Goal: Task Accomplishment & Management: Manage account settings

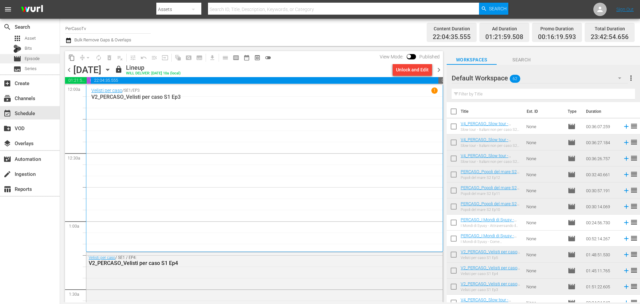
click at [45, 61] on div "movie Episode" at bounding box center [30, 58] width 60 height 9
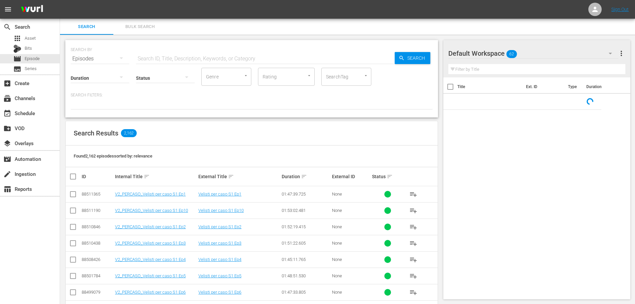
click at [200, 61] on input "text" at bounding box center [265, 59] width 259 height 16
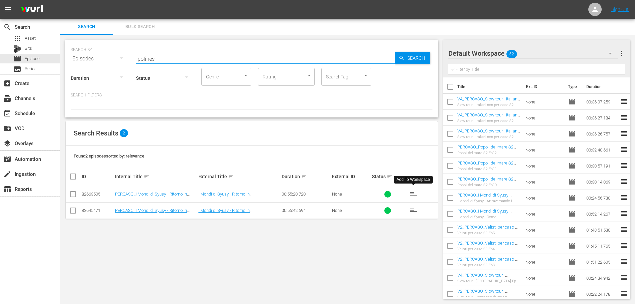
type input "polines"
click at [278, 168] on span "playlist_add" at bounding box center [413, 194] width 8 height 8
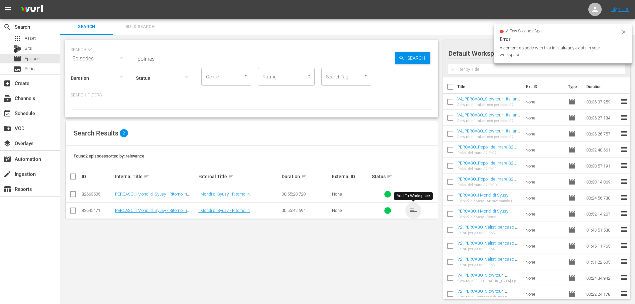
click at [278, 168] on span "playlist_add" at bounding box center [413, 210] width 8 height 8
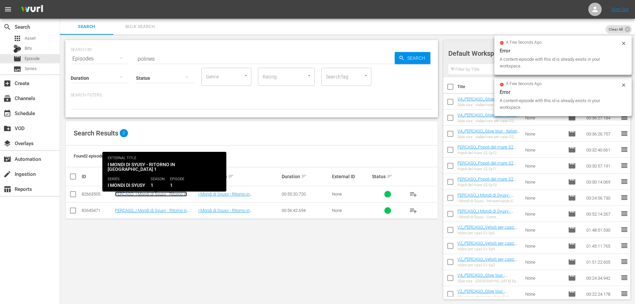
click at [136, 168] on link "PERCASO_I Mondi di Syusy - Ritorno in [GEOGRAPHIC_DATA] Ep1" at bounding box center [151, 196] width 72 height 10
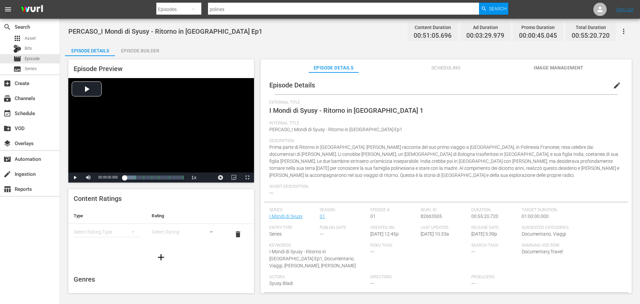
scroll to position [2, 0]
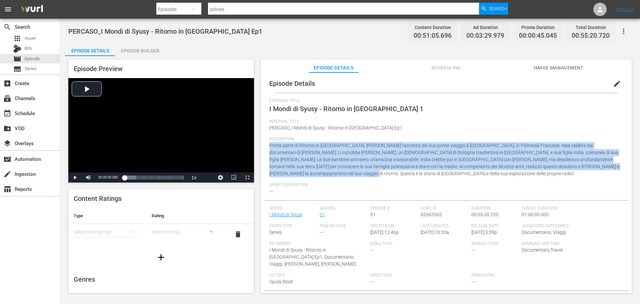
drag, startPoint x: 270, startPoint y: 146, endPoint x: 619, endPoint y: 166, distance: 349.7
click at [278, 166] on div "Episode Details edit External Title I Mondi di Syusy - Ritorno in Polinesia 1 I…" at bounding box center [446, 188] width 364 height 229
click at [278, 165] on span "Prima parte di Ritorno in Polinesia. Syusy Blady racconta del suo primo viaggio…" at bounding box center [444, 159] width 350 height 33
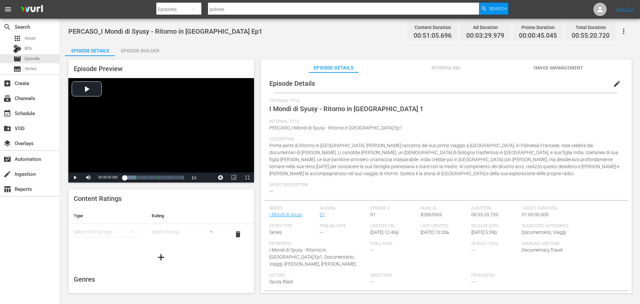
click at [278, 147] on span "Prima parte di Ritorno in Polinesia. Syusy Blady racconta del suo primo viaggio…" at bounding box center [444, 159] width 350 height 33
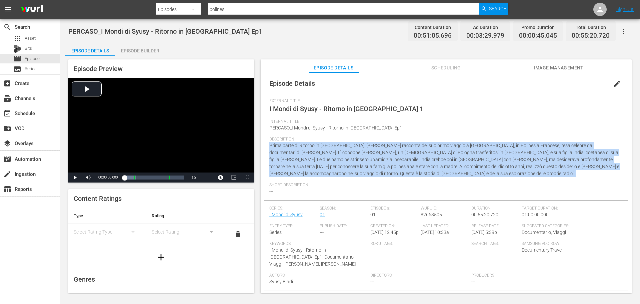
click at [278, 147] on span "Prima parte di Ritorno in Polinesia. Syusy Blady racconta del suo primo viaggio…" at bounding box center [444, 159] width 350 height 33
copy span "Prima parte di Ritorno in Polinesia. Syusy Blady racconta del suo primo viaggio…"
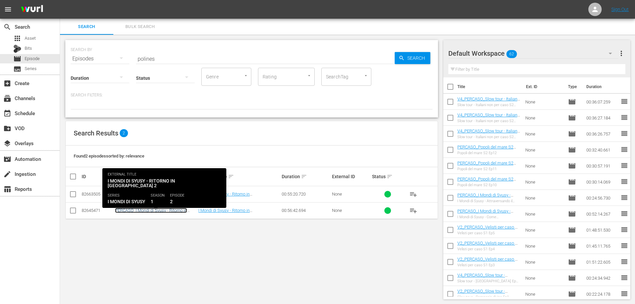
click at [171, 168] on link "PERCASO_I Mondi di Syusy - Ritorno in [GEOGRAPHIC_DATA] Ep2" at bounding box center [151, 213] width 72 height 10
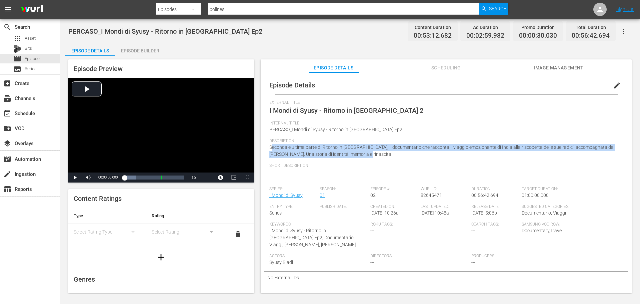
drag, startPoint x: 272, startPoint y: 149, endPoint x: 366, endPoint y: 158, distance: 94.5
click at [278, 158] on div "Description Seconda e ultima parte di Ritorno in Polinesia, il documentario che…" at bounding box center [446, 150] width 354 height 25
click at [278, 147] on span "Seconda e ultima parte di Ritorno in Polinesia, il documentario che racconta il…" at bounding box center [441, 150] width 344 height 12
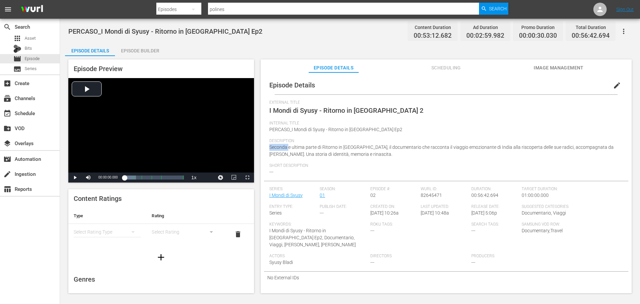
click at [278, 147] on span "Seconda e ultima parte di Ritorno in Polinesia, il documentario che racconta il…" at bounding box center [441, 150] width 344 height 12
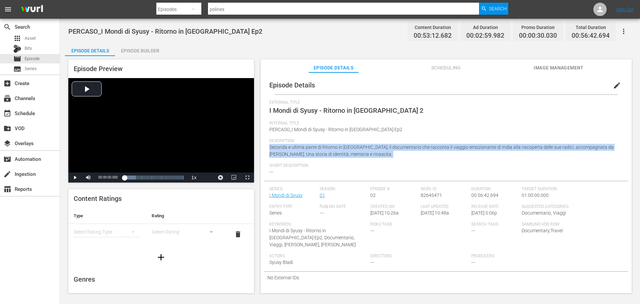
click at [278, 147] on span "Seconda e ultima parte di Ritorno in Polinesia, il documentario che racconta il…" at bounding box center [441, 150] width 344 height 12
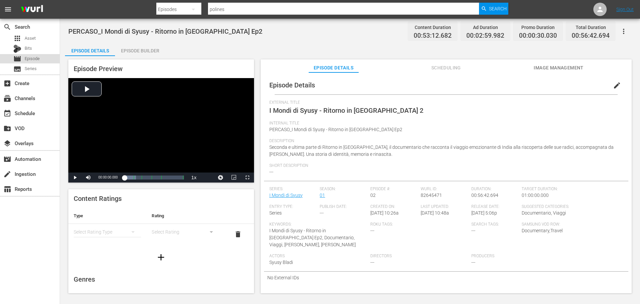
click at [40, 60] on div "movie Episode" at bounding box center [30, 58] width 60 height 9
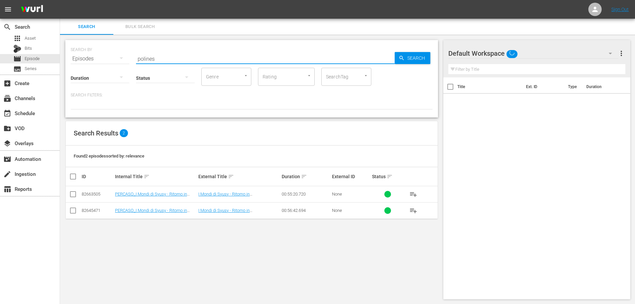
drag, startPoint x: 209, startPoint y: 60, endPoint x: 95, endPoint y: 66, distance: 114.2
click at [95, 66] on div "SEARCH BY Search By Episodes Search ID, Title, Description, Keywords, or Catego…" at bounding box center [251, 78] width 373 height 77
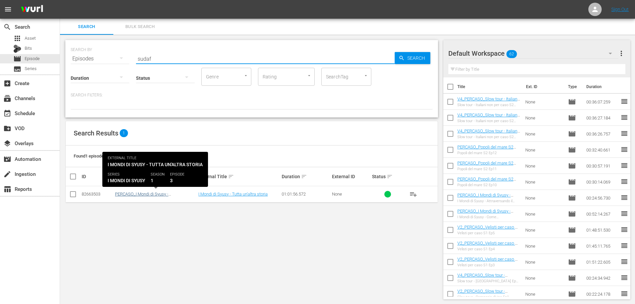
type input "sudaf"
click at [163, 168] on link "PERCASO_I Mondi di Syusy - Sudafrica: Tutta un'altra storia" at bounding box center [154, 196] width 78 height 10
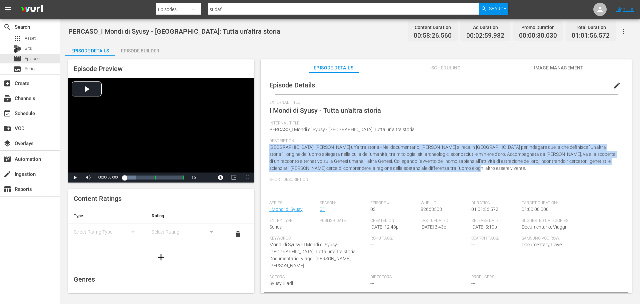
drag, startPoint x: 269, startPoint y: 146, endPoint x: 420, endPoint y: 171, distance: 153.1
click at [278, 168] on div "Description Sudafrica: Tutta un'altra storia - Nel documentario, Syusy Blady si…" at bounding box center [446, 157] width 354 height 39
copy span "Sudafrica: Tutta un'altra storia - Nel documentario, Syusy Blady si reca in Sud…"
click at [278, 64] on span "Image Management" at bounding box center [559, 68] width 50 height 8
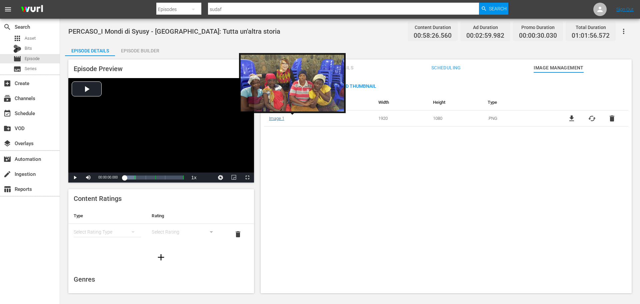
click at [277, 119] on link "Image 1" at bounding box center [276, 118] width 15 height 5
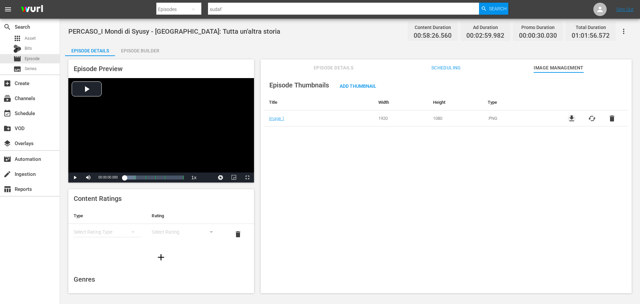
click at [278, 117] on span "file_download" at bounding box center [572, 118] width 8 height 8
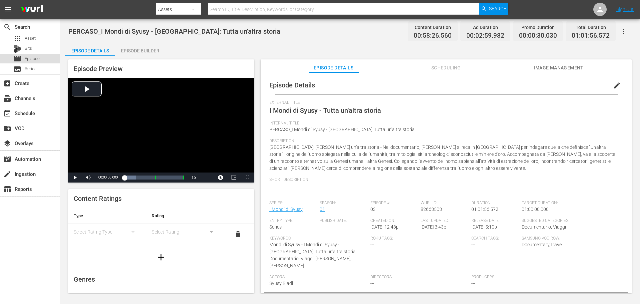
click at [46, 58] on div "movie Episode" at bounding box center [30, 58] width 60 height 9
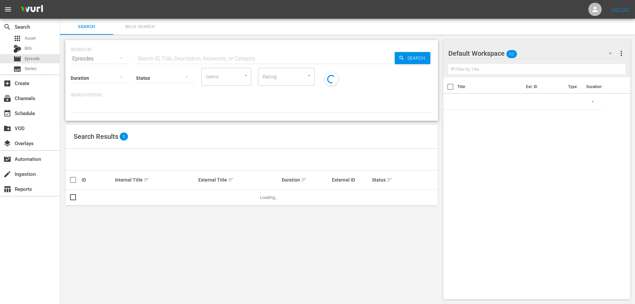
drag, startPoint x: 170, startPoint y: 58, endPoint x: 177, endPoint y: 56, distance: 7.9
click at [170, 58] on input "text" at bounding box center [265, 59] width 259 height 16
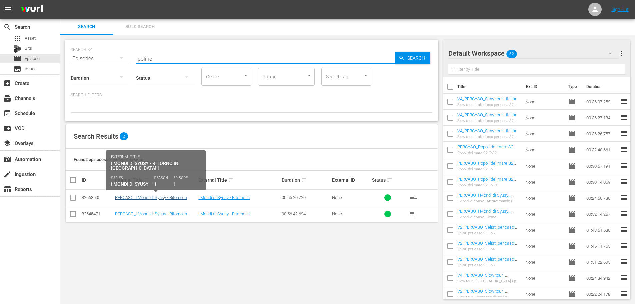
type input "poline"
click at [166, 197] on link "PERCASO_I Mondi di Syusy - Ritorno in [GEOGRAPHIC_DATA] Ep1" at bounding box center [151, 200] width 72 height 10
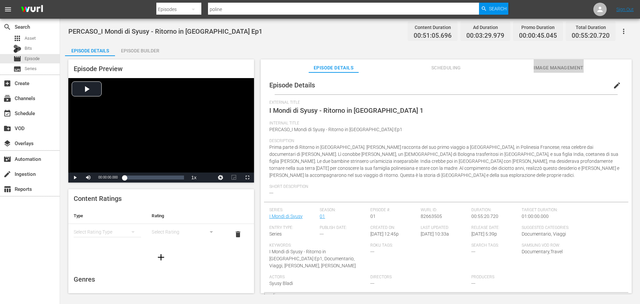
click at [540, 70] on span "Image Management" at bounding box center [559, 68] width 50 height 8
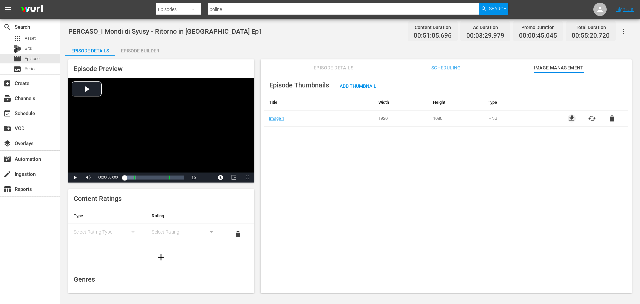
click at [571, 120] on span "file_download" at bounding box center [572, 118] width 8 height 8
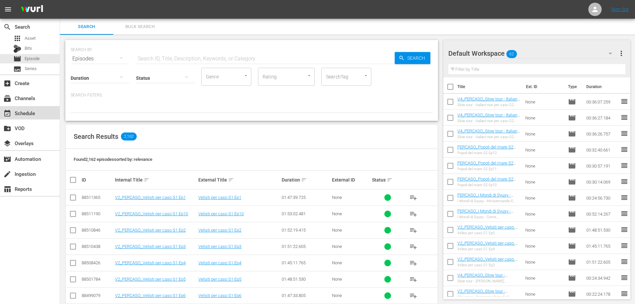
click at [41, 108] on div "event_available Schedule" at bounding box center [30, 112] width 60 height 13
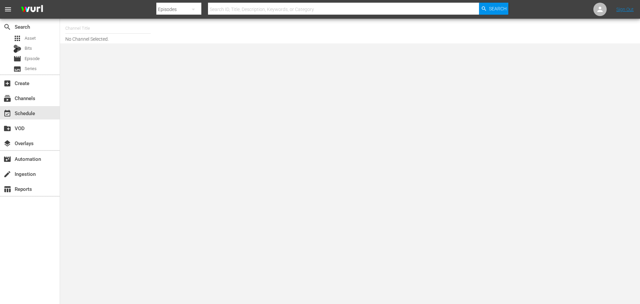
click at [107, 30] on input "text" at bounding box center [107, 28] width 85 height 16
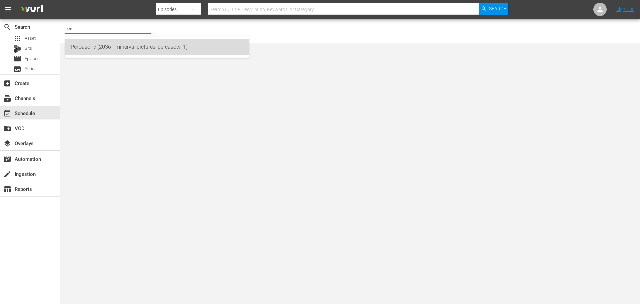
click at [179, 45] on div "PerCasoTv (2036 - minerva_pictures_percasotv_1)" at bounding box center [157, 47] width 173 height 16
type input "PerCasoTv (2036 - minerva_pictures_percasotv_1)"
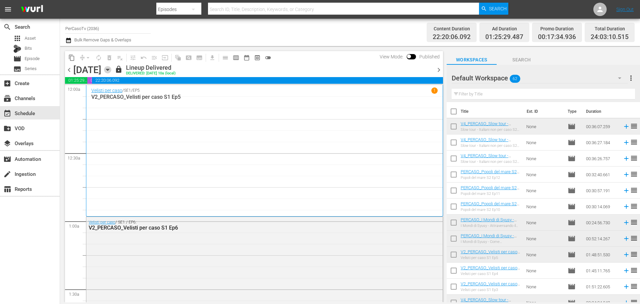
click at [111, 71] on icon "button" at bounding box center [107, 69] width 7 height 7
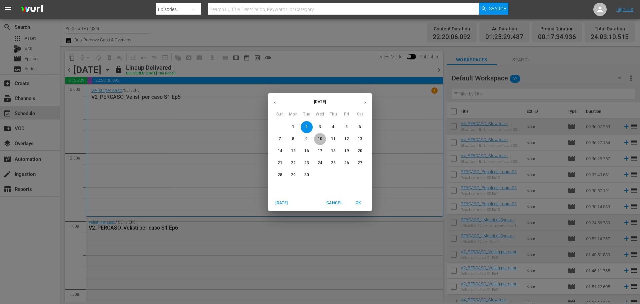
click at [323, 140] on span "10" at bounding box center [320, 139] width 12 height 6
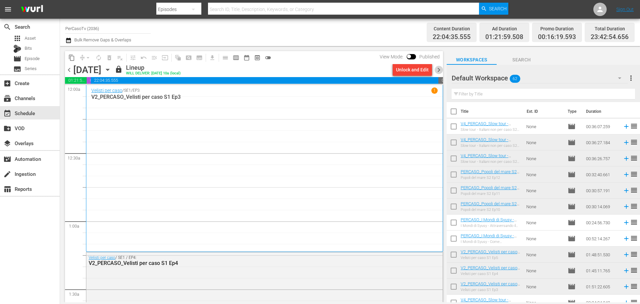
click at [438, 71] on span "chevron_right" at bounding box center [439, 70] width 8 height 8
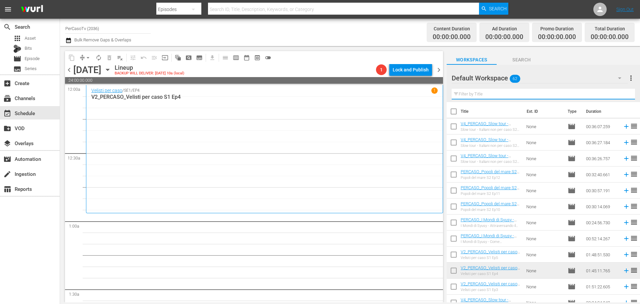
click at [489, 92] on input "text" at bounding box center [543, 94] width 183 height 11
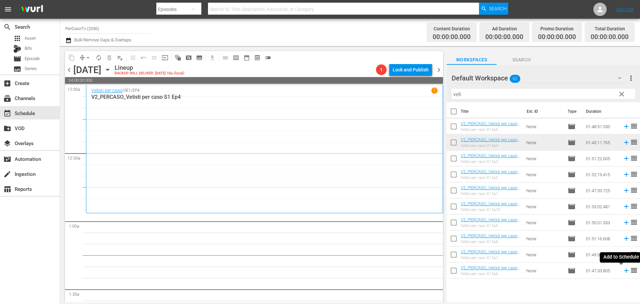
click at [623, 271] on icon at bounding box center [626, 270] width 7 height 7
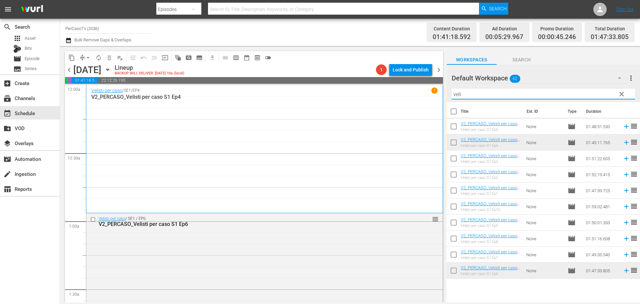
drag, startPoint x: 492, startPoint y: 93, endPoint x: 436, endPoint y: 100, distance: 56.4
click at [436, 100] on div "content_copy compress arrow_drop_down autorenew_outlined delete_forever_outline…" at bounding box center [350, 174] width 580 height 256
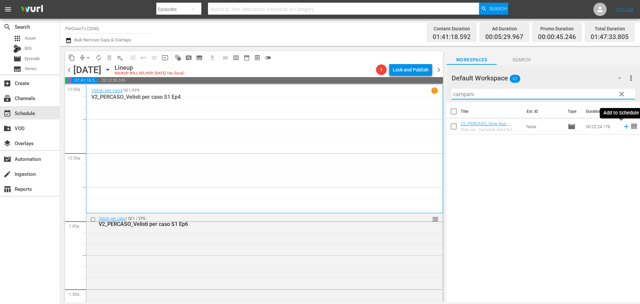
click at [624, 127] on icon at bounding box center [626, 126] width 4 height 4
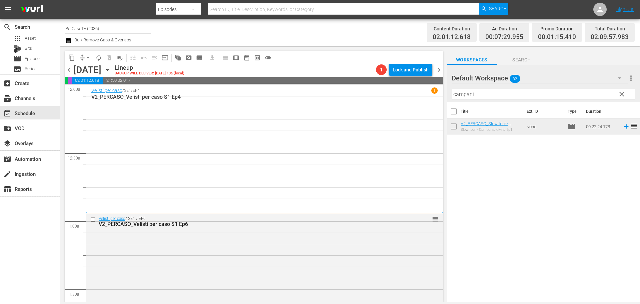
click at [407, 99] on div "content_copy compress arrow_drop_down autorenew_outlined delete_forever_outline…" at bounding box center [350, 174] width 580 height 256
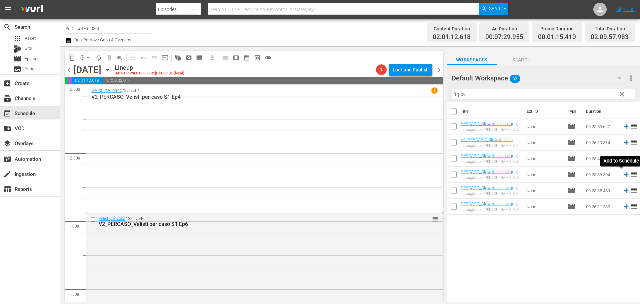
click at [624, 177] on icon at bounding box center [626, 174] width 4 height 4
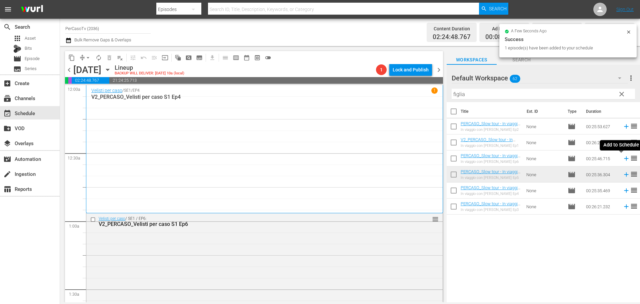
click at [624, 160] on icon at bounding box center [626, 158] width 4 height 4
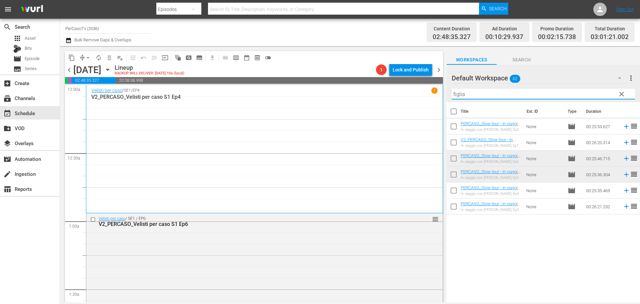
drag, startPoint x: 468, startPoint y: 97, endPoint x: 431, endPoint y: 102, distance: 37.3
click at [431, 102] on div "content_copy compress arrow_drop_down autorenew_outlined delete_forever_outline…" at bounding box center [350, 174] width 580 height 256
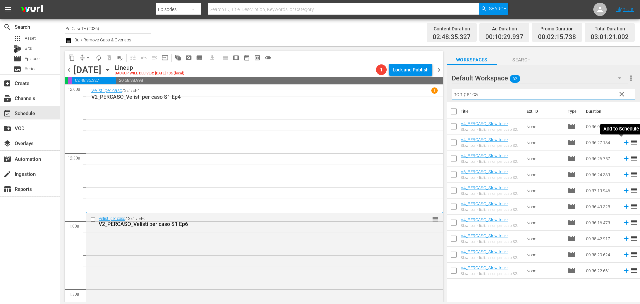
click at [623, 144] on icon at bounding box center [626, 142] width 7 height 7
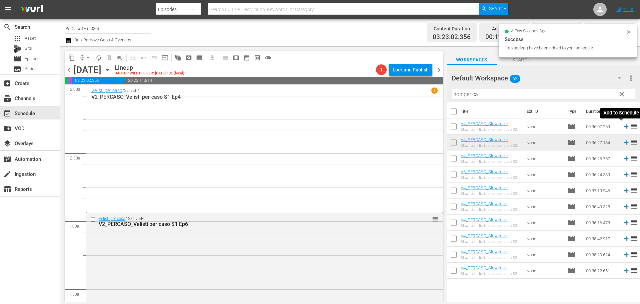
click at [623, 127] on icon at bounding box center [626, 126] width 7 height 7
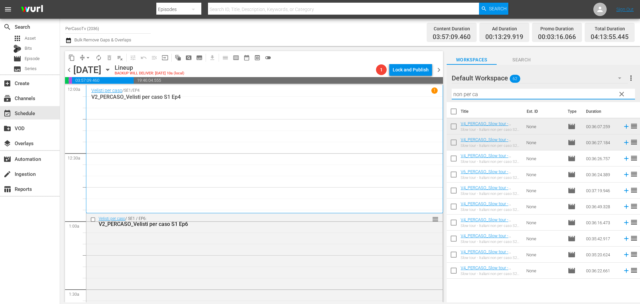
drag, startPoint x: 502, startPoint y: 94, endPoint x: 425, endPoint y: 108, distance: 78.3
click at [425, 108] on div "content_copy compress arrow_drop_down autorenew_outlined delete_forever_outline…" at bounding box center [350, 174] width 580 height 256
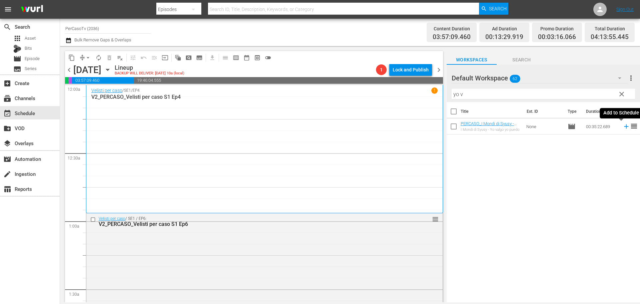
click at [623, 127] on icon at bounding box center [626, 126] width 7 height 7
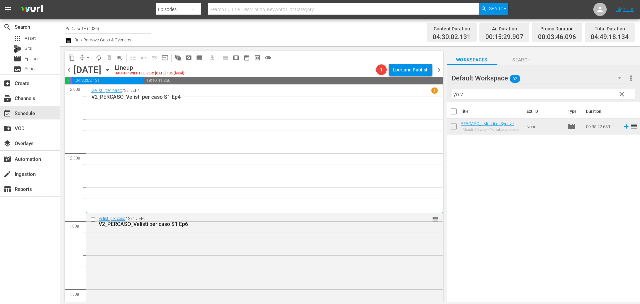
click at [424, 100] on div "content_copy compress arrow_drop_down autorenew_outlined delete_forever_outline…" at bounding box center [350, 174] width 580 height 256
click at [461, 96] on input "yo v" at bounding box center [543, 94] width 183 height 11
drag, startPoint x: 464, startPoint y: 95, endPoint x: 447, endPoint y: 100, distance: 18.0
click at [447, 100] on div "Default Workspace 62 Default more_vert clear Filter by Title yo v" at bounding box center [543, 83] width 193 height 37
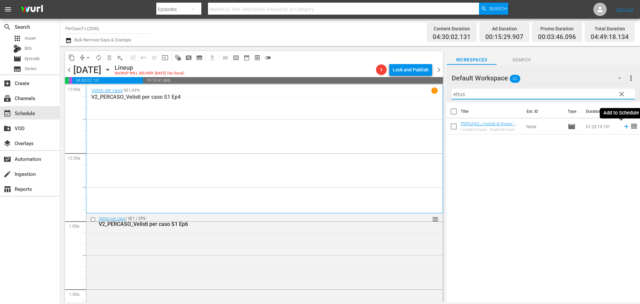
click at [624, 127] on icon at bounding box center [626, 126] width 4 height 4
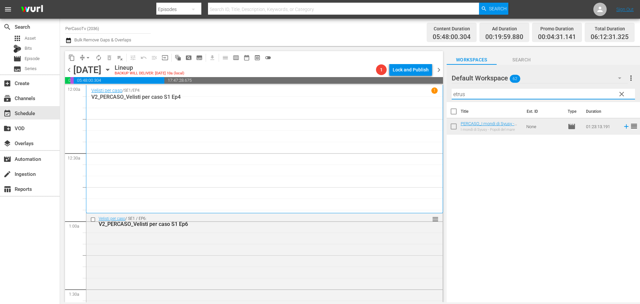
drag, startPoint x: 469, startPoint y: 95, endPoint x: 415, endPoint y: 106, distance: 55.1
click at [415, 106] on div "content_copy compress arrow_drop_down autorenew_outlined delete_forever_outline…" at bounding box center [350, 174] width 580 height 256
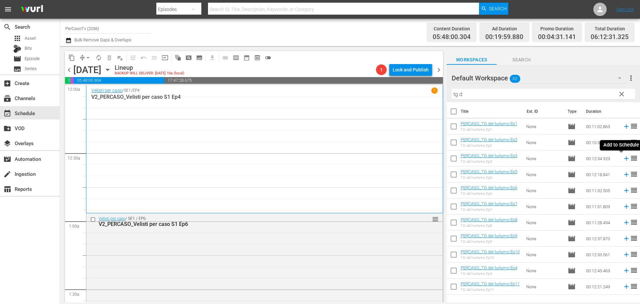
click at [623, 160] on icon at bounding box center [626, 158] width 7 height 7
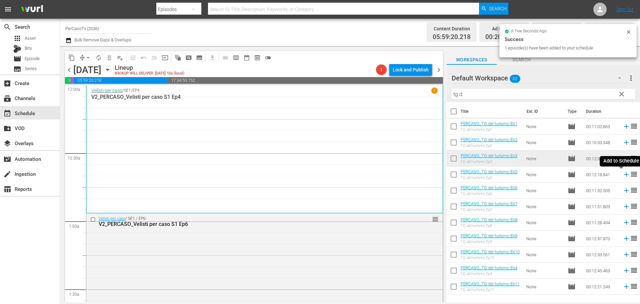
click at [623, 175] on icon at bounding box center [626, 174] width 7 height 7
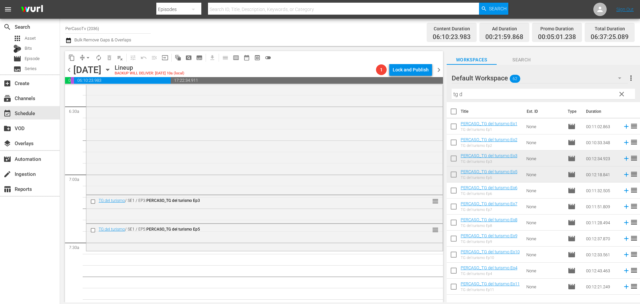
scroll to position [882, 0]
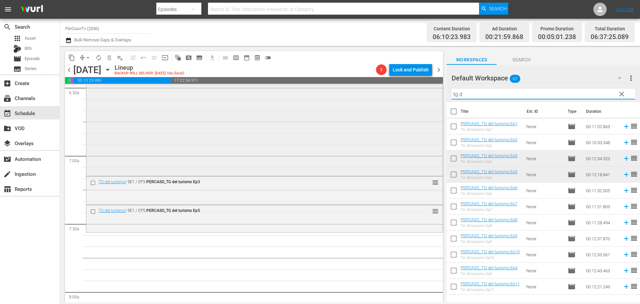
drag, startPoint x: 488, startPoint y: 92, endPoint x: 419, endPoint y: 116, distance: 73.5
click at [419, 116] on div "content_copy compress arrow_drop_down autorenew_outlined delete_forever_outline…" at bounding box center [350, 174] width 580 height 256
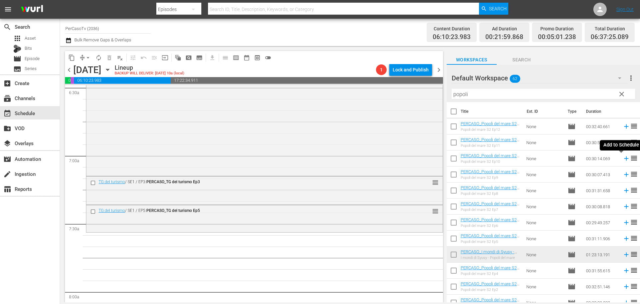
click at [623, 160] on icon at bounding box center [626, 158] width 7 height 7
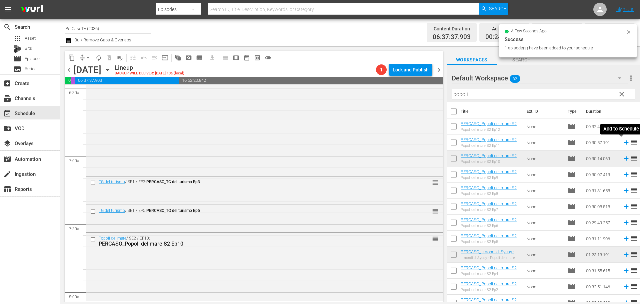
click at [624, 144] on icon at bounding box center [626, 142] width 4 height 4
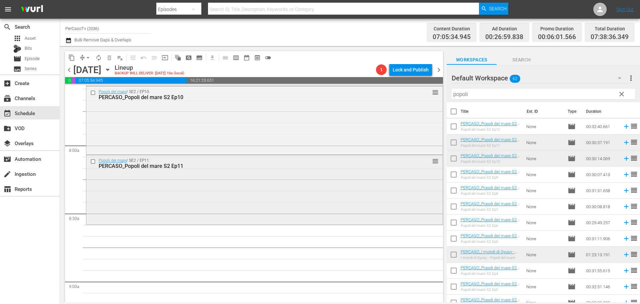
scroll to position [1048, 0]
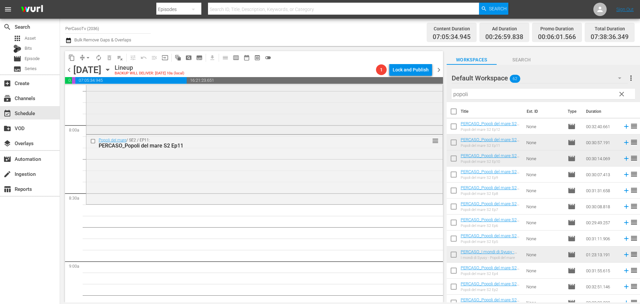
drag, startPoint x: 474, startPoint y: 91, endPoint x: 437, endPoint y: 99, distance: 37.1
click at [437, 99] on div "content_copy compress arrow_drop_down autorenew_outlined delete_forever_outline…" at bounding box center [350, 174] width 580 height 256
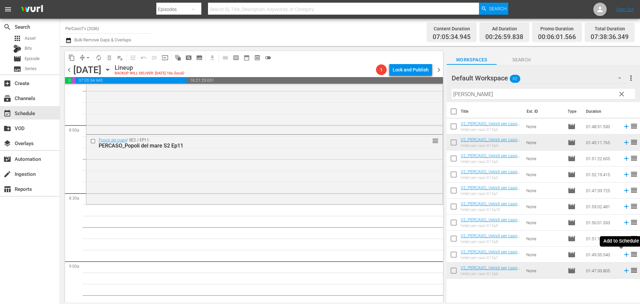
click at [623, 256] on icon at bounding box center [626, 254] width 7 height 7
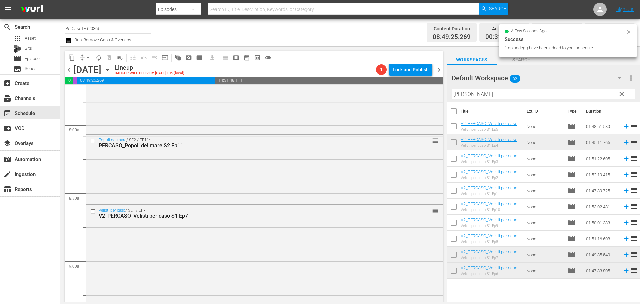
drag, startPoint x: 468, startPoint y: 94, endPoint x: 449, endPoint y: 104, distance: 21.2
click at [449, 104] on div "Default Workspace 62 Default more_vert clear Filter by Title velis Title Ext. I…" at bounding box center [543, 185] width 193 height 241
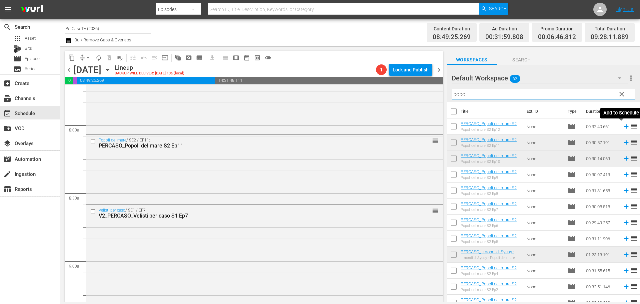
type input "popol"
click at [623, 127] on icon at bounding box center [626, 126] width 7 height 7
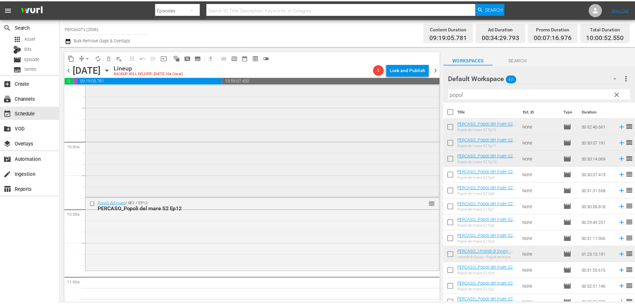
scroll to position [1315, 0]
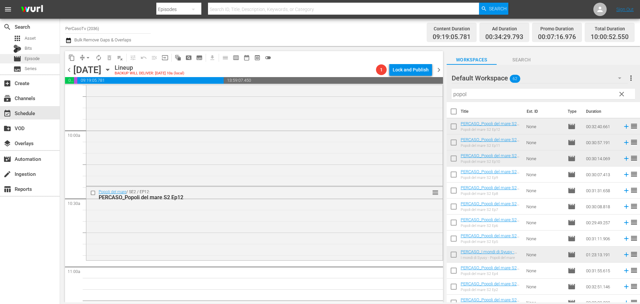
click at [33, 61] on span "Episode" at bounding box center [32, 58] width 15 height 7
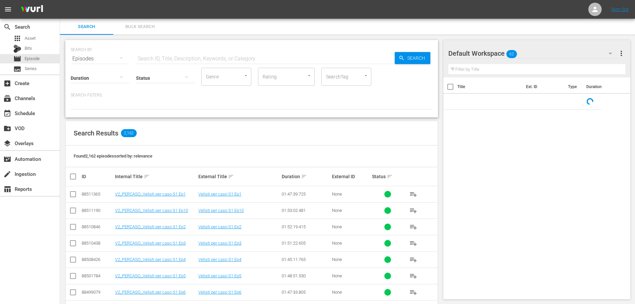
click at [158, 58] on input "text" at bounding box center [265, 59] width 259 height 16
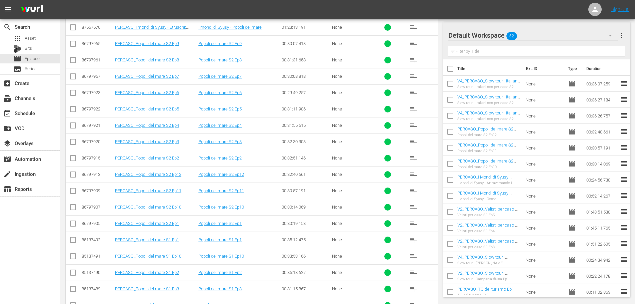
scroll to position [237, 0]
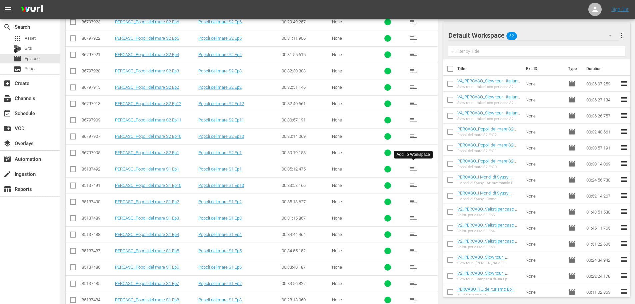
type input "popoli"
click at [417, 169] on span "playlist_add" at bounding box center [413, 169] width 8 height 8
click at [409, 183] on span "playlist_add" at bounding box center [413, 185] width 8 height 8
click at [414, 203] on span "playlist_add" at bounding box center [413, 202] width 8 height 8
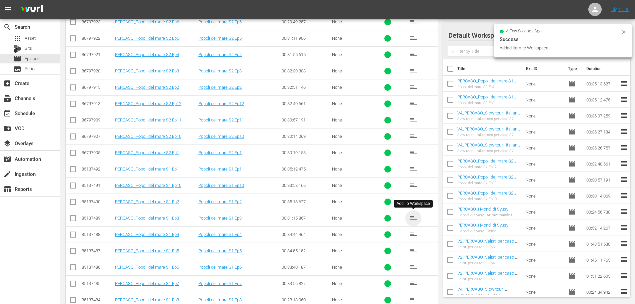
click at [415, 219] on span "playlist_add" at bounding box center [413, 218] width 8 height 8
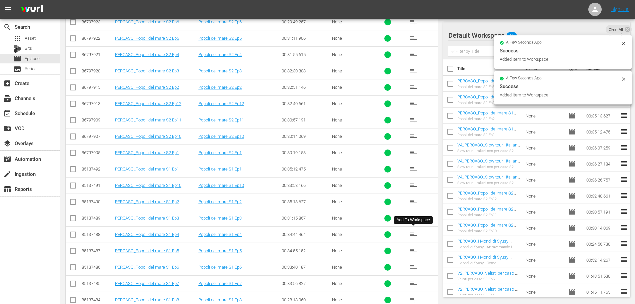
click at [414, 236] on span "playlist_add" at bounding box center [413, 234] width 8 height 8
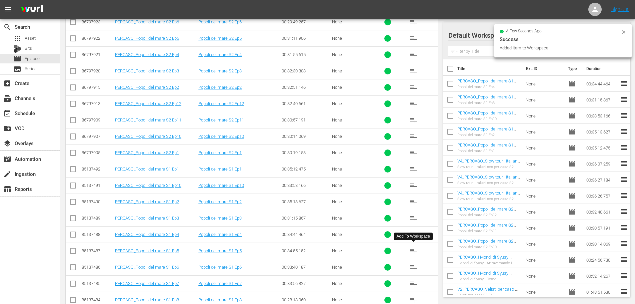
click at [413, 252] on span "playlist_add" at bounding box center [413, 251] width 8 height 8
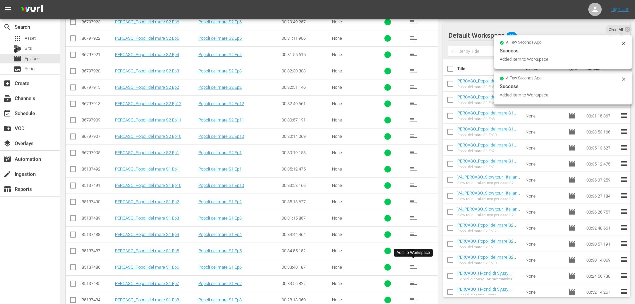
click at [415, 267] on span "playlist_add" at bounding box center [413, 267] width 8 height 8
click at [414, 285] on span "playlist_add" at bounding box center [413, 283] width 8 height 8
click at [413, 300] on span "playlist_add" at bounding box center [413, 300] width 8 height 8
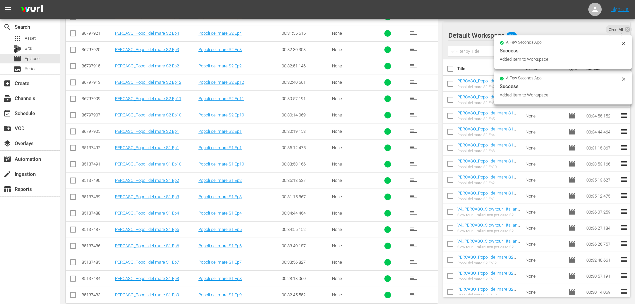
scroll to position [270, 0]
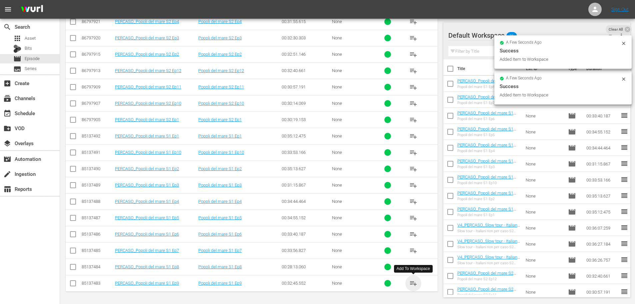
click at [412, 284] on span "playlist_add" at bounding box center [413, 283] width 8 height 8
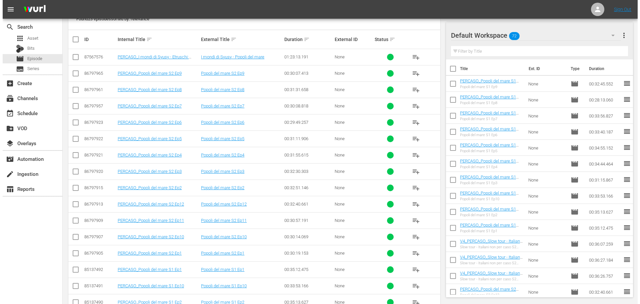
scroll to position [0, 0]
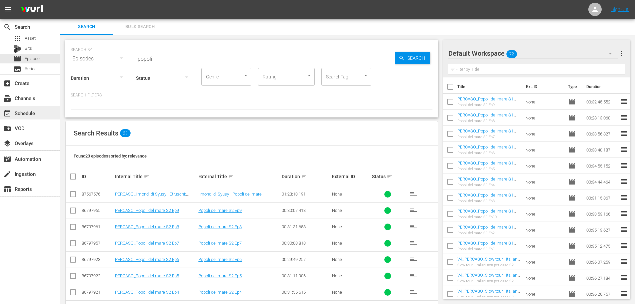
click at [28, 109] on div "event_available Schedule" at bounding box center [30, 112] width 60 height 13
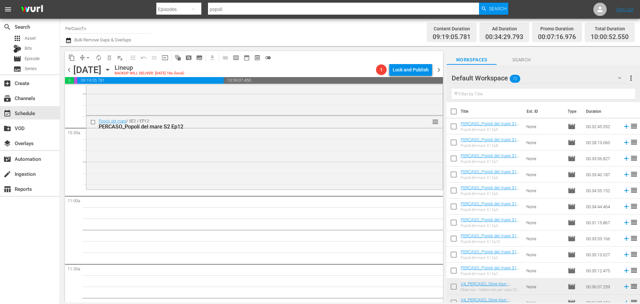
scroll to position [1370, 0]
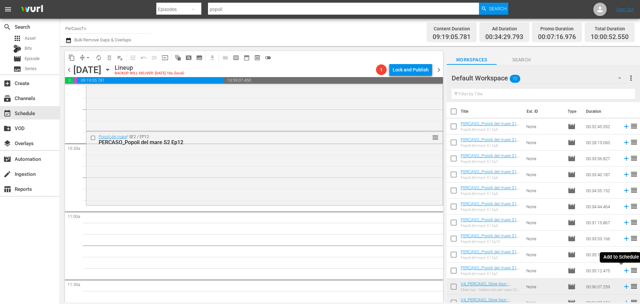
click at [623, 272] on icon at bounding box center [626, 270] width 7 height 7
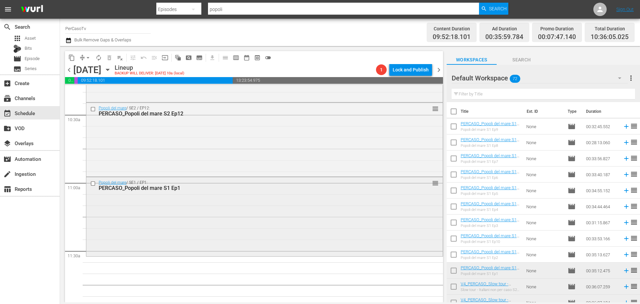
scroll to position [1437, 0]
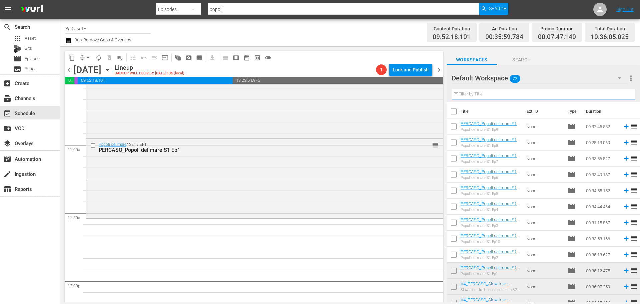
drag, startPoint x: 460, startPoint y: 94, endPoint x: 476, endPoint y: 92, distance: 16.4
click at [460, 94] on input "text" at bounding box center [543, 94] width 183 height 11
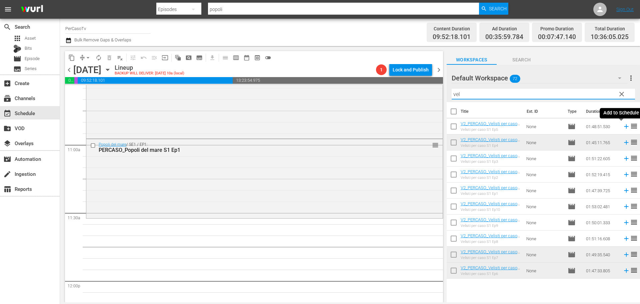
drag, startPoint x: 621, startPoint y: 126, endPoint x: 545, endPoint y: 79, distance: 89.8
click at [624, 126] on icon at bounding box center [626, 126] width 4 height 4
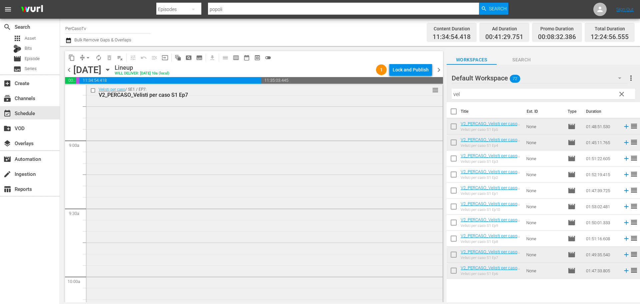
scroll to position [1137, 0]
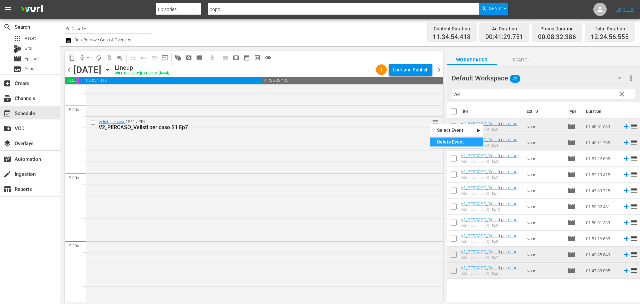
click at [439, 141] on div "Delete Event" at bounding box center [456, 141] width 53 height 9
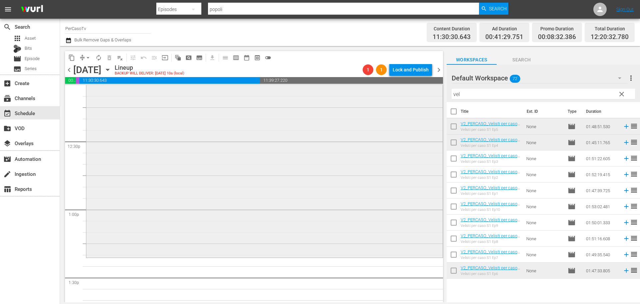
scroll to position [1703, 0]
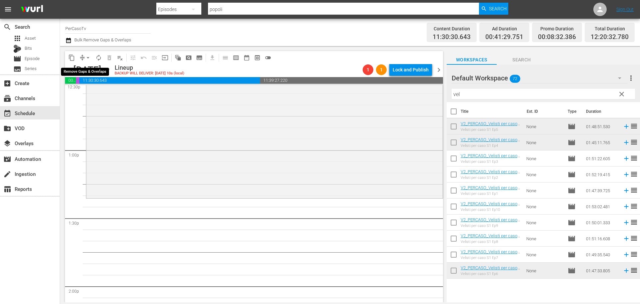
click at [87, 53] on button "arrow_drop_down" at bounding box center [88, 57] width 11 height 11
click at [92, 95] on li "Align to End of Previous Day" at bounding box center [88, 93] width 70 height 11
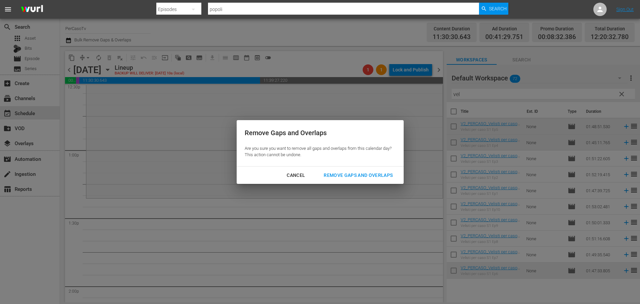
click at [352, 172] on div "Remove Gaps and Overlaps" at bounding box center [358, 175] width 80 height 8
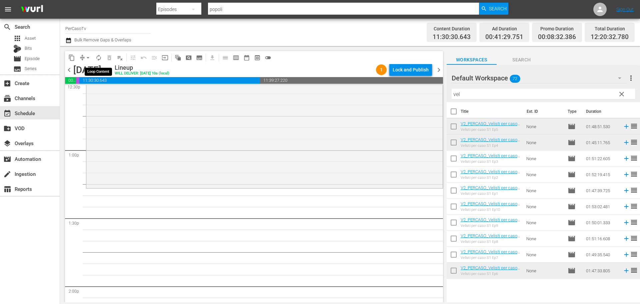
click at [98, 58] on span "autorenew_outlined" at bounding box center [98, 57] width 7 height 7
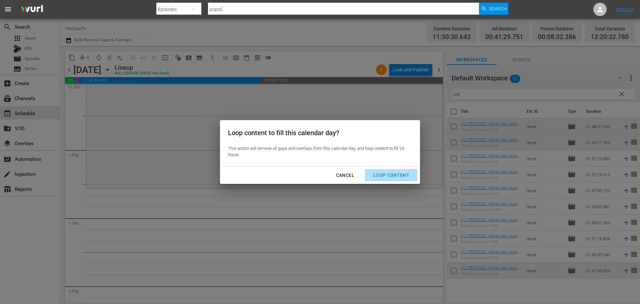
click at [395, 177] on div "Loop Content" at bounding box center [391, 175] width 47 height 8
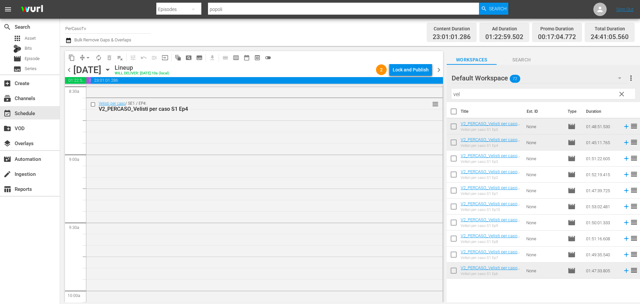
scroll to position [1121, 0]
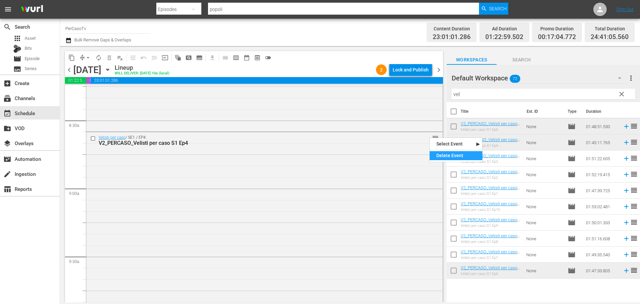
click at [437, 154] on div "Delete Event" at bounding box center [456, 155] width 53 height 9
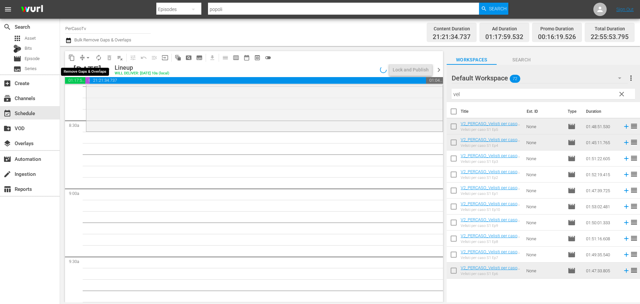
click at [86, 57] on span "arrow_drop_down" at bounding box center [88, 57] width 7 height 7
click at [93, 90] on li "Align to End of Previous Day" at bounding box center [88, 93] width 70 height 11
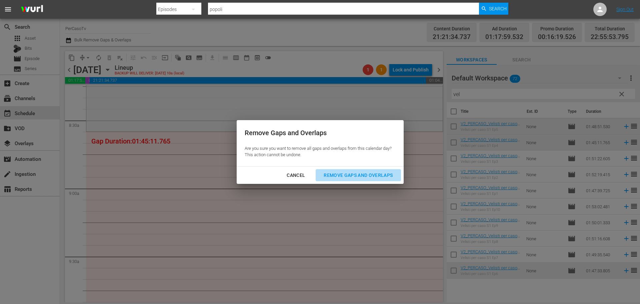
click at [332, 178] on div "Remove Gaps and Overlaps" at bounding box center [358, 175] width 80 height 8
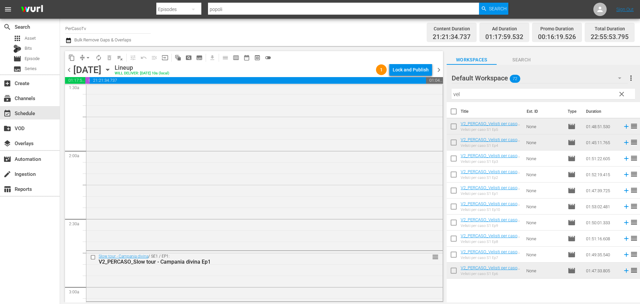
scroll to position [0, 0]
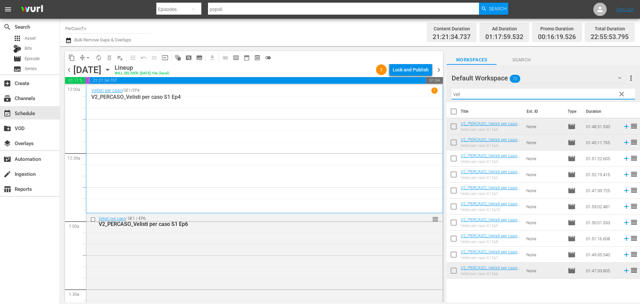
drag, startPoint x: 472, startPoint y: 90, endPoint x: 425, endPoint y: 108, distance: 50.3
click at [425, 108] on div "content_copy compress arrow_drop_down autorenew_outlined delete_forever_outline…" at bounding box center [350, 174] width 580 height 256
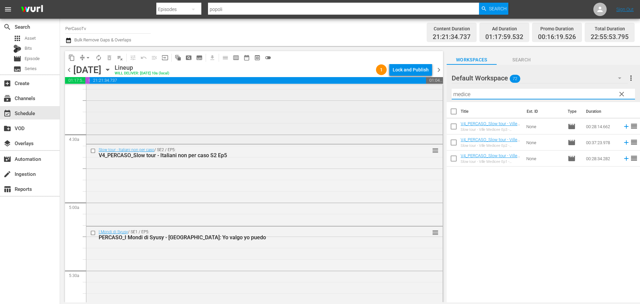
scroll to position [567, 0]
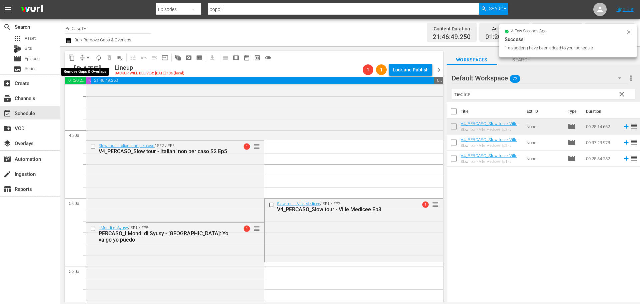
click at [88, 58] on span "arrow_drop_down" at bounding box center [88, 57] width 7 height 7
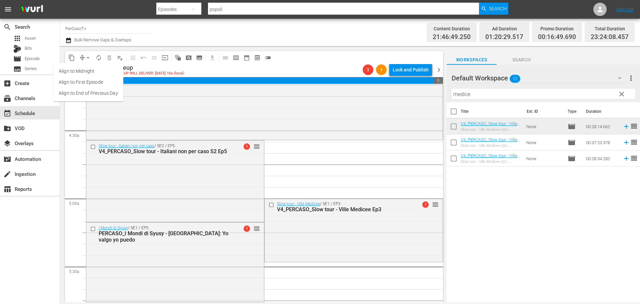
click at [96, 92] on li "Align to End of Previous Day" at bounding box center [88, 93] width 70 height 11
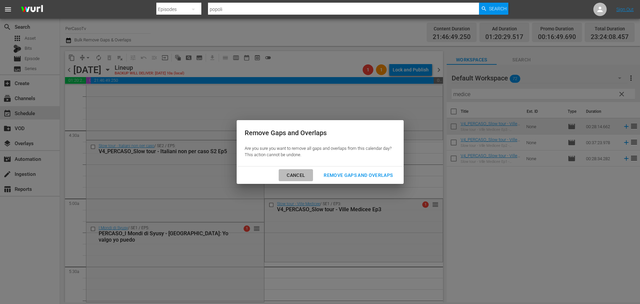
click at [302, 175] on div "Cancel" at bounding box center [295, 175] width 29 height 8
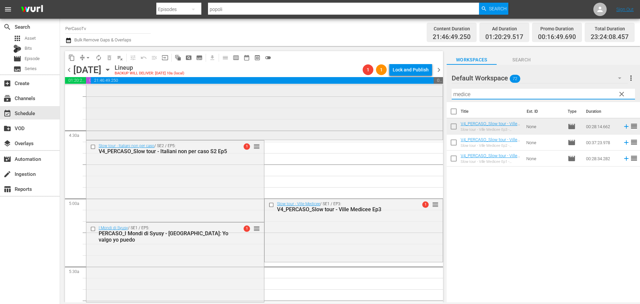
drag, startPoint x: 473, startPoint y: 96, endPoint x: 425, endPoint y: 105, distance: 48.9
click at [425, 105] on div "content_copy compress arrow_drop_down autorenew_outlined delete_forever_outline…" at bounding box center [350, 174] width 580 height 256
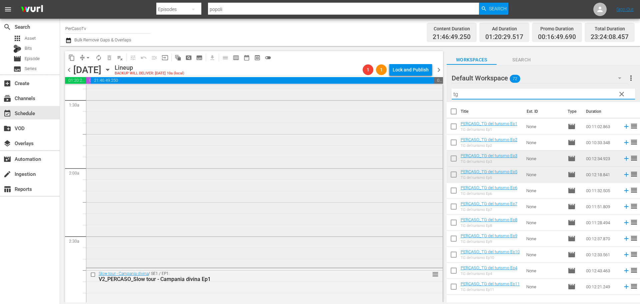
scroll to position [200, 0]
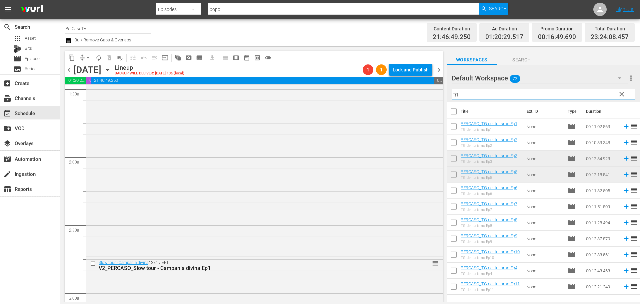
type input "tg"
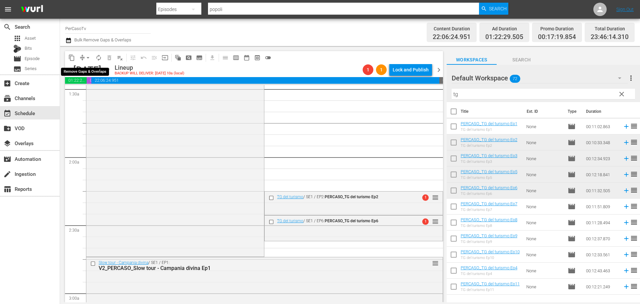
click at [86, 57] on span "arrow_drop_down" at bounding box center [88, 57] width 7 height 7
click at [92, 91] on li "Align to End of Previous Day" at bounding box center [88, 93] width 70 height 11
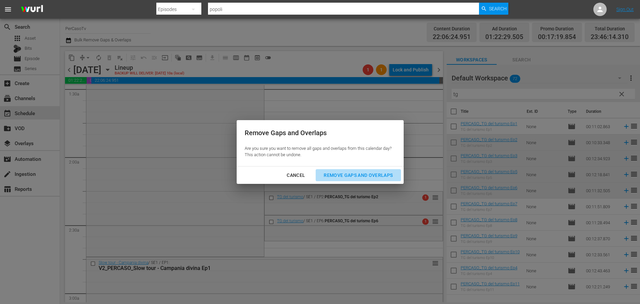
click at [370, 179] on button "Remove Gaps and Overlaps" at bounding box center [358, 175] width 85 height 12
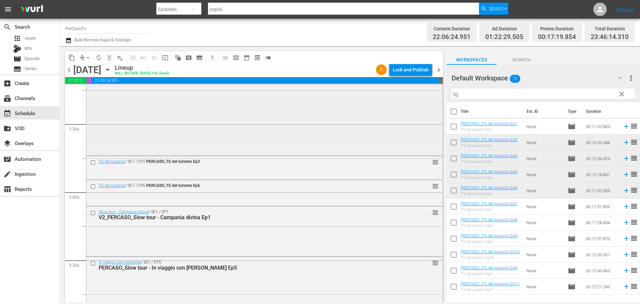
scroll to position [333, 0]
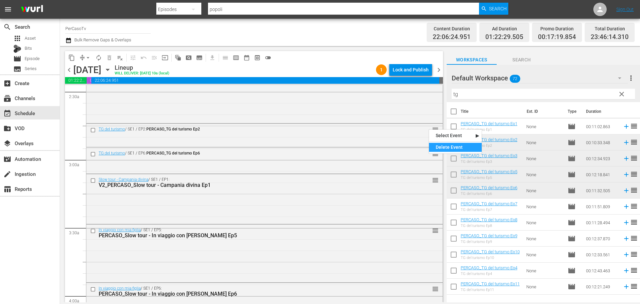
click at [441, 145] on div "Delete Event" at bounding box center [455, 147] width 53 height 9
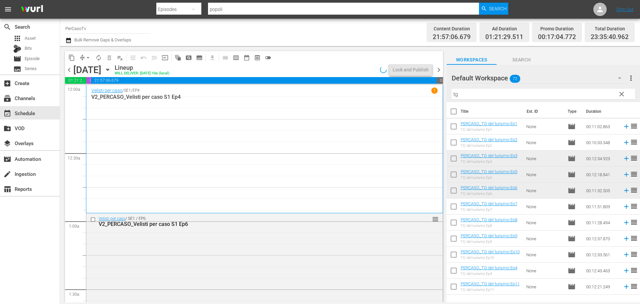
scroll to position [333, 0]
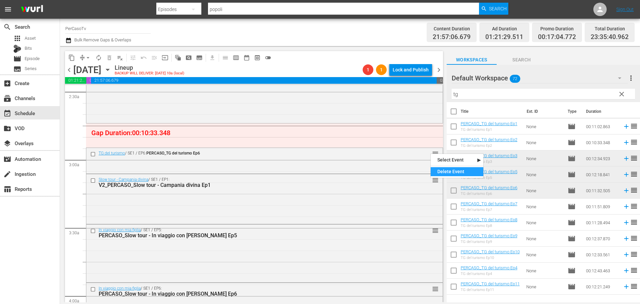
click at [444, 173] on div "Delete Event" at bounding box center [457, 171] width 53 height 9
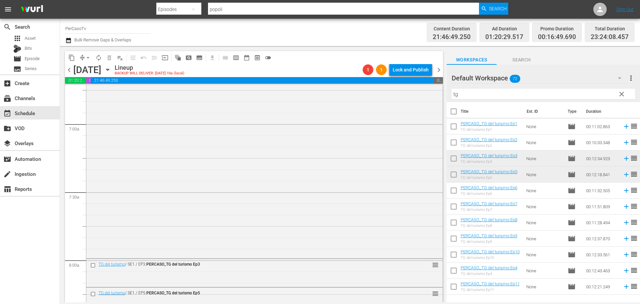
scroll to position [1023, 0]
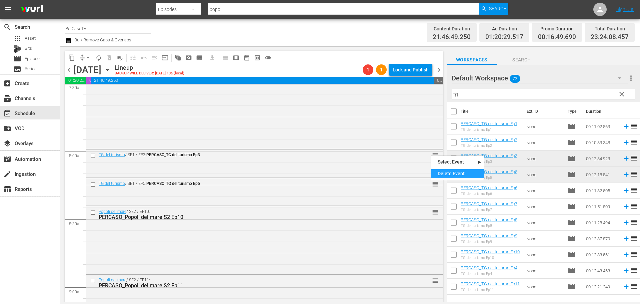
click at [437, 172] on div "Delete Event" at bounding box center [457, 173] width 53 height 9
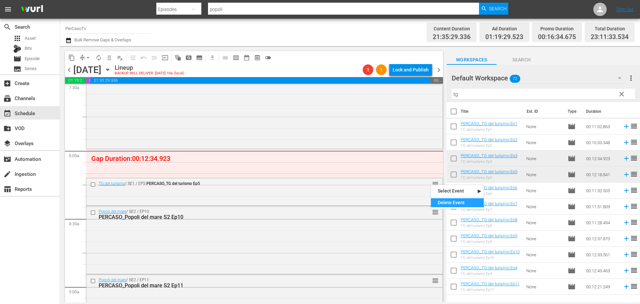
click at [435, 203] on div "Delete Event" at bounding box center [457, 202] width 53 height 9
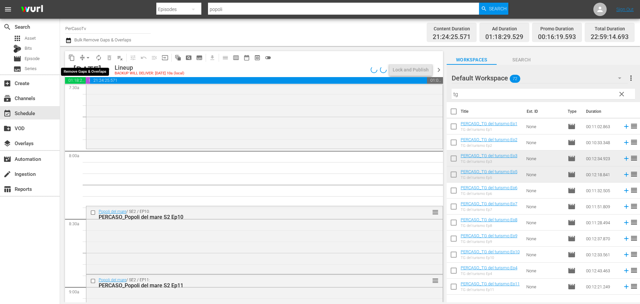
click at [89, 55] on span "arrow_drop_down" at bounding box center [88, 57] width 7 height 7
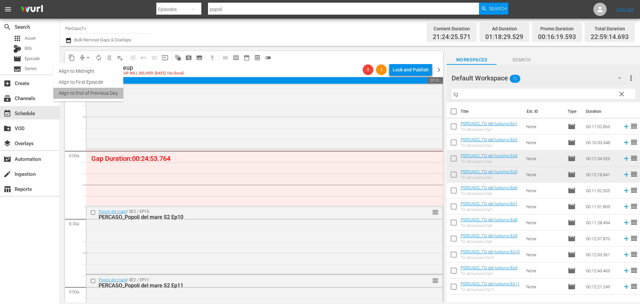
click at [93, 93] on li "Align to End of Previous Day" at bounding box center [88, 93] width 70 height 11
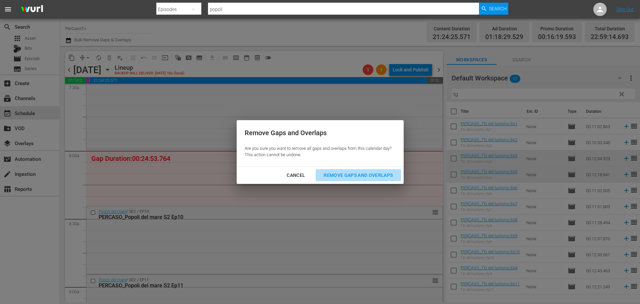
click at [347, 174] on div "Remove Gaps and Overlaps" at bounding box center [358, 175] width 80 height 8
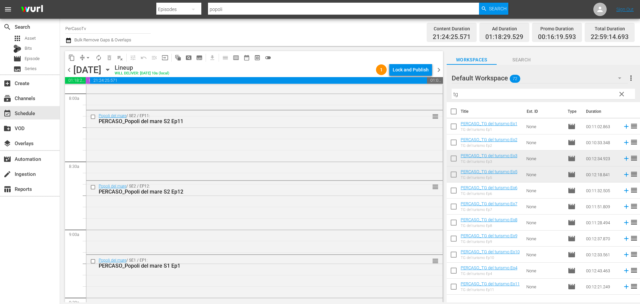
scroll to position [1069, 0]
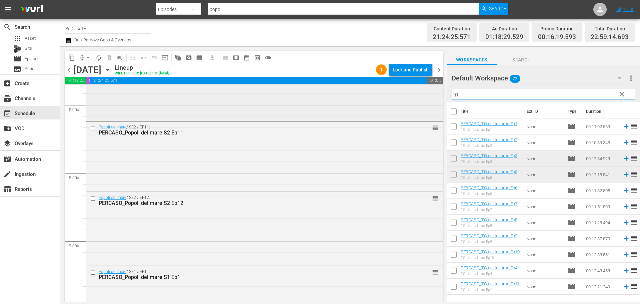
drag, startPoint x: 472, startPoint y: 94, endPoint x: 414, endPoint y: 109, distance: 59.9
click at [414, 109] on div "content_copy compress arrow_drop_down autorenew_outlined delete_forever_outline…" at bounding box center [350, 174] width 580 height 256
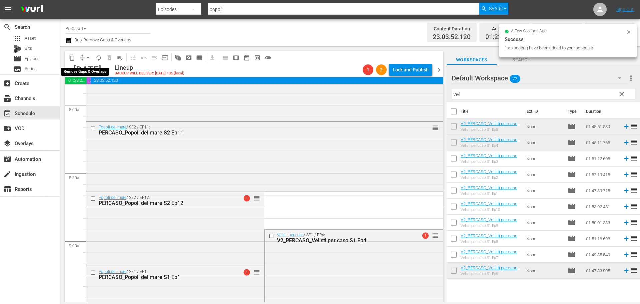
click at [88, 57] on span "arrow_drop_down" at bounding box center [88, 57] width 7 height 7
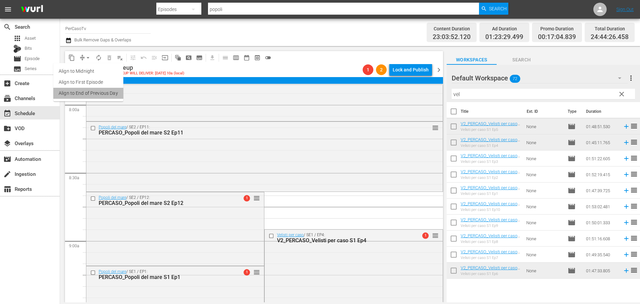
click at [99, 93] on li "Align to End of Previous Day" at bounding box center [88, 93] width 70 height 11
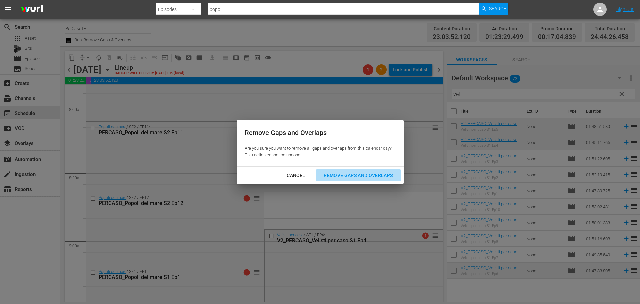
click at [352, 176] on div "Remove Gaps and Overlaps" at bounding box center [358, 175] width 80 height 8
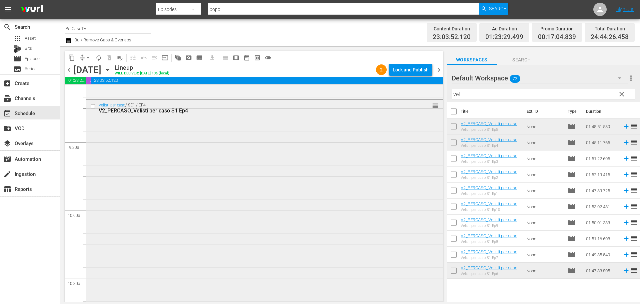
scroll to position [1170, 0]
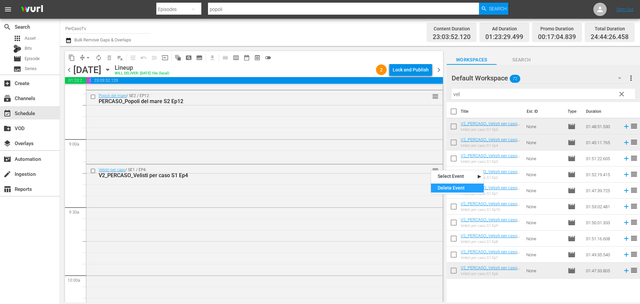
drag, startPoint x: 440, startPoint y: 185, endPoint x: 72, endPoint y: 107, distance: 376.9
click at [441, 185] on div "Delete Event" at bounding box center [457, 187] width 53 height 9
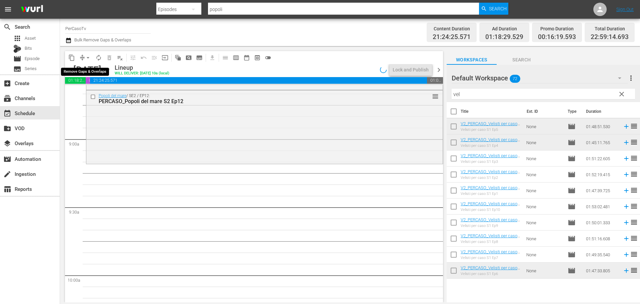
click at [88, 58] on span "arrow_drop_down" at bounding box center [88, 57] width 7 height 7
click at [92, 92] on li "Align to End of Previous Day" at bounding box center [88, 93] width 70 height 11
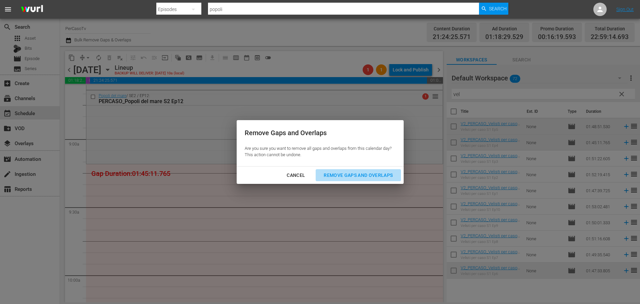
click at [361, 178] on div "Remove Gaps and Overlaps" at bounding box center [358, 175] width 80 height 8
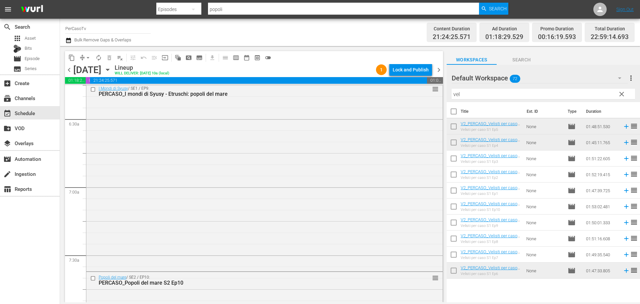
scroll to position [866, 0]
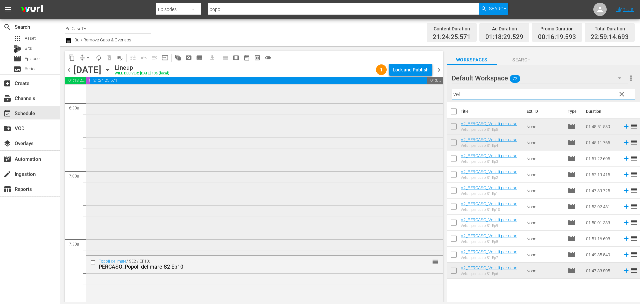
drag, startPoint x: 470, startPoint y: 95, endPoint x: 414, endPoint y: 113, distance: 59.0
click at [414, 113] on div "content_copy compress arrow_drop_down autorenew_outlined delete_forever_outline…" at bounding box center [350, 174] width 580 height 256
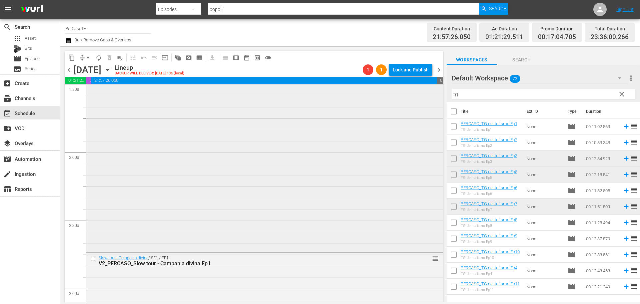
scroll to position [233, 0]
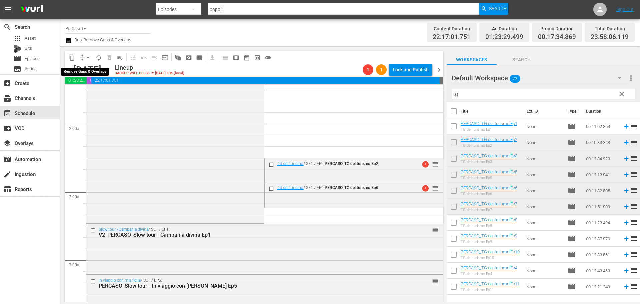
click at [89, 59] on span "arrow_drop_down" at bounding box center [88, 57] width 7 height 7
click at [93, 92] on li "Align to End of Previous Day" at bounding box center [88, 93] width 70 height 11
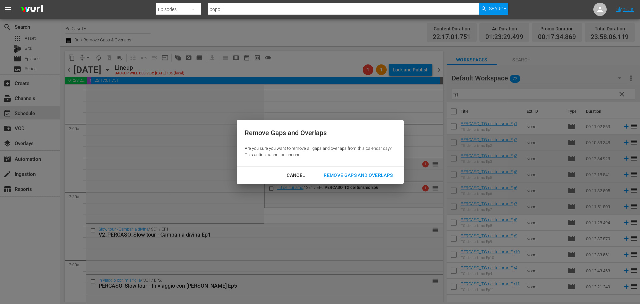
click at [374, 174] on div "Remove Gaps and Overlaps" at bounding box center [358, 175] width 80 height 8
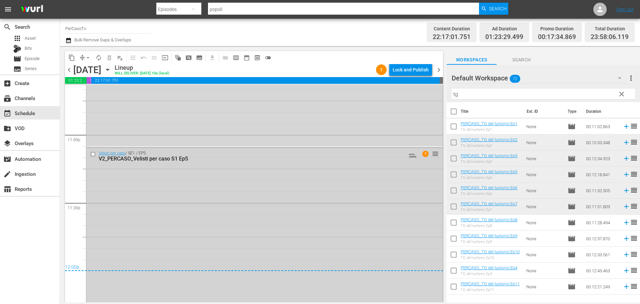
scroll to position [3071, 0]
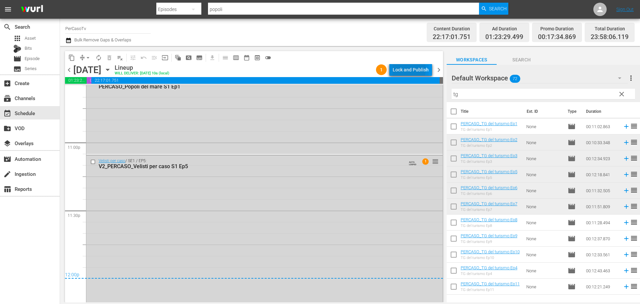
click at [400, 69] on div "Lock and Publish" at bounding box center [411, 70] width 36 height 12
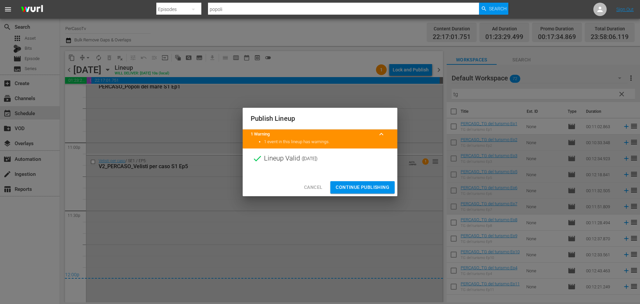
click at [370, 183] on button "Continue Publishing" at bounding box center [362, 187] width 64 height 12
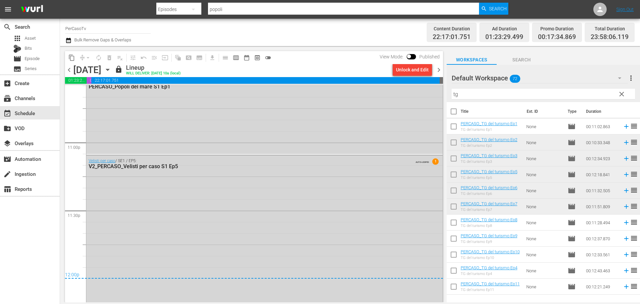
click at [438, 71] on span "chevron_right" at bounding box center [439, 70] width 8 height 8
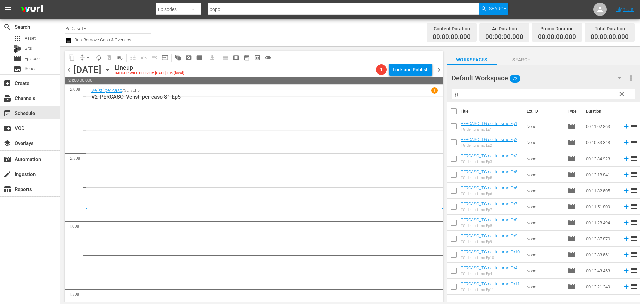
drag, startPoint x: 465, startPoint y: 96, endPoint x: 431, endPoint y: 99, distance: 34.8
click at [431, 99] on div "content_copy compress arrow_drop_down autorenew_outlined delete_forever_outline…" at bounding box center [350, 174] width 580 height 256
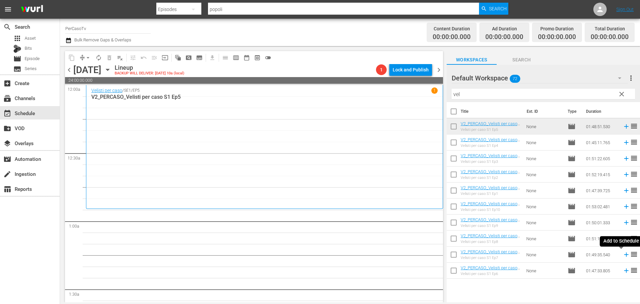
click at [624, 255] on icon at bounding box center [626, 254] width 4 height 4
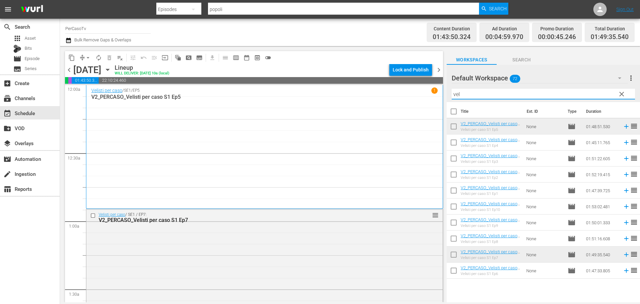
drag, startPoint x: 477, startPoint y: 92, endPoint x: 412, endPoint y: 112, distance: 67.7
click at [412, 112] on div "content_copy compress arrow_drop_down autorenew_outlined delete_forever_outline…" at bounding box center [350, 174] width 580 height 256
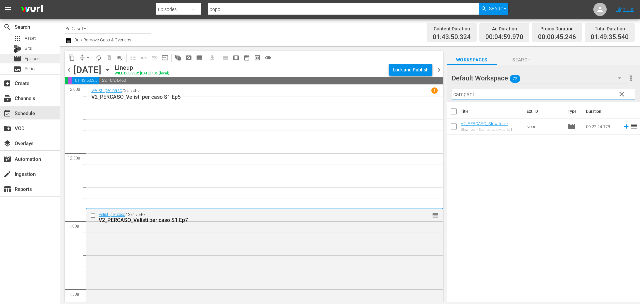
type input "campani"
click at [51, 56] on div "movie Episode" at bounding box center [30, 58] width 60 height 9
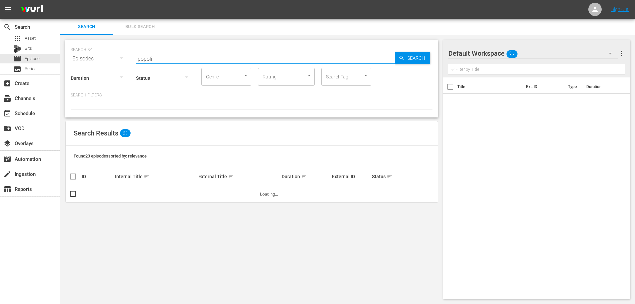
drag, startPoint x: 160, startPoint y: 56, endPoint x: 122, endPoint y: 68, distance: 40.3
click at [122, 68] on div "SEARCH BY Search By Episodes Search ID, Title, Description, Keywords, or Catego…" at bounding box center [251, 78] width 373 height 77
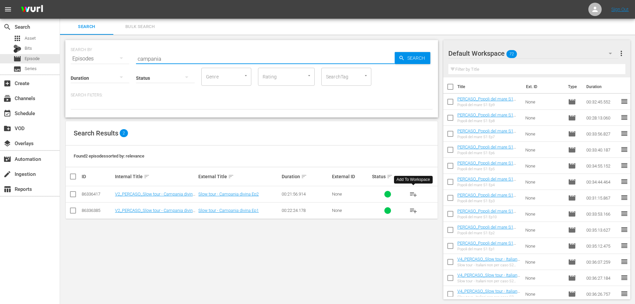
type input "campania"
click at [415, 194] on span "playlist_add" at bounding box center [413, 194] width 8 height 8
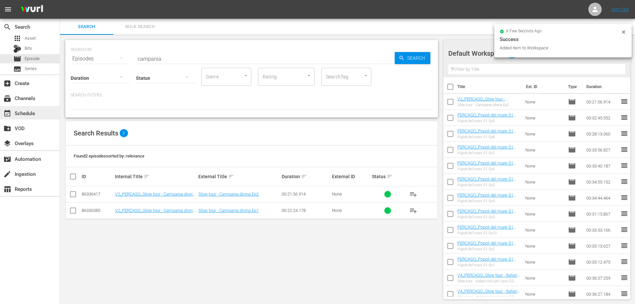
click at [28, 115] on div "event_available Schedule" at bounding box center [18, 112] width 37 height 6
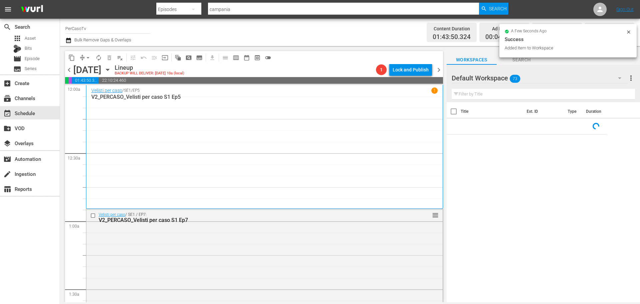
click at [470, 95] on input "text" at bounding box center [543, 94] width 183 height 11
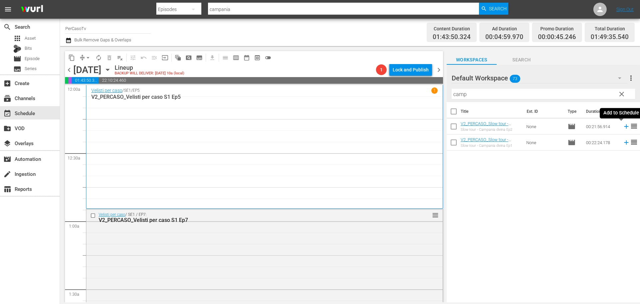
click at [623, 127] on icon at bounding box center [626, 126] width 7 height 7
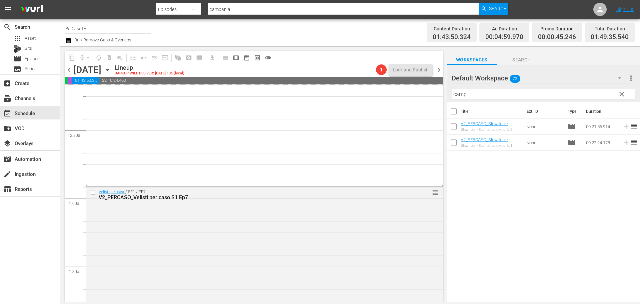
scroll to position [33, 0]
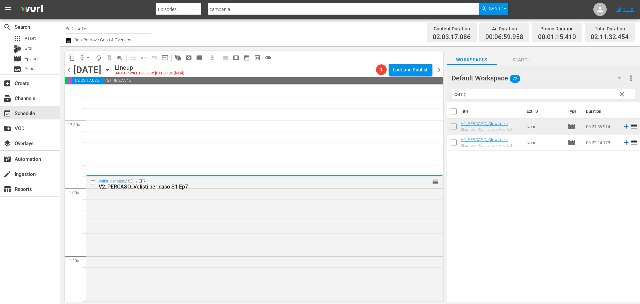
drag, startPoint x: 492, startPoint y: 90, endPoint x: 489, endPoint y: 94, distance: 4.6
click at [489, 94] on div "Filter by Title camp" at bounding box center [543, 94] width 183 height 16
drag, startPoint x: 489, startPoint y: 94, endPoint x: 429, endPoint y: 103, distance: 61.1
click at [429, 103] on div "content_copy compress arrow_drop_down autorenew_outlined delete_forever_outline…" at bounding box center [350, 174] width 580 height 256
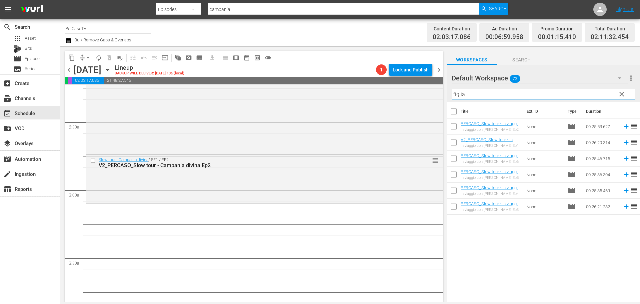
scroll to position [300, 0]
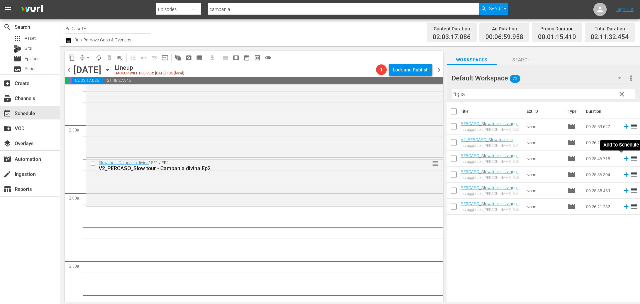
click at [623, 160] on icon at bounding box center [626, 158] width 7 height 7
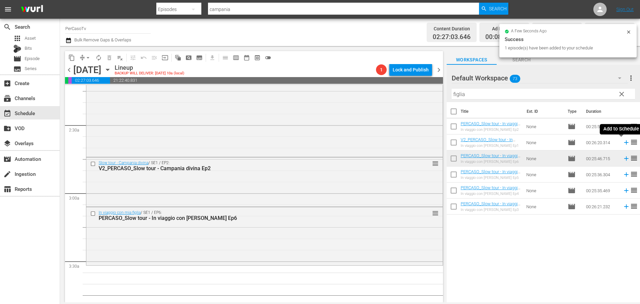
click at [624, 143] on icon at bounding box center [626, 142] width 4 height 4
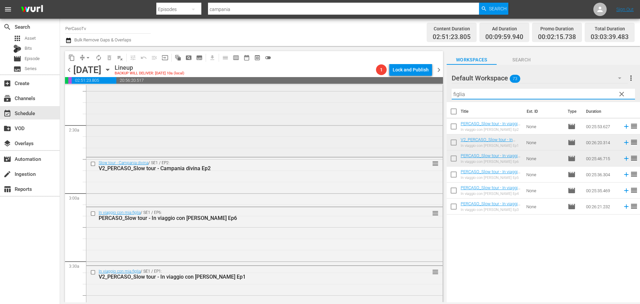
drag, startPoint x: 494, startPoint y: 93, endPoint x: 384, endPoint y: 118, distance: 113.6
click at [384, 118] on div "content_copy compress arrow_drop_down autorenew_outlined delete_forever_outline…" at bounding box center [350, 174] width 580 height 256
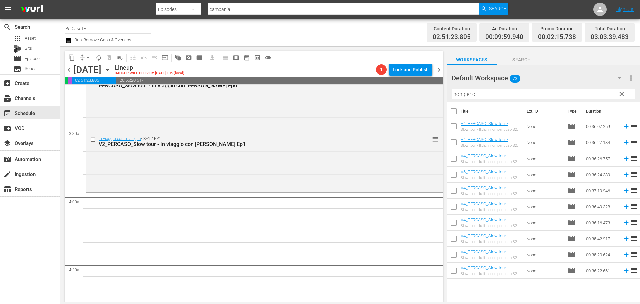
scroll to position [433, 0]
click at [530, 98] on input "non per c" at bounding box center [543, 94] width 183 height 11
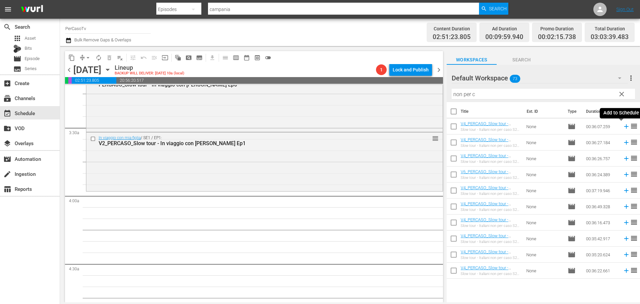
click at [624, 127] on icon at bounding box center [626, 126] width 4 height 4
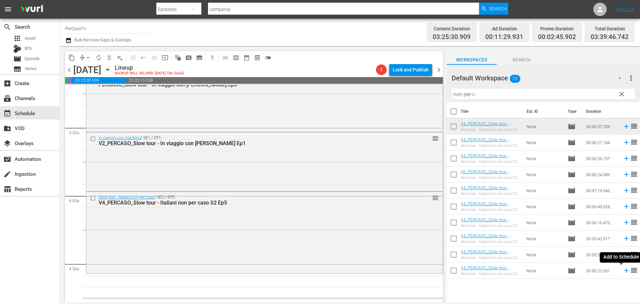
click at [623, 270] on icon at bounding box center [626, 270] width 7 height 7
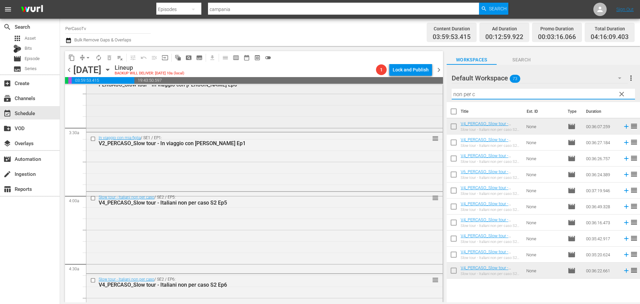
drag, startPoint x: 484, startPoint y: 96, endPoint x: 430, endPoint y: 107, distance: 55.1
click at [430, 107] on div "content_copy compress arrow_drop_down autorenew_outlined delete_forever_outline…" at bounding box center [350, 174] width 580 height 256
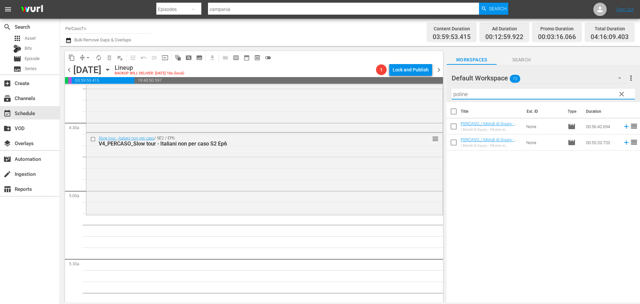
scroll to position [600, 0]
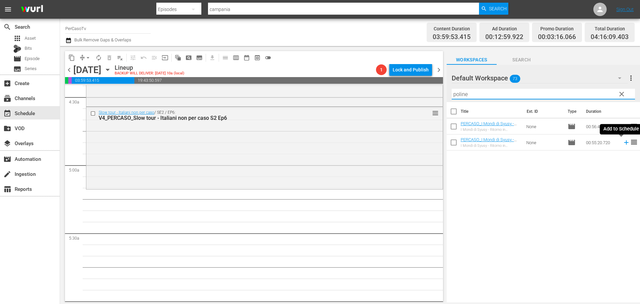
click at [623, 144] on icon at bounding box center [626, 142] width 7 height 7
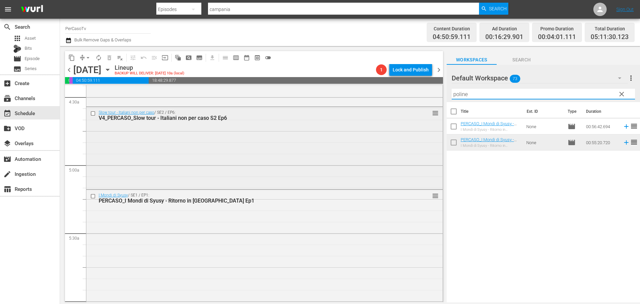
drag, startPoint x: 484, startPoint y: 95, endPoint x: 432, endPoint y: 107, distance: 53.4
click at [432, 107] on div "content_copy compress arrow_drop_down autorenew_outlined delete_forever_outline…" at bounding box center [350, 174] width 580 height 256
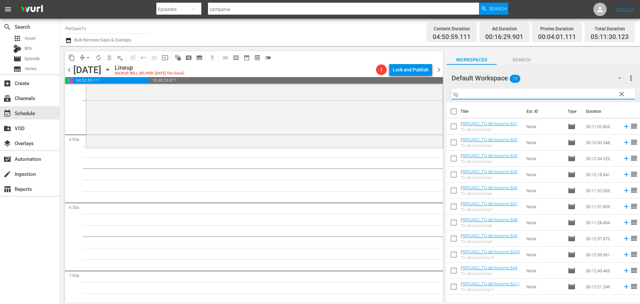
scroll to position [734, 0]
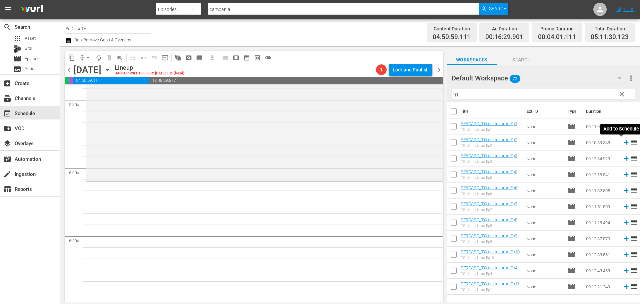
click at [623, 144] on icon at bounding box center [626, 142] width 7 height 7
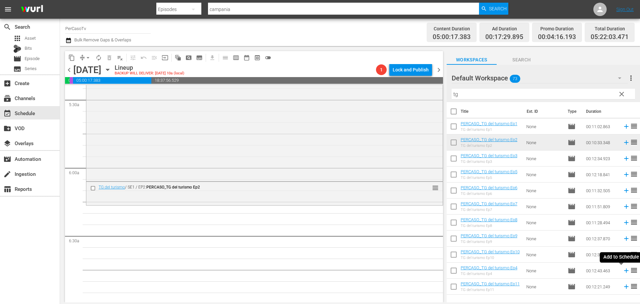
click at [623, 270] on icon at bounding box center [626, 270] width 7 height 7
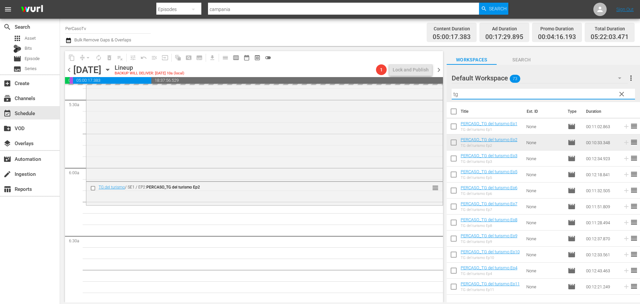
drag, startPoint x: 464, startPoint y: 93, endPoint x: 452, endPoint y: 96, distance: 12.9
click at [452, 96] on input "tg" at bounding box center [543, 94] width 183 height 11
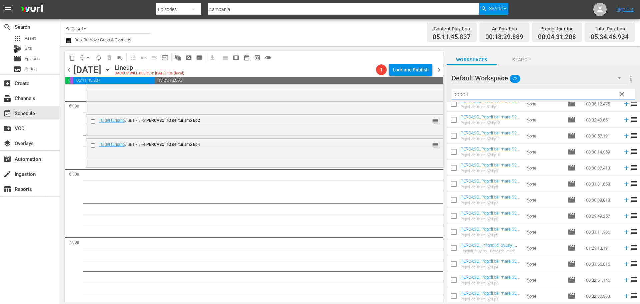
scroll to position [167, 0]
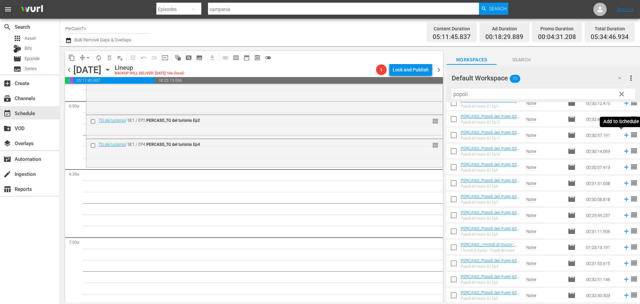
click at [623, 136] on icon at bounding box center [626, 134] width 7 height 7
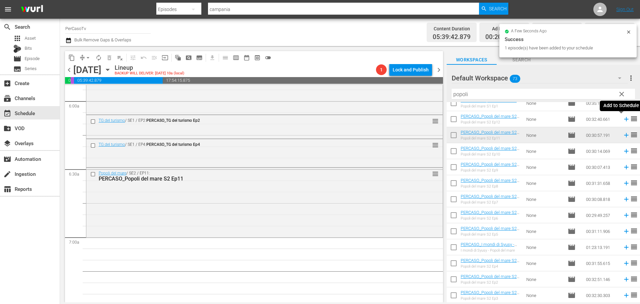
click at [624, 120] on icon at bounding box center [626, 119] width 4 height 4
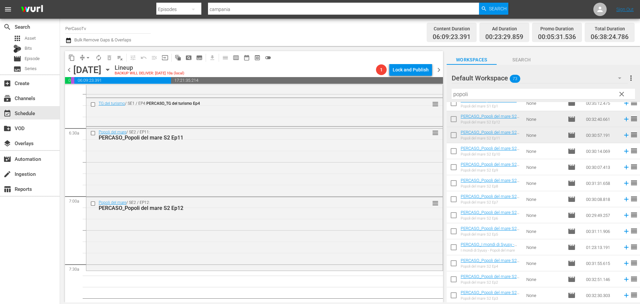
scroll to position [834, 0]
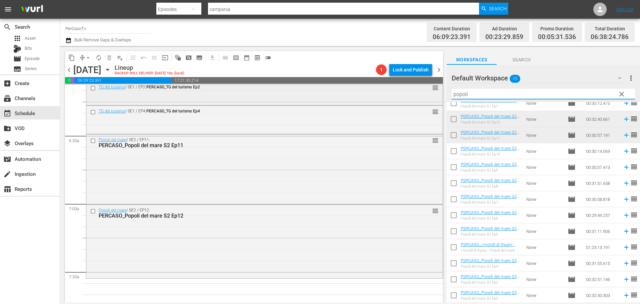
drag, startPoint x: 486, startPoint y: 91, endPoint x: 422, endPoint y: 105, distance: 65.3
click at [422, 105] on div "content_copy compress arrow_drop_down autorenew_outlined delete_forever_outline…" at bounding box center [350, 174] width 580 height 256
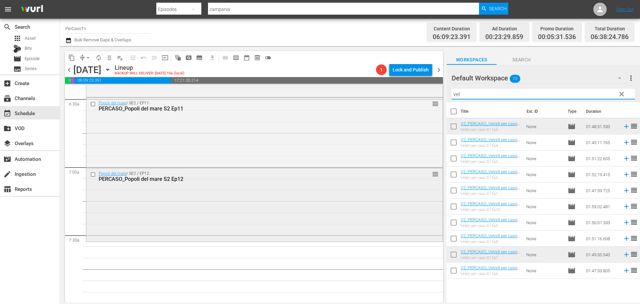
scroll to position [900, 0]
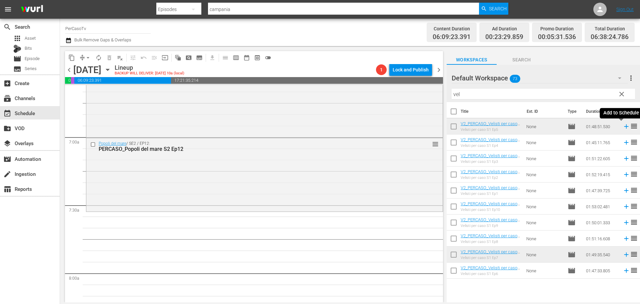
click at [624, 127] on icon at bounding box center [626, 126] width 4 height 4
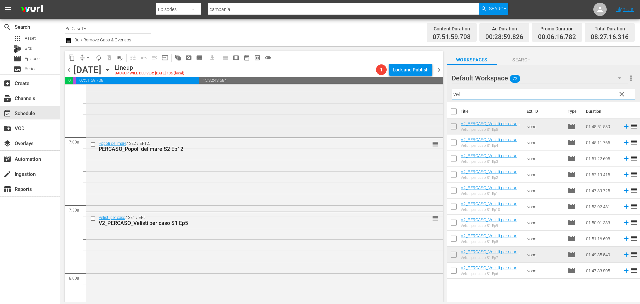
drag, startPoint x: 463, startPoint y: 95, endPoint x: 428, endPoint y: 109, distance: 37.8
click at [428, 109] on div "content_copy compress arrow_drop_down autorenew_outlined delete_forever_outline…" at bounding box center [350, 174] width 580 height 256
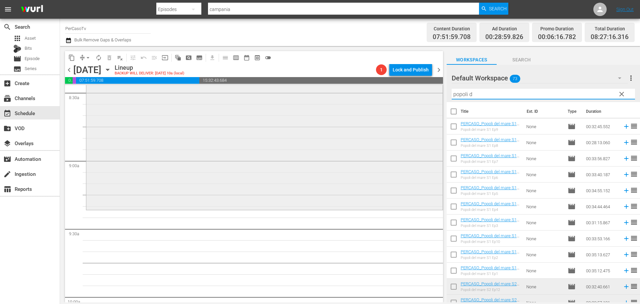
scroll to position [1167, 0]
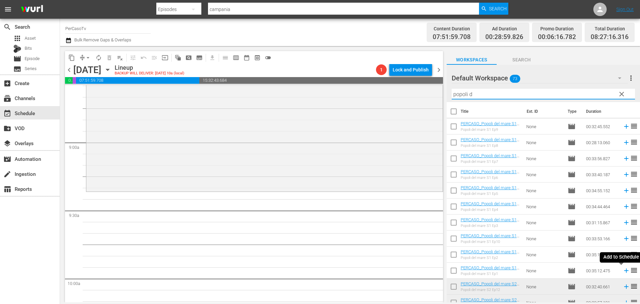
click at [623, 272] on icon at bounding box center [626, 270] width 7 height 7
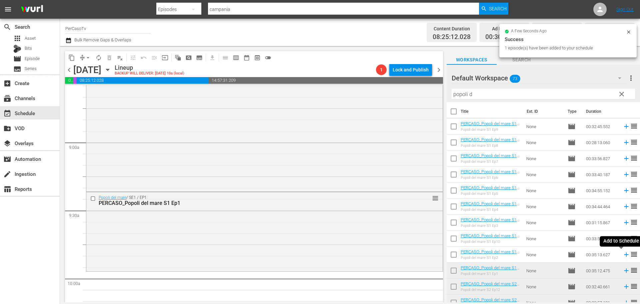
click at [623, 256] on icon at bounding box center [626, 254] width 7 height 7
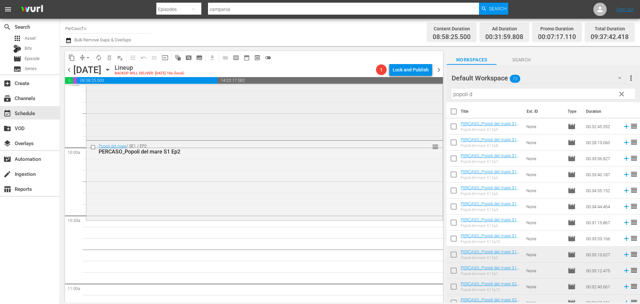
scroll to position [1300, 0]
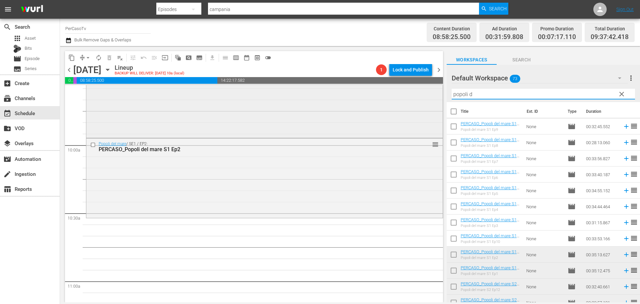
drag, startPoint x: 474, startPoint y: 97, endPoint x: 424, endPoint y: 112, distance: 52.6
click at [424, 112] on div "content_copy compress arrow_drop_down autorenew_outlined delete_forever_outline…" at bounding box center [350, 174] width 580 height 256
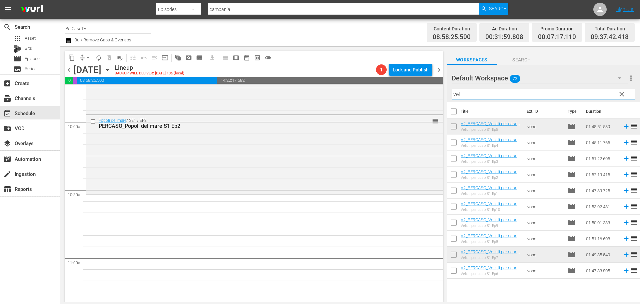
scroll to position [1334, 0]
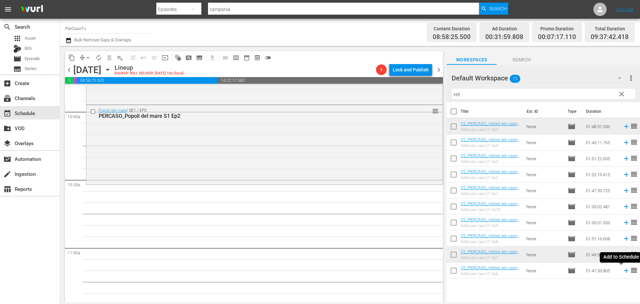
click at [623, 272] on icon at bounding box center [626, 270] width 7 height 7
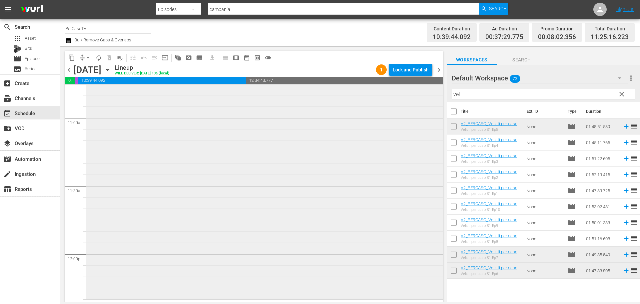
scroll to position [1467, 0]
click at [98, 56] on span "autorenew_outlined" at bounding box center [98, 57] width 7 height 7
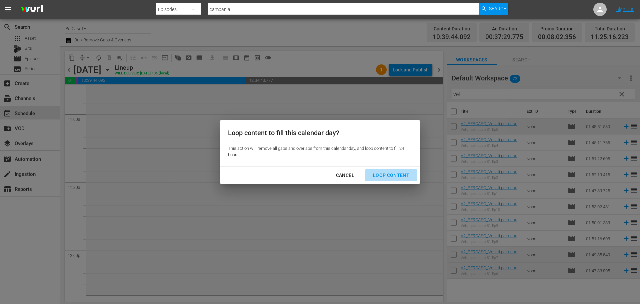
click at [396, 175] on div "Loop Content" at bounding box center [391, 175] width 47 height 8
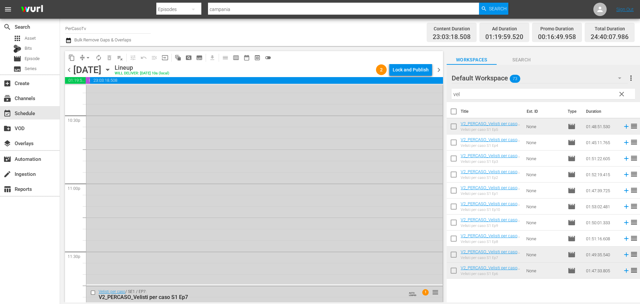
scroll to position [3089, 0]
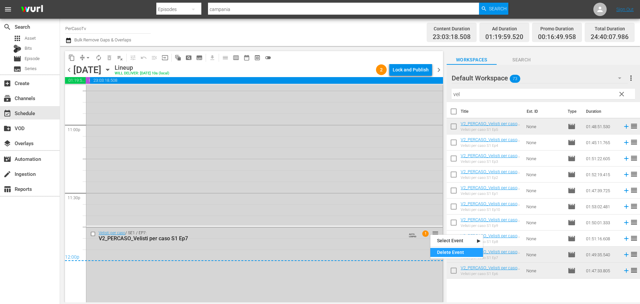
click at [438, 249] on div "Delete Event" at bounding box center [456, 252] width 53 height 9
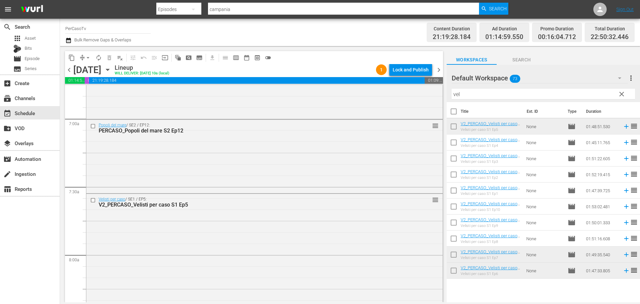
scroll to position [0, 0]
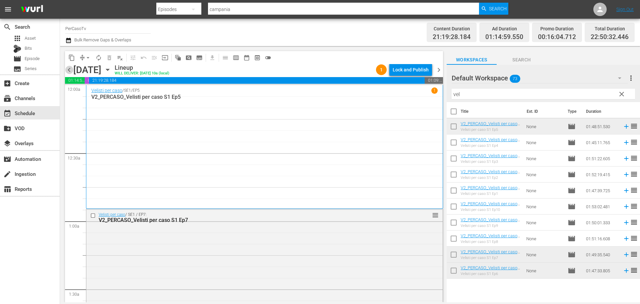
click at [70, 71] on span "chevron_left" at bounding box center [69, 70] width 8 height 8
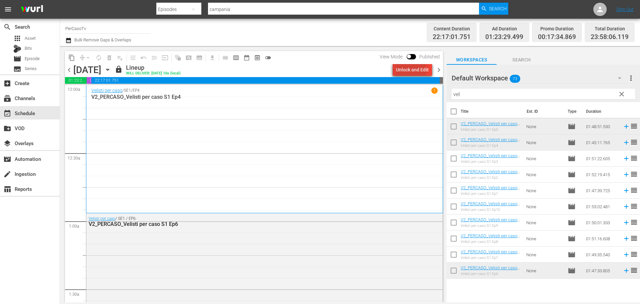
click at [402, 72] on div "Unlock and Edit" at bounding box center [412, 70] width 33 height 12
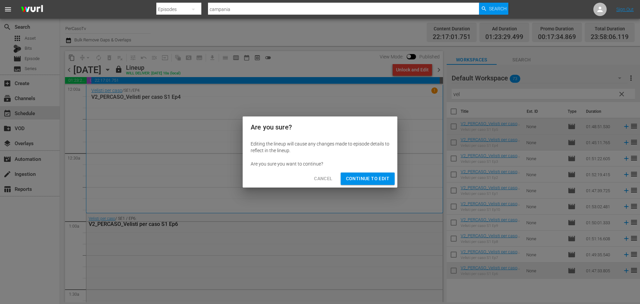
click at [377, 181] on span "Continue to Edit" at bounding box center [367, 178] width 43 height 8
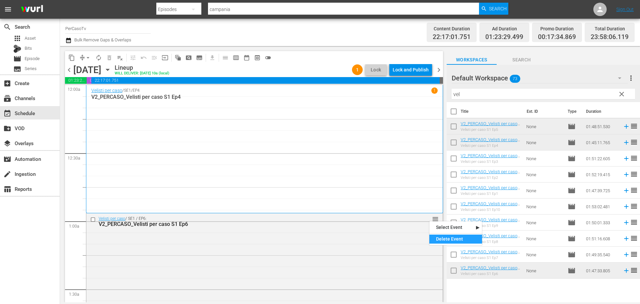
click at [445, 236] on div "Delete Event" at bounding box center [455, 238] width 53 height 9
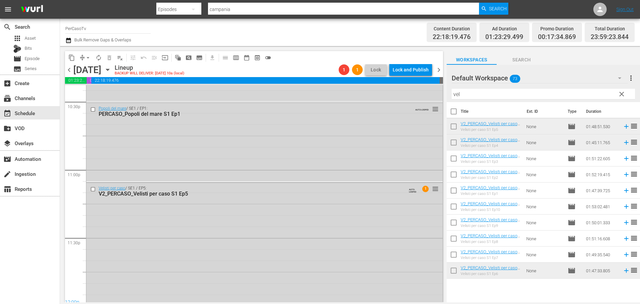
scroll to position [3038, 0]
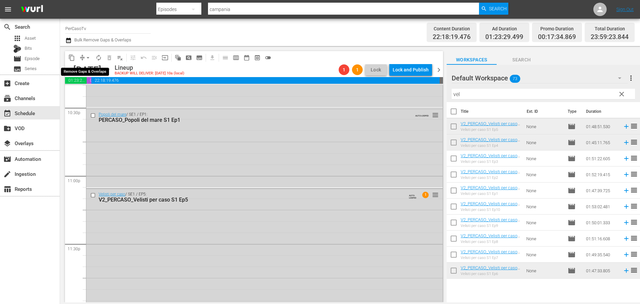
click at [87, 57] on span "arrow_drop_down" at bounding box center [88, 57] width 7 height 7
click at [87, 92] on li "Align to End of Previous Day" at bounding box center [88, 93] width 70 height 11
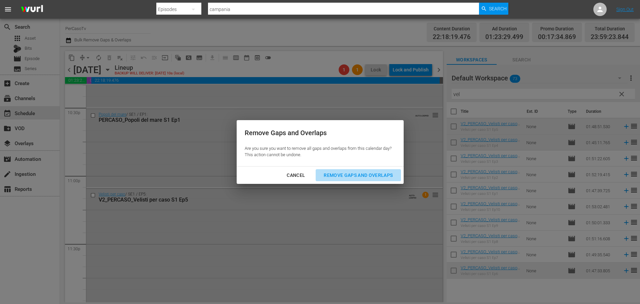
click at [349, 179] on button "Remove Gaps and Overlaps" at bounding box center [358, 175] width 85 height 12
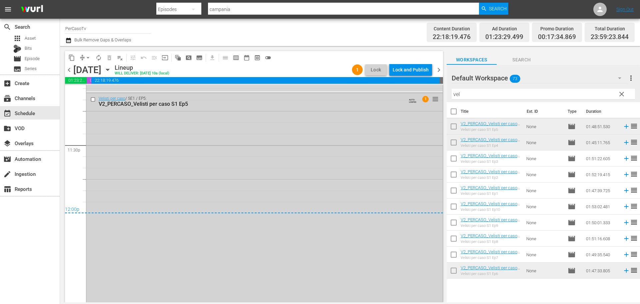
scroll to position [3108, 0]
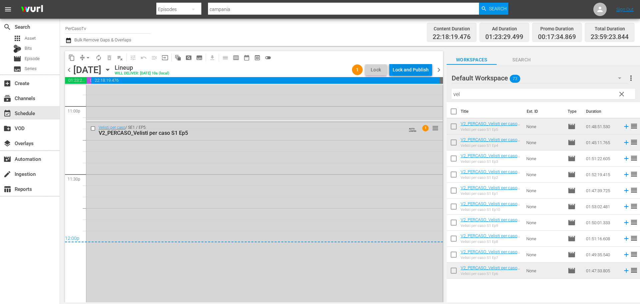
click at [402, 68] on div "Lock and Publish" at bounding box center [411, 70] width 36 height 12
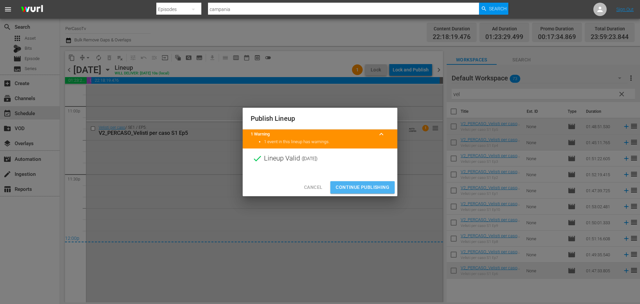
click at [371, 187] on span "Continue Publishing" at bounding box center [363, 187] width 54 height 8
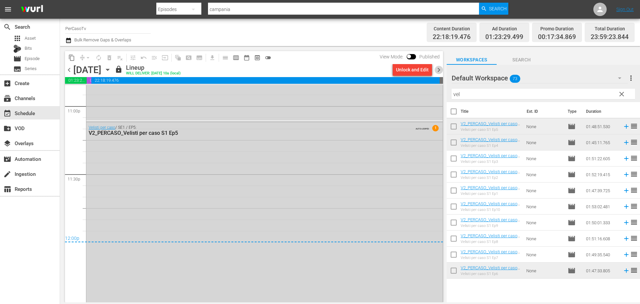
click at [441, 71] on span "chevron_right" at bounding box center [439, 70] width 8 height 8
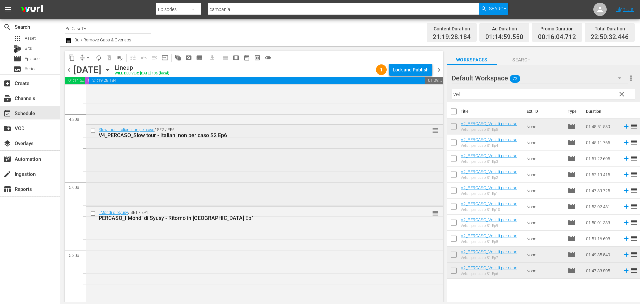
scroll to position [567, 0]
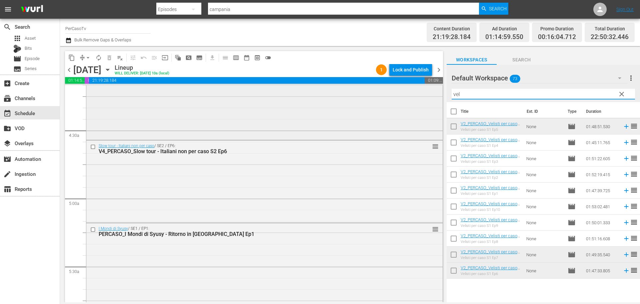
drag, startPoint x: 465, startPoint y: 93, endPoint x: 432, endPoint y: 112, distance: 37.3
click at [432, 112] on div "content_copy compress arrow_drop_down autorenew_outlined delete_forever_outline…" at bounding box center [350, 174] width 580 height 256
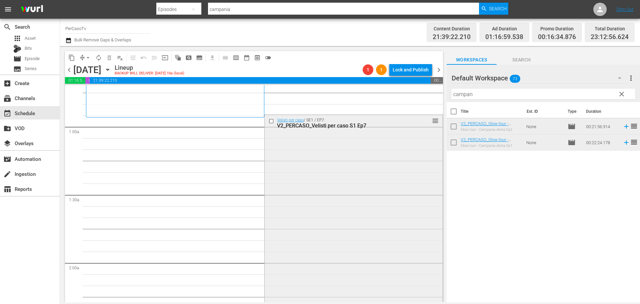
scroll to position [228, 0]
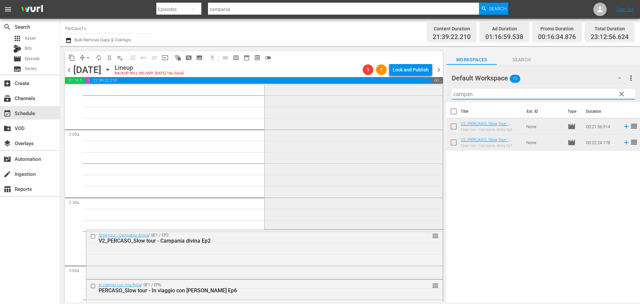
drag, startPoint x: 484, startPoint y: 97, endPoint x: 429, endPoint y: 118, distance: 58.8
click at [429, 118] on div "content_copy compress arrow_drop_down autorenew_outlined delete_forever_outline…" at bounding box center [350, 174] width 580 height 256
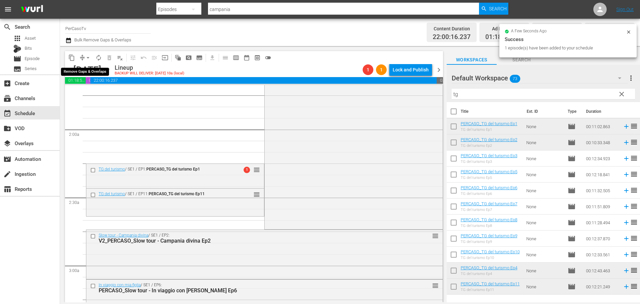
click at [85, 60] on span "arrow_drop_down" at bounding box center [88, 57] width 7 height 7
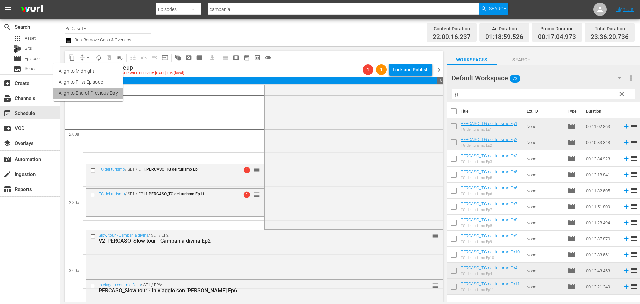
click at [87, 97] on li "Align to End of Previous Day" at bounding box center [88, 93] width 70 height 11
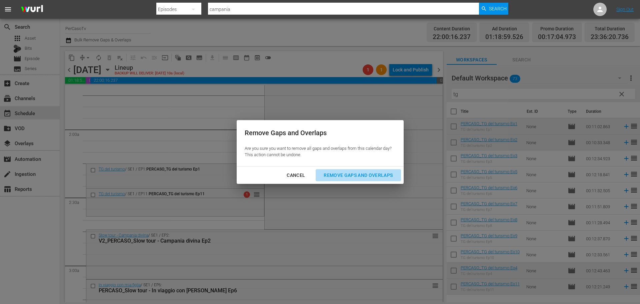
click at [385, 175] on div "Remove Gaps and Overlaps" at bounding box center [358, 175] width 80 height 8
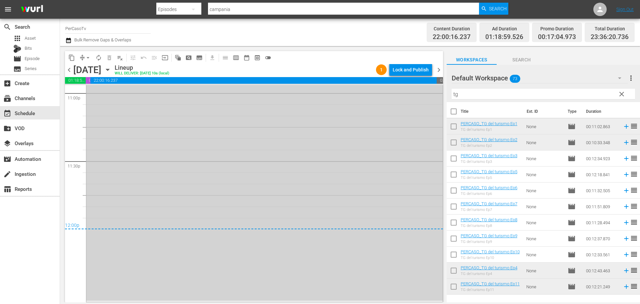
scroll to position [3054, 0]
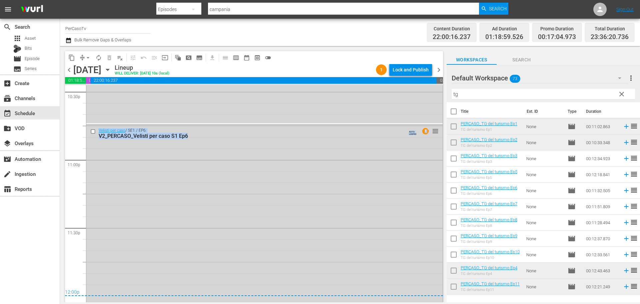
click at [439, 282] on div "S N A P S N A P S N A P S N A P S N A P S N A P S N A P S N A P S N A P S N A P…" at bounding box center [254, 193] width 378 height 217
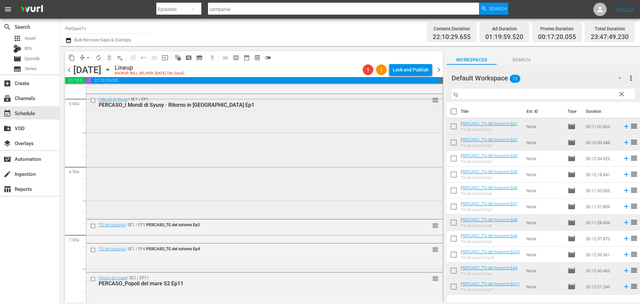
scroll to position [857, 0]
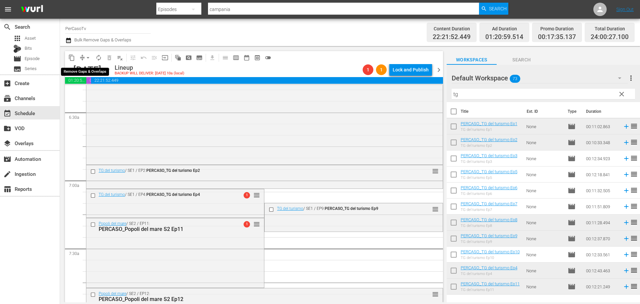
click at [87, 57] on span "arrow_drop_down" at bounding box center [88, 57] width 7 height 7
click at [79, 95] on li "Align to End of Previous Day" at bounding box center [88, 93] width 70 height 11
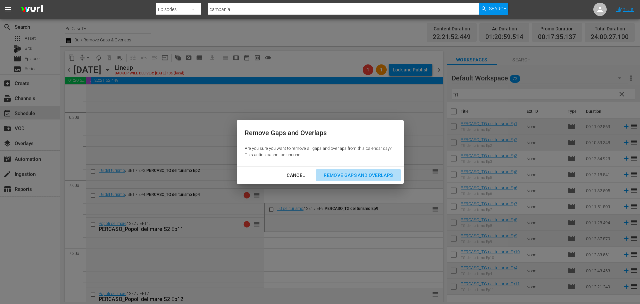
click at [377, 172] on div "Remove Gaps and Overlaps" at bounding box center [358, 175] width 80 height 8
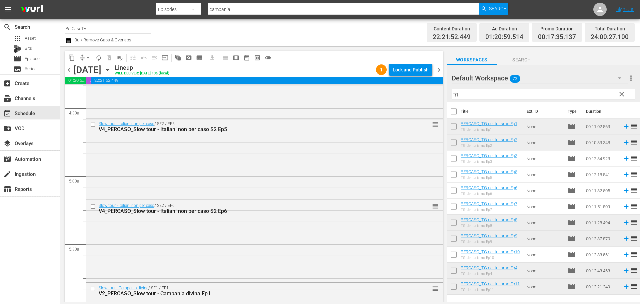
scroll to position [468, 0]
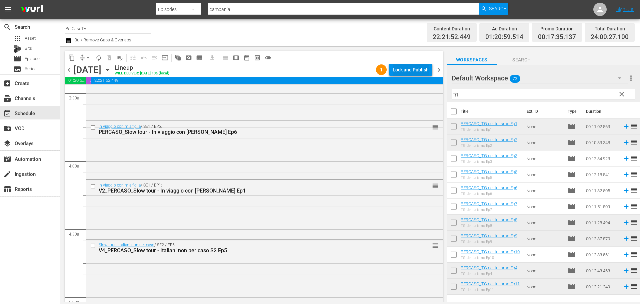
click at [404, 70] on div "Lock and Publish" at bounding box center [411, 70] width 36 height 12
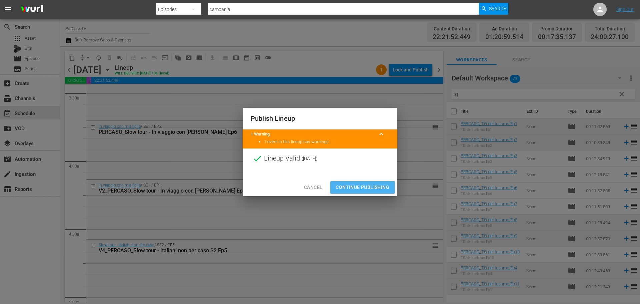
click at [382, 187] on span "Continue Publishing" at bounding box center [363, 187] width 54 height 8
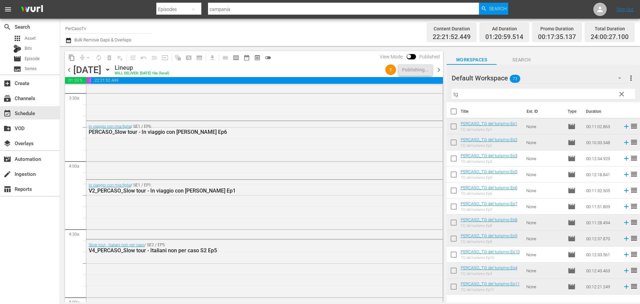
click at [439, 71] on span "chevron_right" at bounding box center [439, 70] width 8 height 8
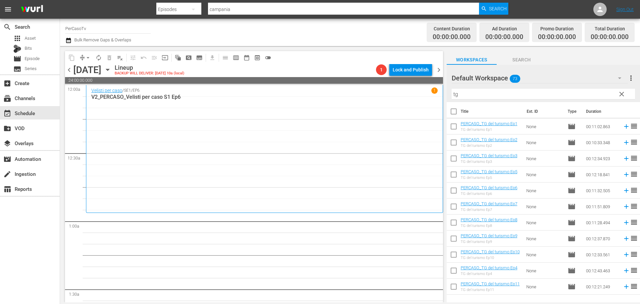
click at [71, 68] on span "chevron_left" at bounding box center [69, 70] width 8 height 8
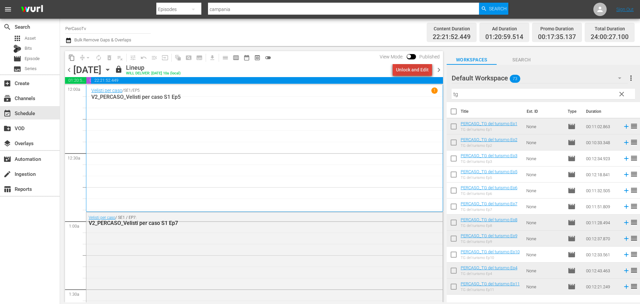
click at [419, 68] on div "Unlock and Edit" at bounding box center [412, 70] width 33 height 12
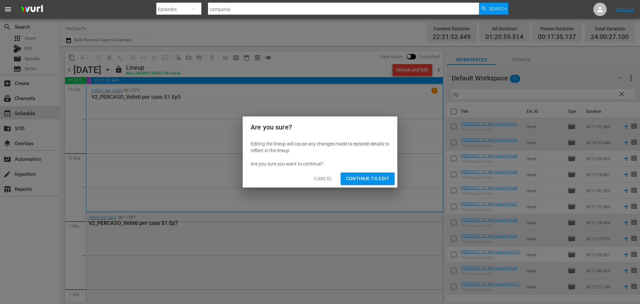
click at [377, 184] on button "Continue to Edit" at bounding box center [368, 178] width 54 height 12
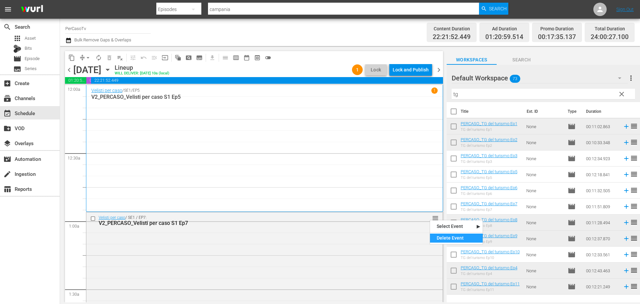
click at [438, 235] on div "Delete Event" at bounding box center [456, 237] width 53 height 9
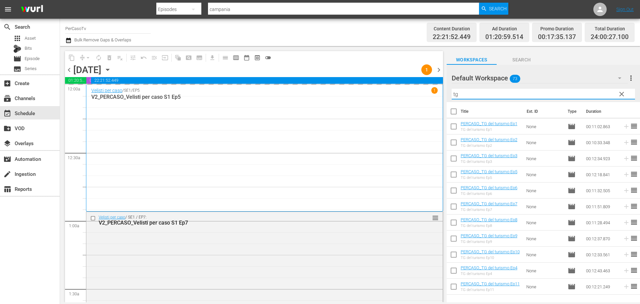
drag, startPoint x: 455, startPoint y: 99, endPoint x: 430, endPoint y: 114, distance: 28.4
click at [430, 114] on div "content_copy compress arrow_drop_down autorenew_outlined delete_forever_outline…" at bounding box center [350, 174] width 580 height 256
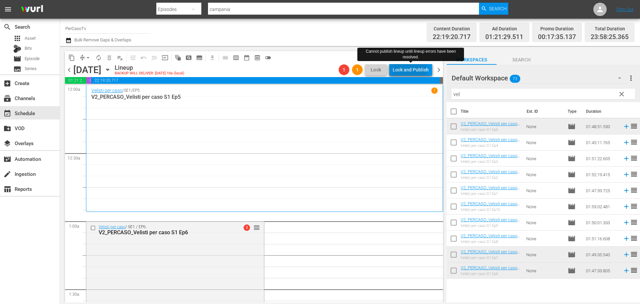
click at [411, 70] on div "Lock and Publish" at bounding box center [411, 70] width 36 height 12
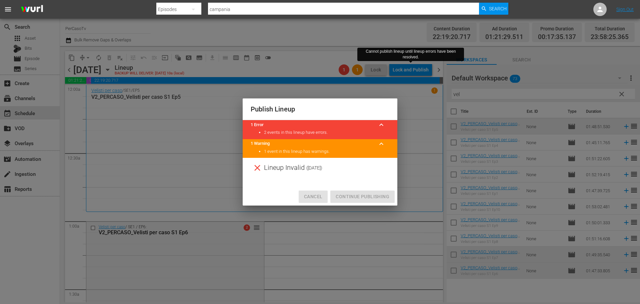
click at [322, 197] on span "Cancel" at bounding box center [313, 196] width 18 height 8
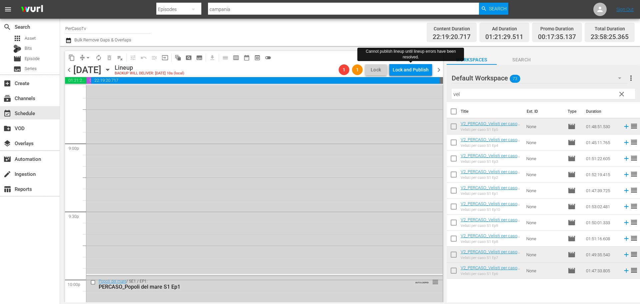
scroll to position [2901, 0]
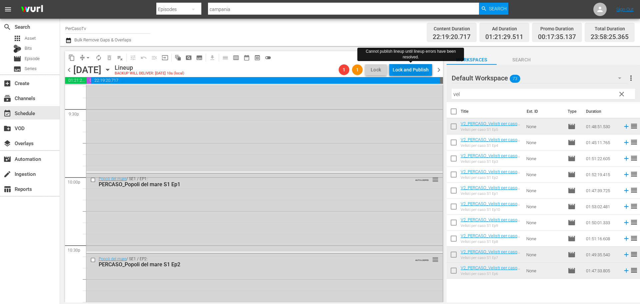
click at [403, 71] on div "Lock and Publish" at bounding box center [411, 70] width 36 height 12
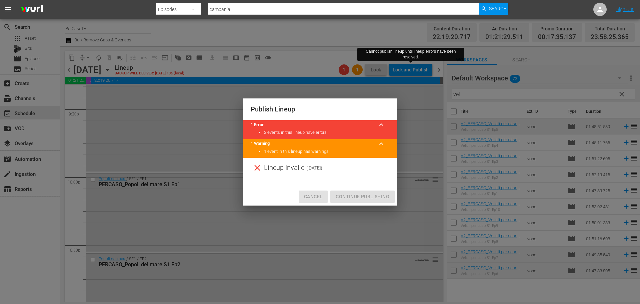
click at [319, 194] on span "Cancel" at bounding box center [313, 196] width 18 height 8
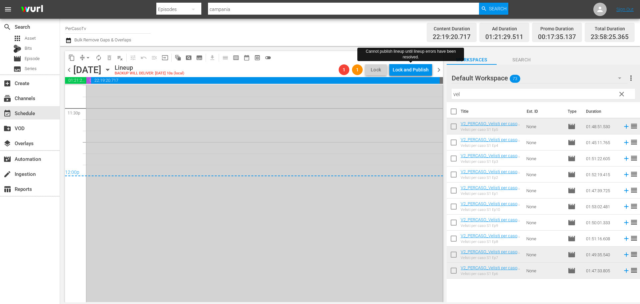
scroll to position [3175, 0]
click at [435, 71] on span "chevron_right" at bounding box center [439, 70] width 8 height 8
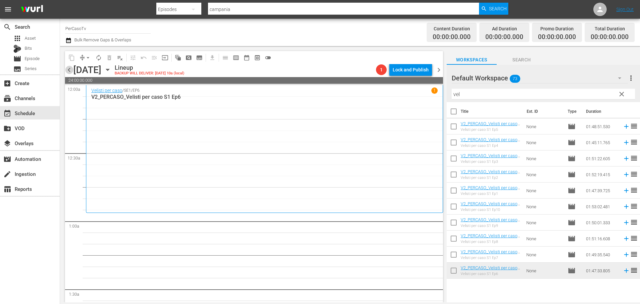
click at [69, 70] on span "chevron_left" at bounding box center [69, 70] width 8 height 8
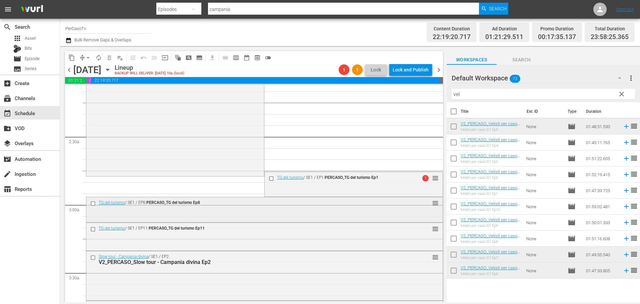
scroll to position [300, 0]
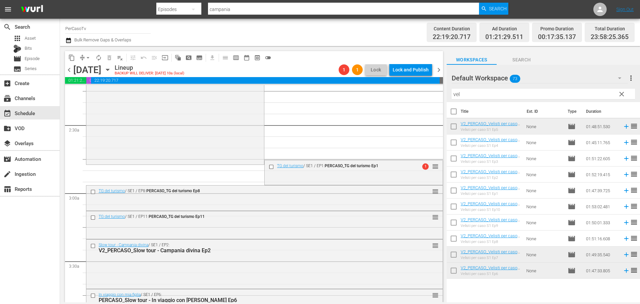
click at [68, 69] on span "chevron_left" at bounding box center [69, 70] width 8 height 8
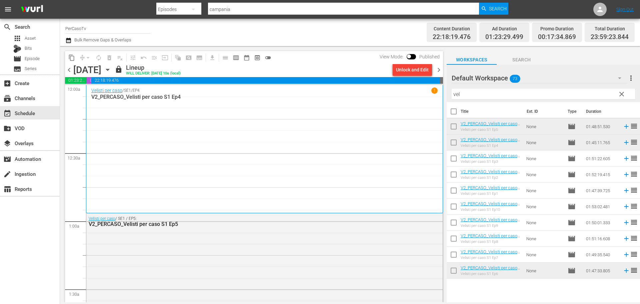
click at [439, 70] on span "chevron_right" at bounding box center [439, 70] width 8 height 8
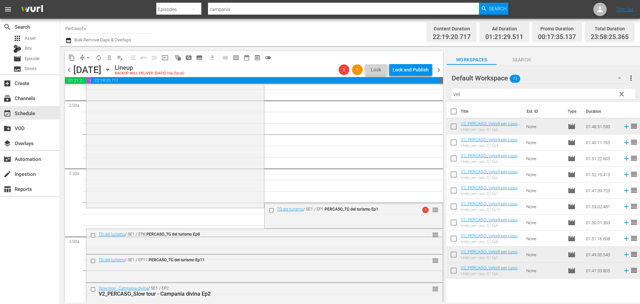
scroll to position [267, 0]
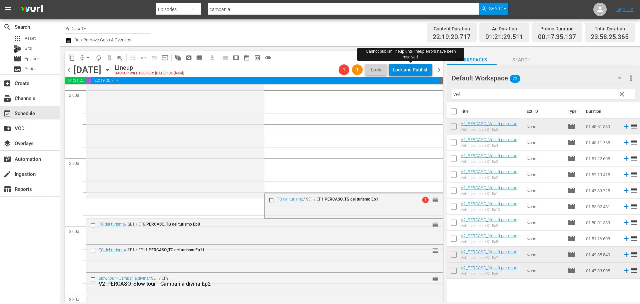
click at [412, 74] on div "Lock and Publish" at bounding box center [411, 70] width 36 height 12
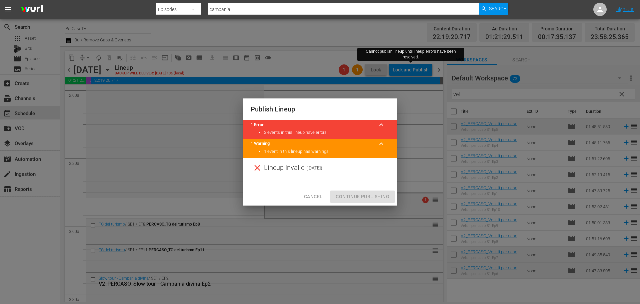
click at [379, 128] on span "keyboard_arrow_up" at bounding box center [381, 125] width 8 height 8
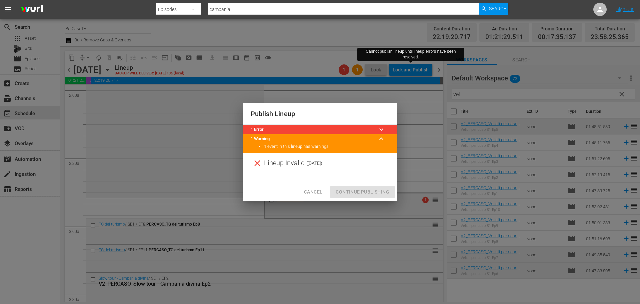
click at [292, 127] on title "1 Error" at bounding box center [312, 129] width 123 height 6
click at [380, 130] on span "keyboard_arrow_down" at bounding box center [381, 129] width 8 height 8
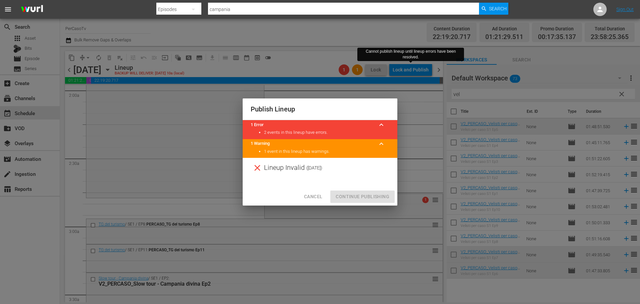
click at [419, 200] on div "Publish Lineup 1 Error keyboard_arrow_up 2 events in this lineup have errors. 1…" at bounding box center [320, 152] width 640 height 304
click at [421, 201] on div "Publish Lineup 1 Error keyboard_arrow_up 2 events in this lineup have errors. 1…" at bounding box center [320, 152] width 640 height 304
click at [319, 194] on span "Cancel" at bounding box center [313, 196] width 18 height 8
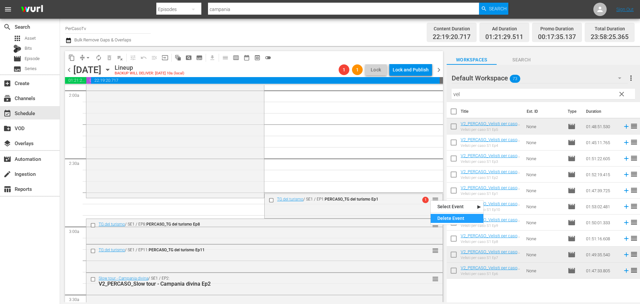
click at [435, 218] on div "Delete Event" at bounding box center [457, 218] width 53 height 9
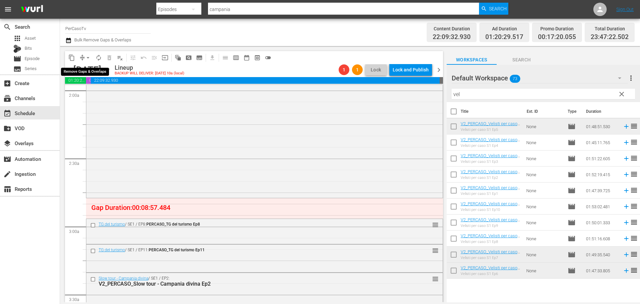
click at [86, 56] on span "arrow_drop_down" at bounding box center [88, 57] width 7 height 7
click at [84, 92] on li "Align to End of Previous Day" at bounding box center [88, 93] width 70 height 11
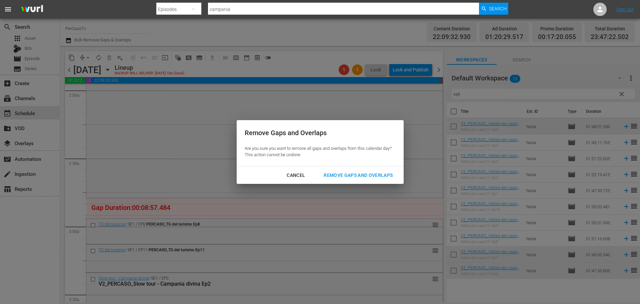
click at [366, 178] on div "Remove Gaps and Overlaps" at bounding box center [358, 175] width 80 height 8
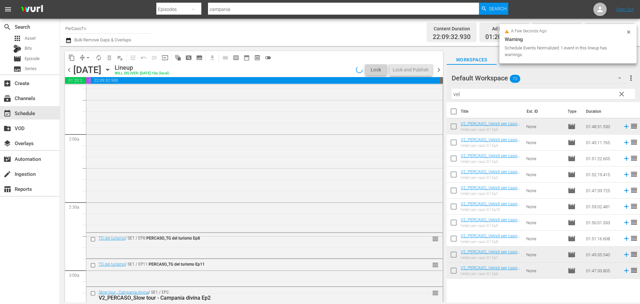
scroll to position [250, 0]
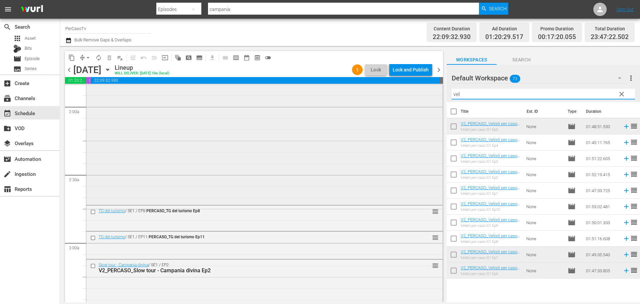
drag, startPoint x: 478, startPoint y: 92, endPoint x: 388, endPoint y: 113, distance: 92.6
click at [388, 113] on div "content_copy compress arrow_drop_down autorenew_outlined delete_forever_outline…" at bounding box center [350, 174] width 580 height 256
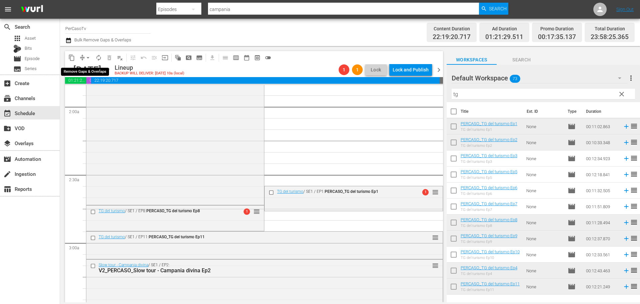
click at [85, 57] on span "arrow_drop_down" at bounding box center [88, 57] width 7 height 7
click at [86, 97] on li "Align to End of Previous Day" at bounding box center [88, 93] width 70 height 11
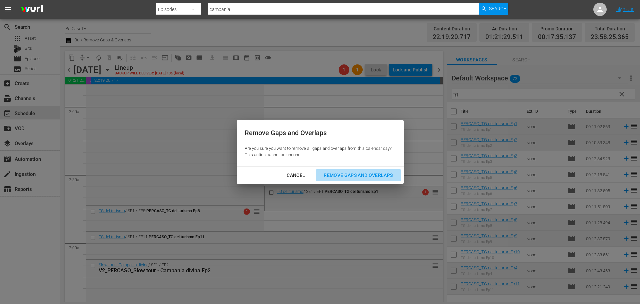
click at [344, 177] on div "Remove Gaps and Overlaps" at bounding box center [358, 175] width 80 height 8
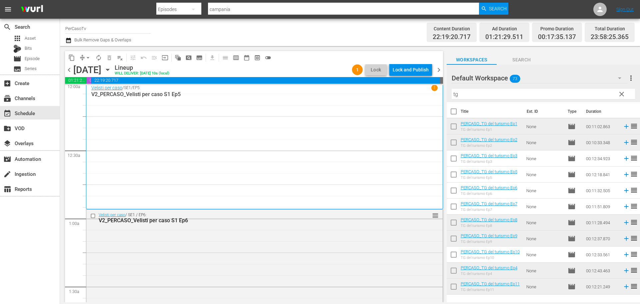
scroll to position [0, 0]
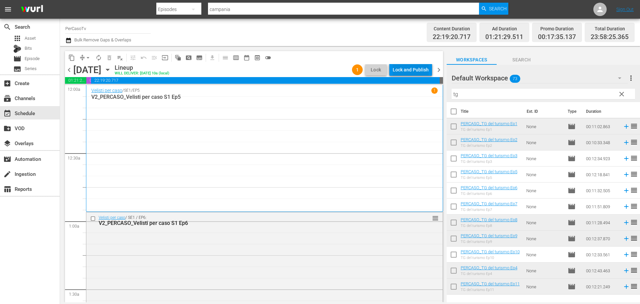
click at [407, 69] on div "Lock and Publish" at bounding box center [411, 70] width 36 height 12
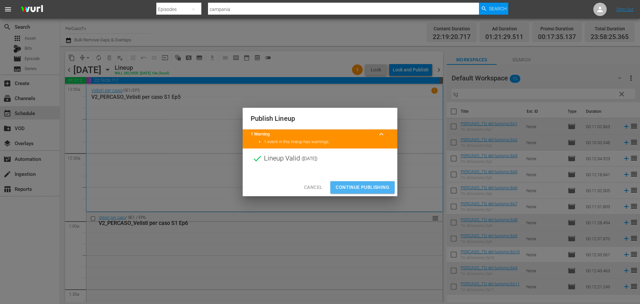
click at [378, 183] on button "Continue Publishing" at bounding box center [362, 187] width 64 height 12
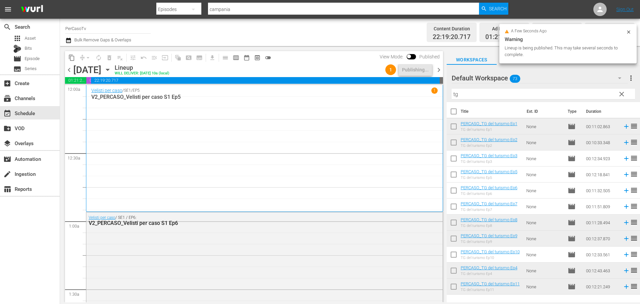
click at [439, 68] on span "chevron_right" at bounding box center [439, 70] width 8 height 8
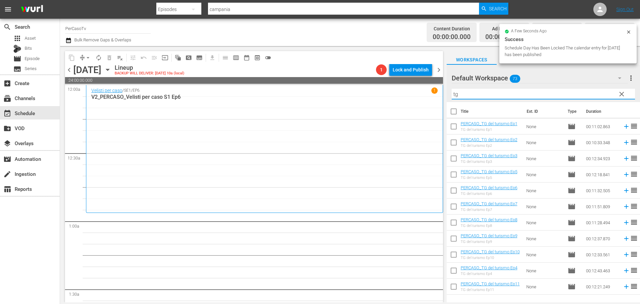
drag, startPoint x: 463, startPoint y: 94, endPoint x: 433, endPoint y: 103, distance: 31.1
click at [433, 103] on div "content_copy compress arrow_drop_down autorenew_outlined delete_forever_outline…" at bounding box center [350, 174] width 580 height 256
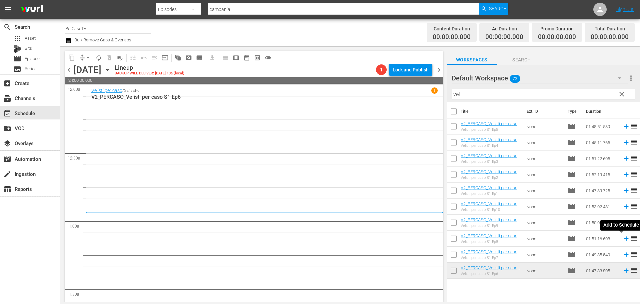
click at [623, 239] on icon at bounding box center [626, 238] width 7 height 7
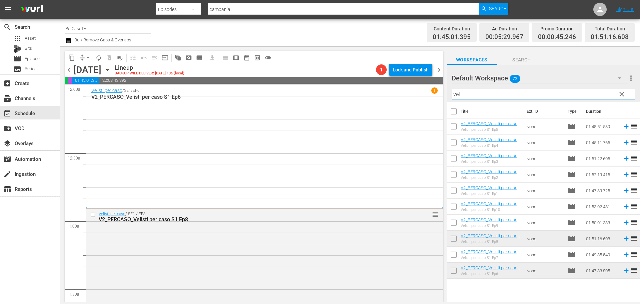
drag, startPoint x: 472, startPoint y: 93, endPoint x: 422, endPoint y: 122, distance: 57.9
click at [422, 122] on div "content_copy compress arrow_drop_down autorenew_outlined delete_forever_outline…" at bounding box center [350, 174] width 580 height 256
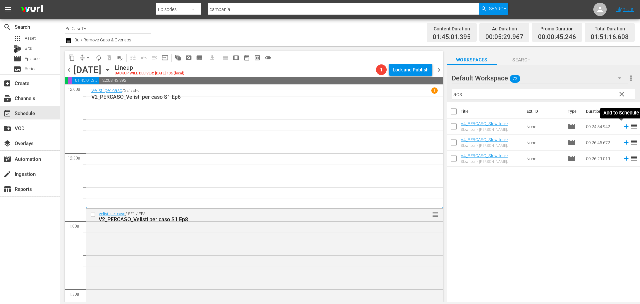
click at [624, 128] on icon at bounding box center [626, 126] width 4 height 4
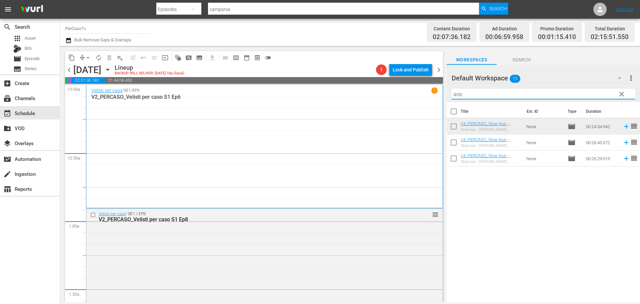
drag, startPoint x: 480, startPoint y: 97, endPoint x: 424, endPoint y: 122, distance: 61.2
click at [424, 122] on div "content_copy compress arrow_drop_down autorenew_outlined delete_forever_outline…" at bounding box center [350, 174] width 580 height 256
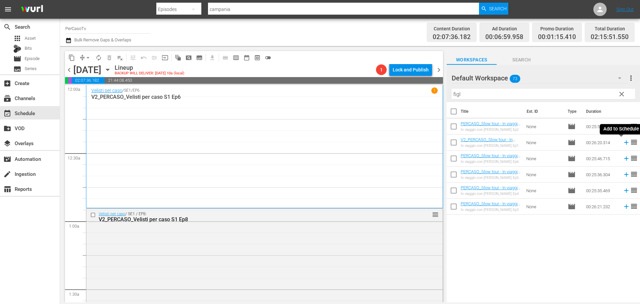
click at [624, 144] on icon at bounding box center [626, 142] width 4 height 4
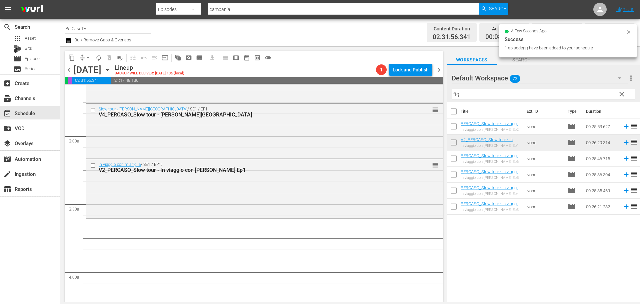
scroll to position [400, 0]
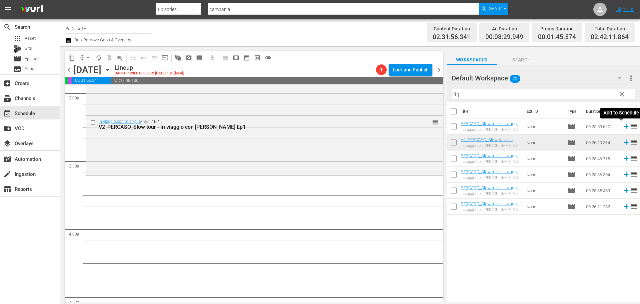
click at [623, 126] on icon at bounding box center [626, 126] width 7 height 7
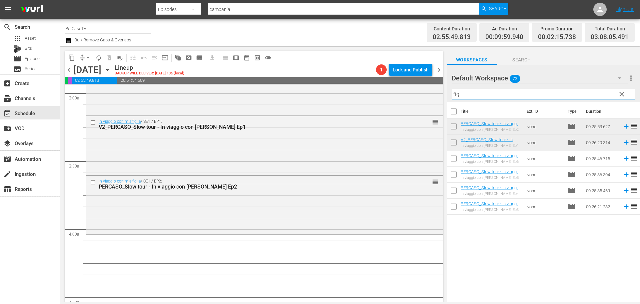
drag, startPoint x: 467, startPoint y: 97, endPoint x: 442, endPoint y: 95, distance: 24.5
click at [442, 101] on div "content_copy compress arrow_drop_down autorenew_outlined delete_forever_outline…" at bounding box center [350, 174] width 580 height 256
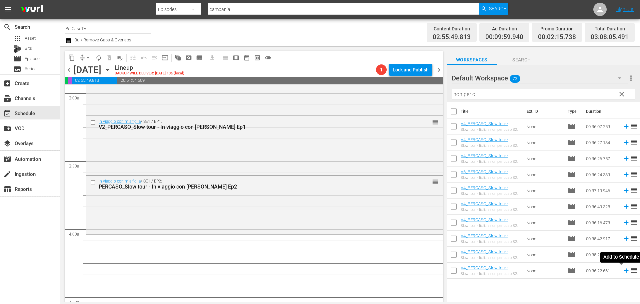
click at [623, 273] on icon at bounding box center [626, 270] width 7 height 7
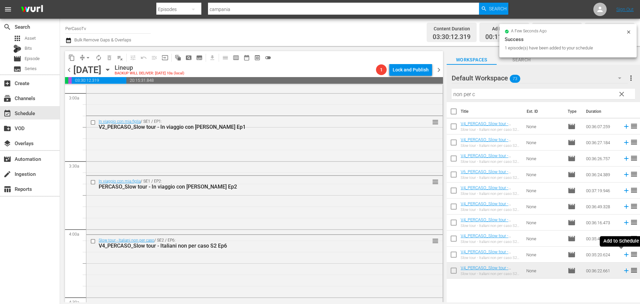
click at [623, 256] on icon at bounding box center [626, 254] width 7 height 7
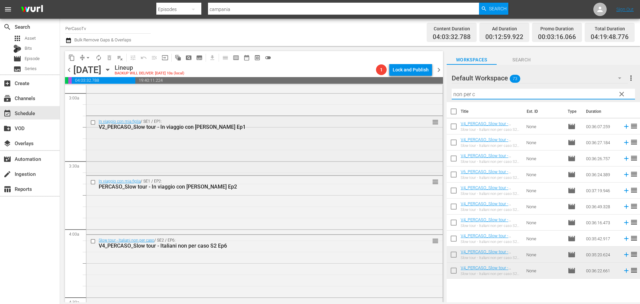
drag, startPoint x: 485, startPoint y: 99, endPoint x: 426, endPoint y: 118, distance: 61.6
click at [426, 118] on div "content_copy compress arrow_drop_down autorenew_outlined delete_forever_outline…" at bounding box center [350, 174] width 580 height 256
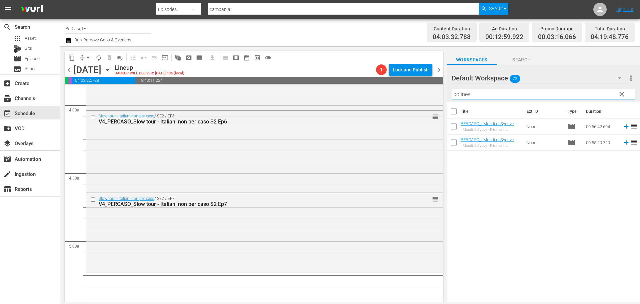
scroll to position [533, 0]
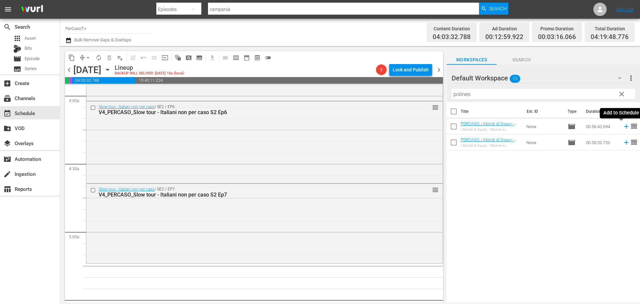
click at [624, 127] on icon at bounding box center [626, 126] width 4 height 4
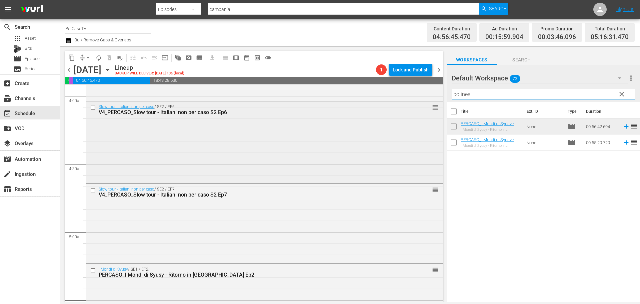
drag, startPoint x: 474, startPoint y: 96, endPoint x: 438, endPoint y: 114, distance: 40.9
click at [438, 114] on div "content_copy compress arrow_drop_down autorenew_outlined delete_forever_outline…" at bounding box center [350, 174] width 580 height 256
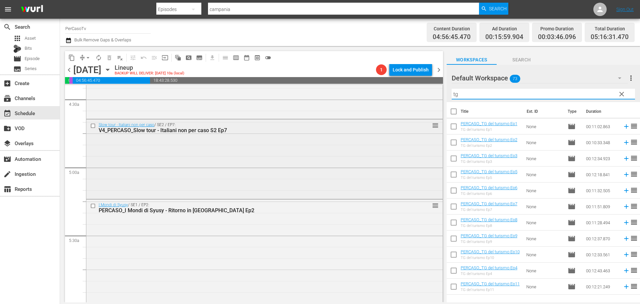
scroll to position [700, 0]
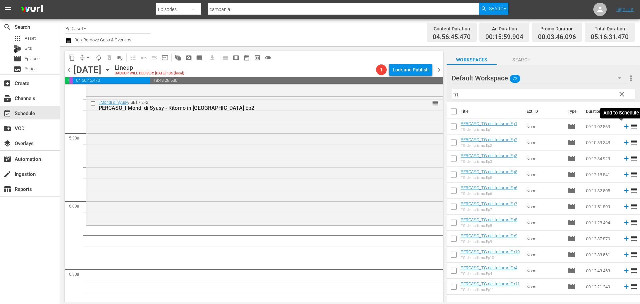
click at [623, 126] on icon at bounding box center [626, 126] width 7 height 7
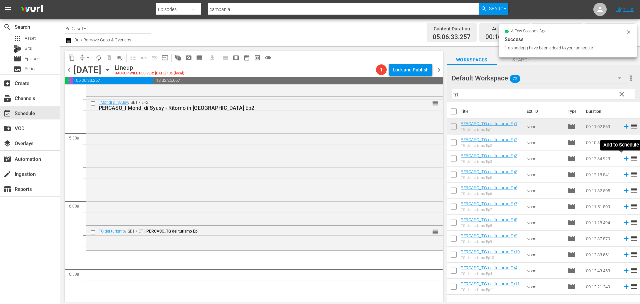
click at [624, 159] on icon at bounding box center [626, 158] width 4 height 4
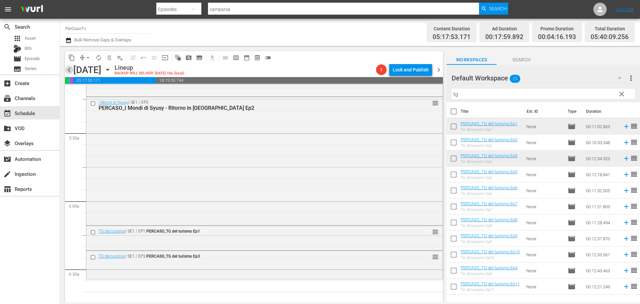
click at [70, 70] on span "chevron_left" at bounding box center [69, 70] width 8 height 8
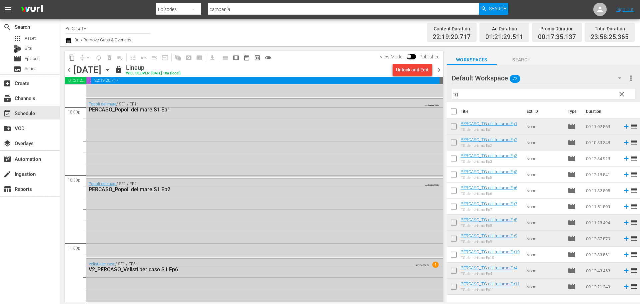
scroll to position [2937, 0]
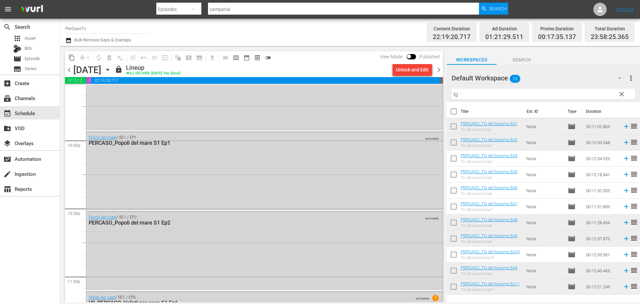
click at [441, 70] on span "chevron_right" at bounding box center [439, 70] width 8 height 8
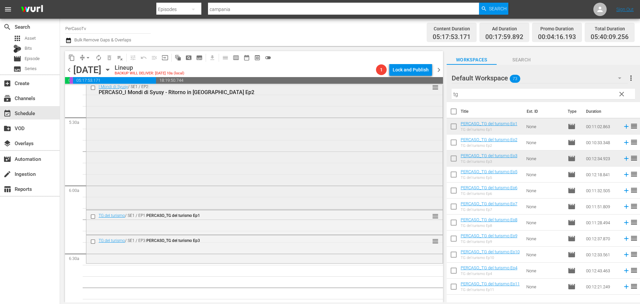
scroll to position [749, 0]
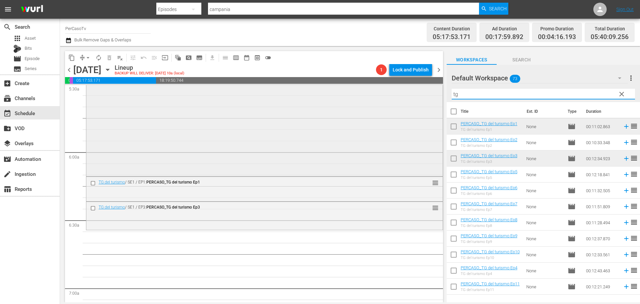
drag, startPoint x: 479, startPoint y: 98, endPoint x: 384, endPoint y: 110, distance: 95.4
click at [384, 110] on div "content_copy compress arrow_drop_down autorenew_outlined delete_forever_outline…" at bounding box center [350, 174] width 580 height 256
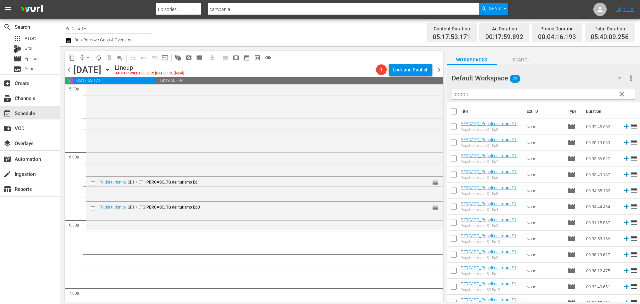
scroll to position [100, 0]
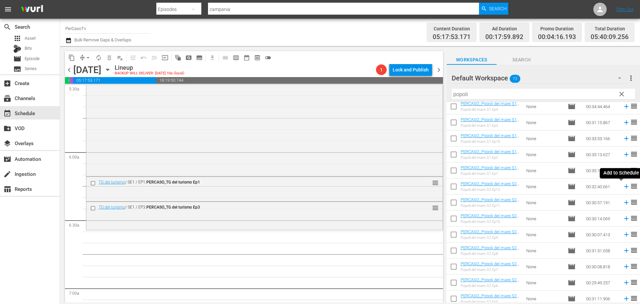
click at [623, 188] on icon at bounding box center [626, 186] width 7 height 7
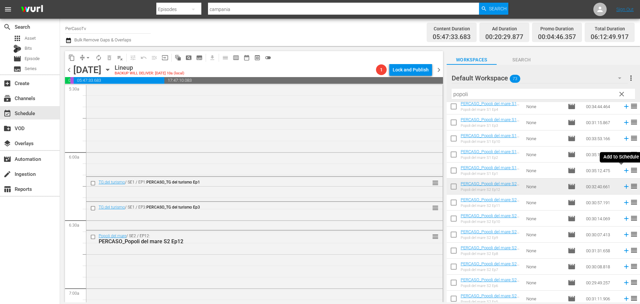
click at [624, 171] on icon at bounding box center [626, 170] width 4 height 4
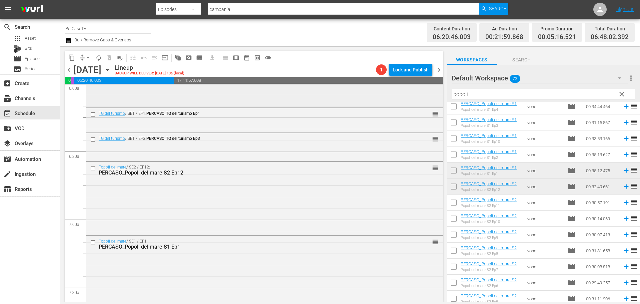
scroll to position [916, 0]
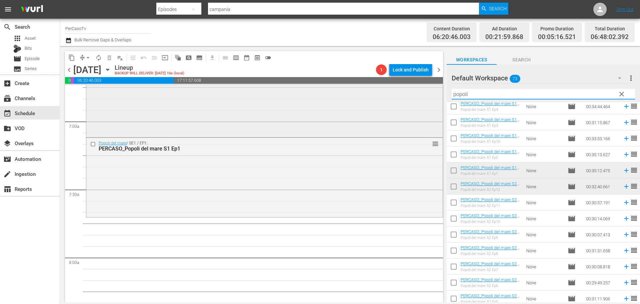
drag, startPoint x: 477, startPoint y: 97, endPoint x: 422, endPoint y: 122, distance: 60.7
click at [422, 122] on div "content_copy compress arrow_drop_down autorenew_outlined delete_forever_outline…" at bounding box center [350, 174] width 580 height 256
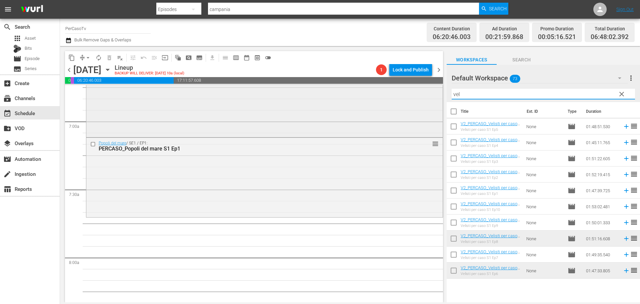
scroll to position [0, 0]
type input "vel"
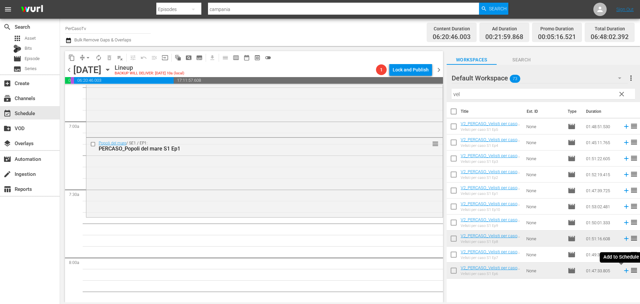
click at [623, 272] on icon at bounding box center [626, 270] width 7 height 7
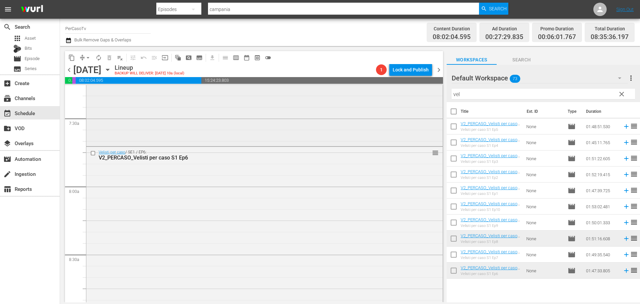
scroll to position [983, 0]
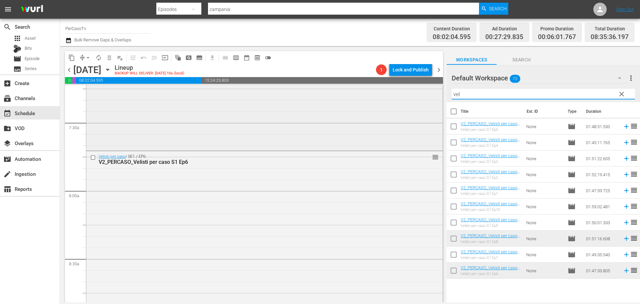
drag, startPoint x: 471, startPoint y: 95, endPoint x: 429, endPoint y: 116, distance: 46.2
click at [429, 116] on div "content_copy compress arrow_drop_down autorenew_outlined delete_forever_outline…" at bounding box center [350, 174] width 580 height 256
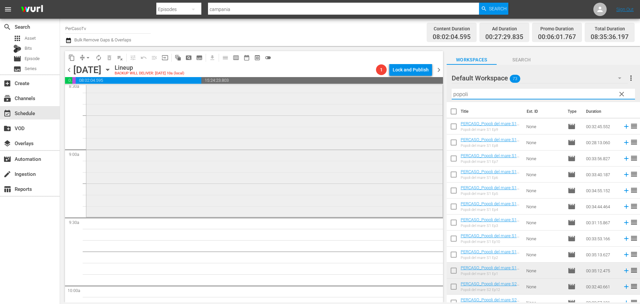
scroll to position [1183, 0]
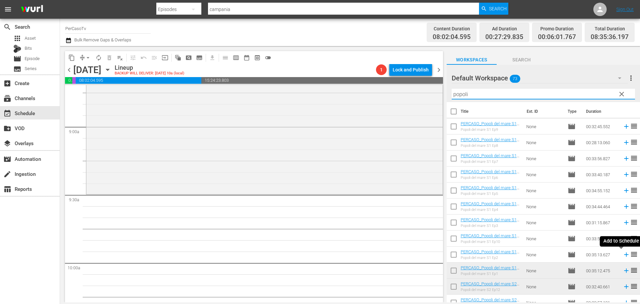
click at [623, 256] on icon at bounding box center [626, 254] width 7 height 7
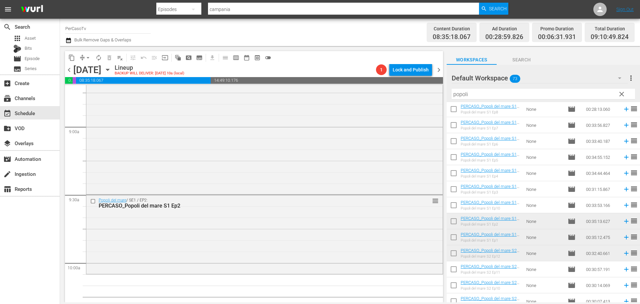
scroll to position [0, 0]
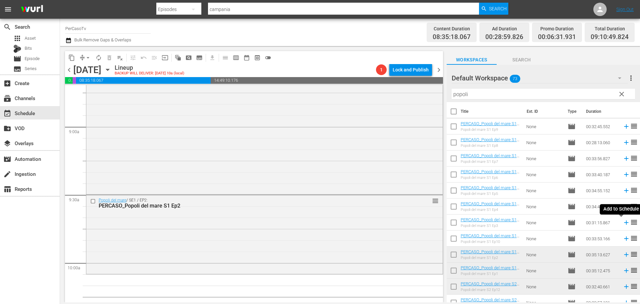
click at [624, 224] on icon at bounding box center [626, 222] width 4 height 4
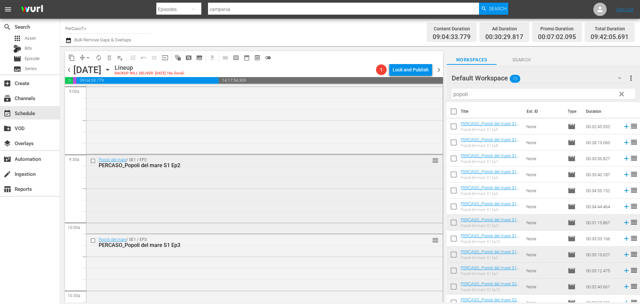
scroll to position [1316, 0]
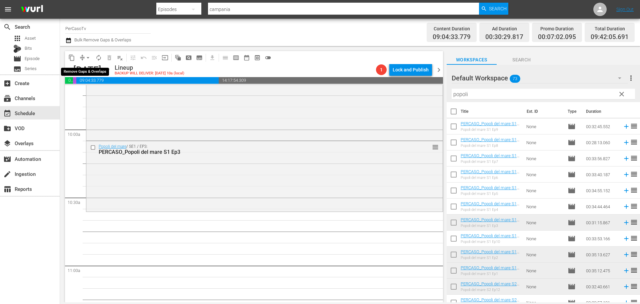
click at [86, 58] on span "arrow_drop_down" at bounding box center [88, 57] width 7 height 7
click at [86, 96] on li "Align to End of Previous Day" at bounding box center [88, 93] width 70 height 11
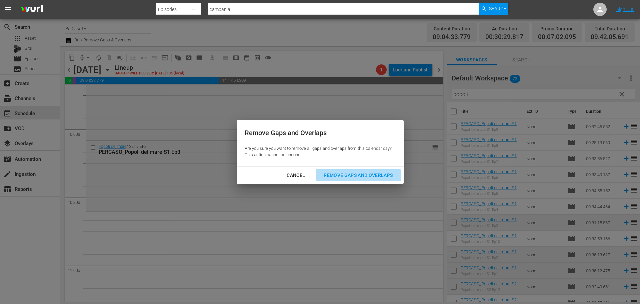
click at [370, 176] on div "Remove Gaps and Overlaps" at bounding box center [358, 175] width 80 height 8
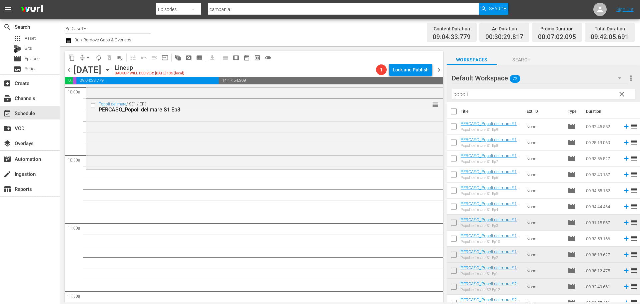
scroll to position [1199, 0]
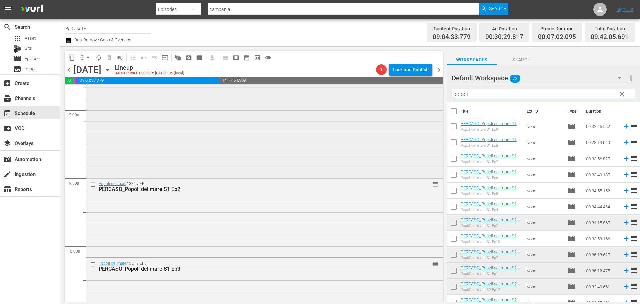
drag, startPoint x: 475, startPoint y: 94, endPoint x: 432, endPoint y: 119, distance: 49.8
click at [432, 119] on div "content_copy compress arrow_drop_down autorenew_outlined delete_forever_outline…" at bounding box center [350, 174] width 580 height 256
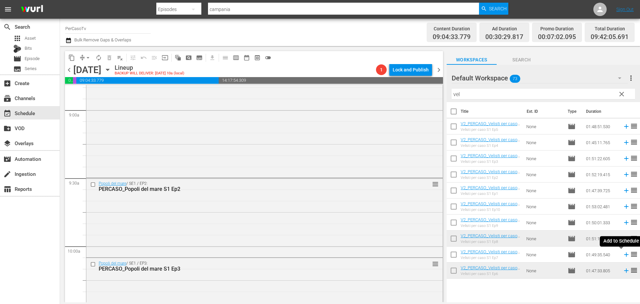
click at [623, 257] on icon at bounding box center [626, 254] width 7 height 7
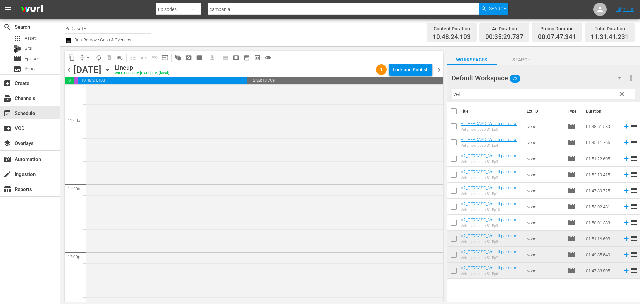
scroll to position [1466, 0]
click at [99, 59] on span "autorenew_outlined" at bounding box center [98, 57] width 7 height 7
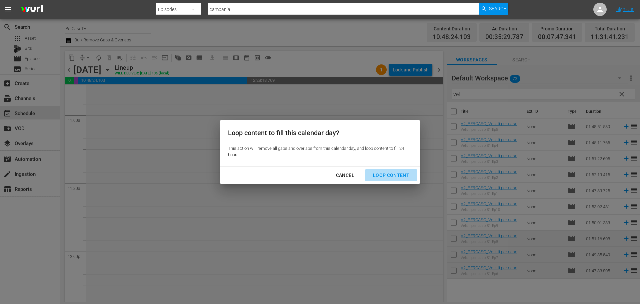
click at [383, 176] on div "Loop Content" at bounding box center [391, 175] width 47 height 8
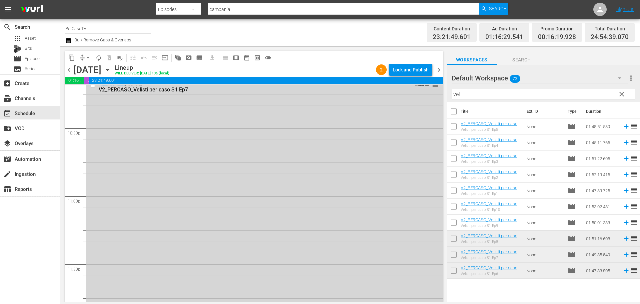
scroll to position [3067, 0]
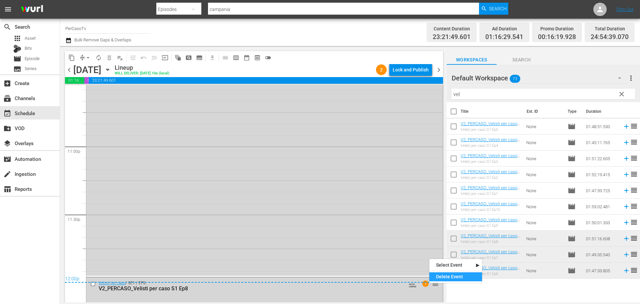
click at [437, 278] on div "Delete Event" at bounding box center [455, 276] width 53 height 9
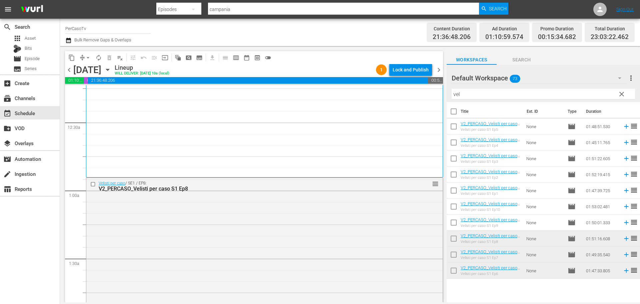
scroll to position [67, 0]
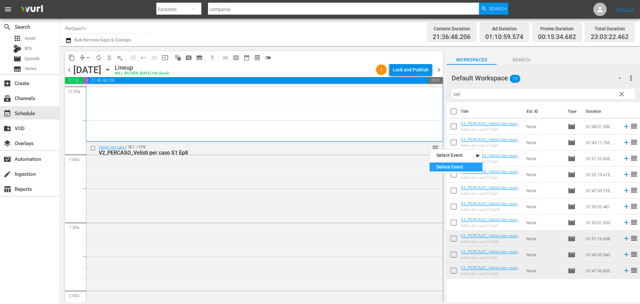
click at [438, 164] on div "Delete Event" at bounding box center [456, 166] width 53 height 9
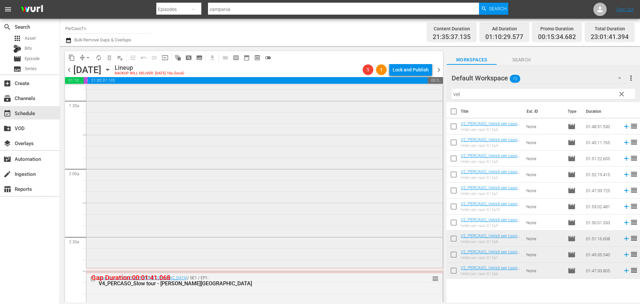
scroll to position [200, 0]
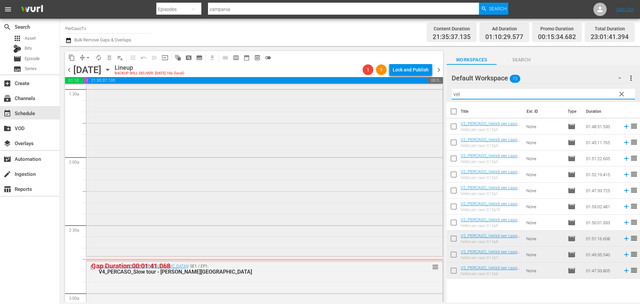
drag, startPoint x: 472, startPoint y: 96, endPoint x: 437, endPoint y: 99, distance: 35.8
click at [437, 99] on div "content_copy compress arrow_drop_down autorenew_outlined delete_forever_outline…" at bounding box center [350, 174] width 580 height 256
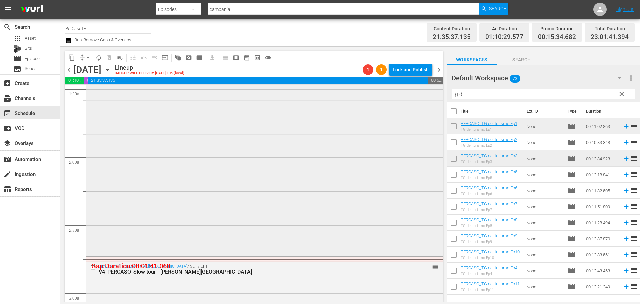
scroll to position [233, 0]
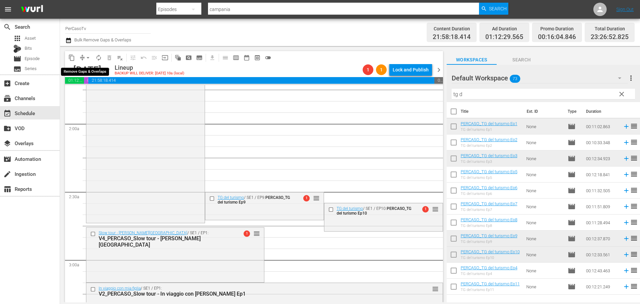
click at [87, 58] on span "arrow_drop_down" at bounding box center [88, 57] width 7 height 7
click at [96, 91] on li "Align to End of Previous Day" at bounding box center [88, 93] width 70 height 11
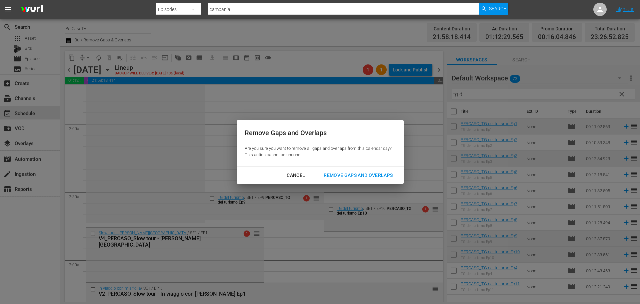
click at [348, 174] on div "Remove Gaps and Overlaps" at bounding box center [358, 175] width 80 height 8
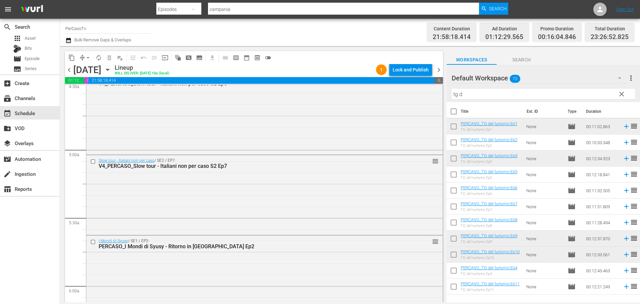
scroll to position [628, 0]
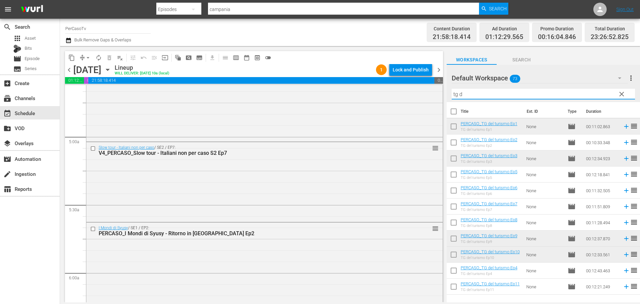
drag, startPoint x: 470, startPoint y: 96, endPoint x: 443, endPoint y: 116, distance: 32.7
click at [443, 116] on div "content_copy compress arrow_drop_down autorenew_outlined delete_forever_outline…" at bounding box center [350, 174] width 580 height 256
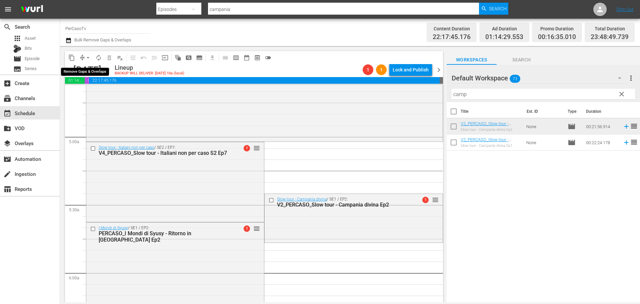
click at [87, 57] on span "arrow_drop_down" at bounding box center [88, 57] width 7 height 7
click at [90, 92] on li "Align to End of Previous Day" at bounding box center [88, 93] width 70 height 11
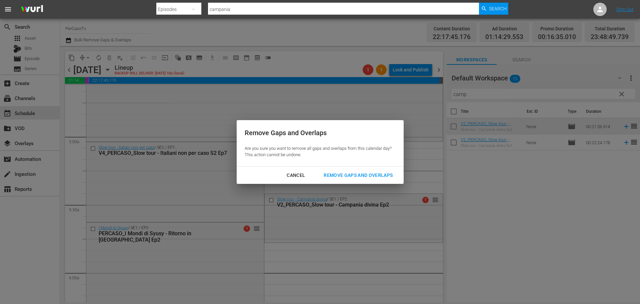
click at [381, 176] on div "Remove Gaps and Overlaps" at bounding box center [358, 175] width 80 height 8
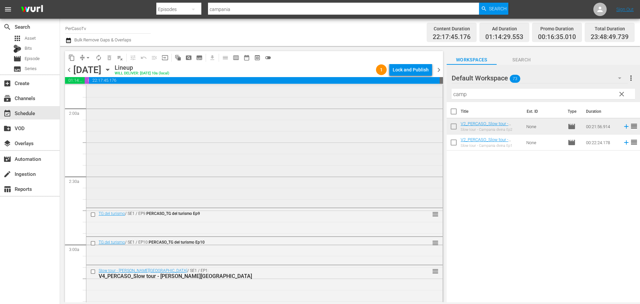
scroll to position [333, 0]
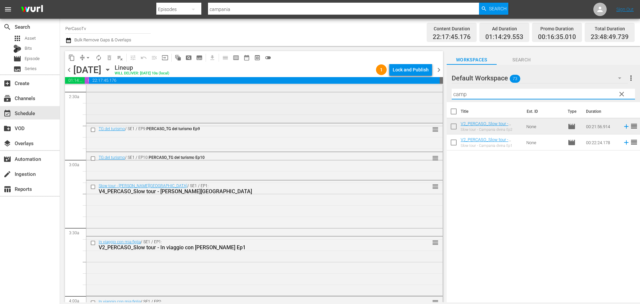
drag, startPoint x: 497, startPoint y: 96, endPoint x: 424, endPoint y: 112, distance: 74.8
click at [424, 112] on div "content_copy compress arrow_drop_down autorenew_outlined delete_forever_outline…" at bounding box center [350, 174] width 580 height 256
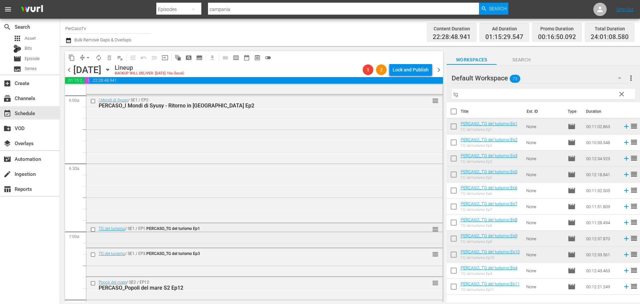
scroll to position [867, 0]
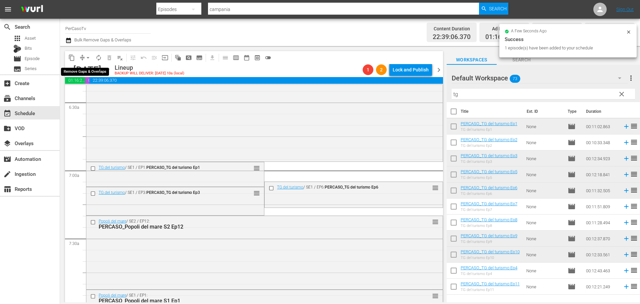
click at [88, 58] on span "arrow_drop_down" at bounding box center [88, 57] width 7 height 7
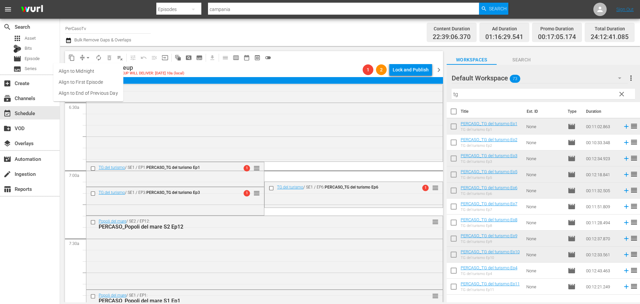
click at [88, 94] on li "Align to End of Previous Day" at bounding box center [88, 93] width 70 height 11
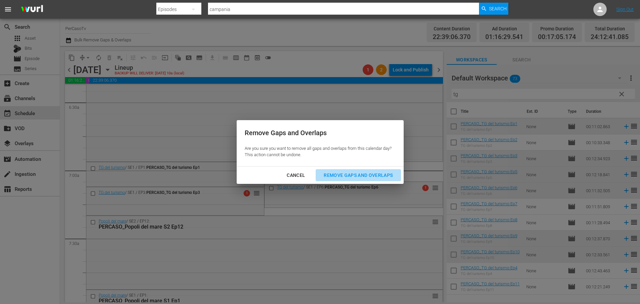
click at [392, 175] on div "Remove Gaps and Overlaps" at bounding box center [358, 175] width 80 height 8
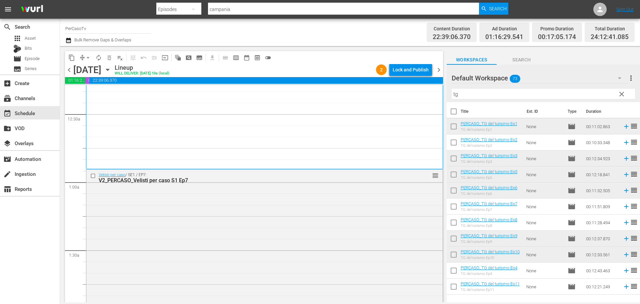
scroll to position [0, 0]
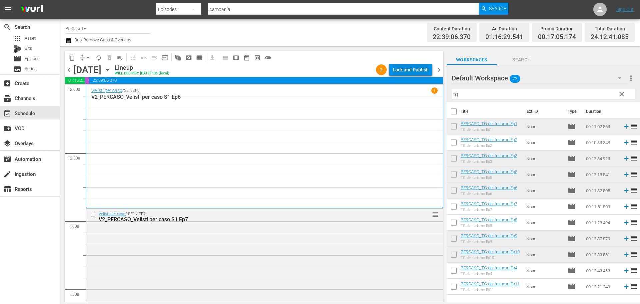
click at [402, 68] on div "Lock and Publish" at bounding box center [411, 70] width 36 height 12
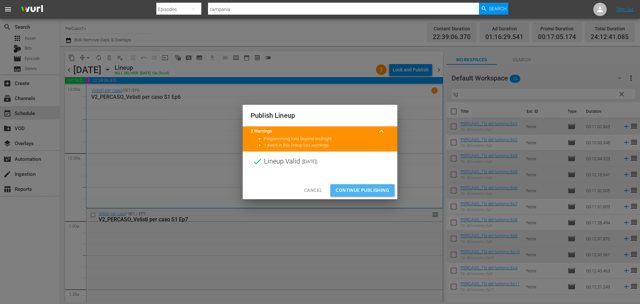
click at [388, 187] on span "Continue Publishing" at bounding box center [363, 190] width 54 height 8
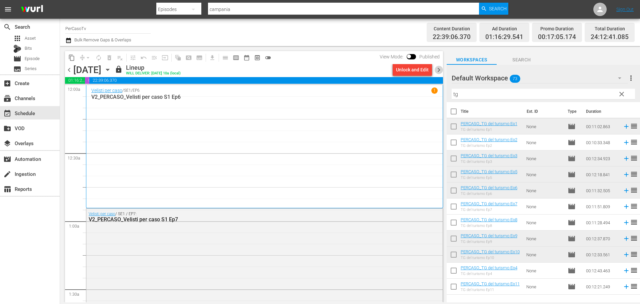
click at [439, 72] on span "chevron_right" at bounding box center [439, 70] width 8 height 8
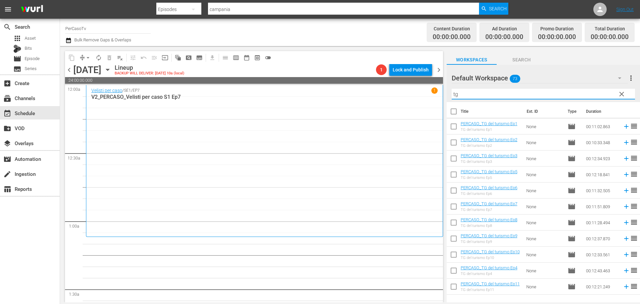
drag, startPoint x: 466, startPoint y: 93, endPoint x: 434, endPoint y: 111, distance: 36.6
click at [434, 111] on div "content_copy compress arrow_drop_down autorenew_outlined delete_forever_outline…" at bounding box center [350, 174] width 580 height 256
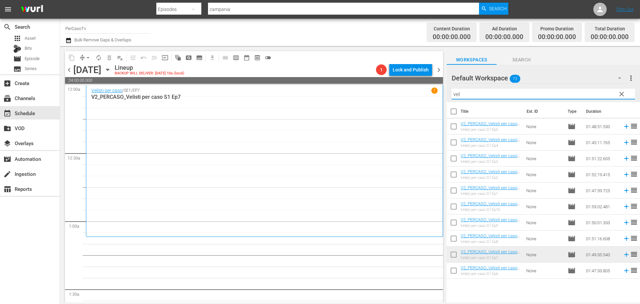
scroll to position [67, 0]
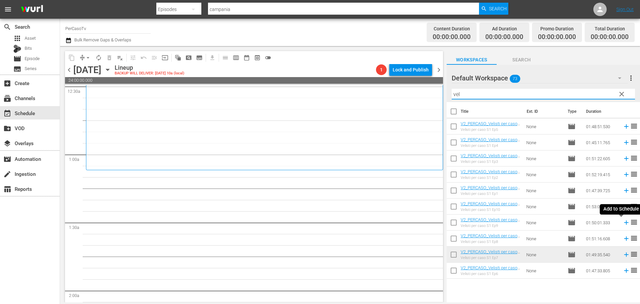
drag, startPoint x: 620, startPoint y: 225, endPoint x: 549, endPoint y: 177, distance: 85.5
click at [623, 225] on icon at bounding box center [626, 222] width 7 height 7
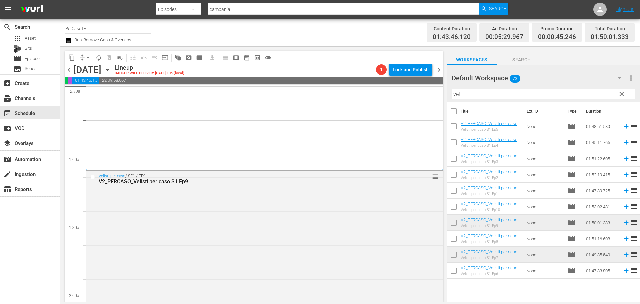
drag, startPoint x: 492, startPoint y: 95, endPoint x: 427, endPoint y: 117, distance: 68.8
click at [427, 117] on div "content_copy compress arrow_drop_down autorenew_outlined delete_forever_outline…" at bounding box center [350, 174] width 580 height 256
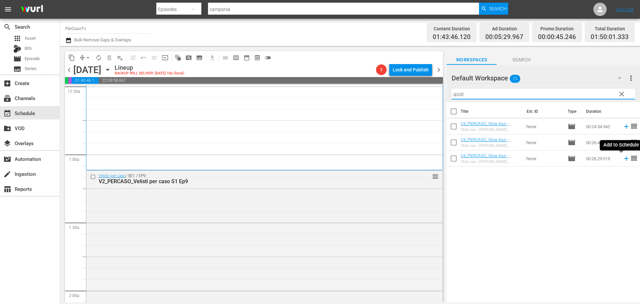
click at [623, 158] on icon at bounding box center [626, 158] width 7 height 7
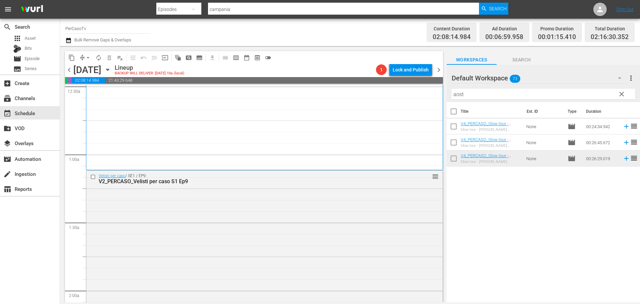
drag, startPoint x: 465, startPoint y: 94, endPoint x: 438, endPoint y: 102, distance: 27.8
click at [438, 102] on div "content_copy compress arrow_drop_down autorenew_outlined delete_forever_outline…" at bounding box center [350, 174] width 580 height 256
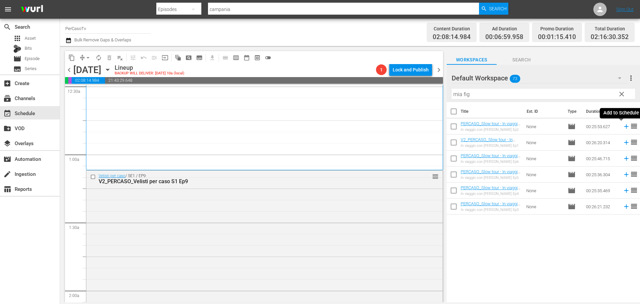
click at [623, 127] on icon at bounding box center [626, 126] width 7 height 7
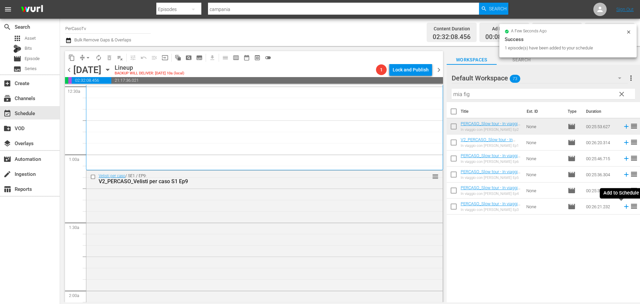
click at [623, 206] on icon at bounding box center [626, 206] width 7 height 7
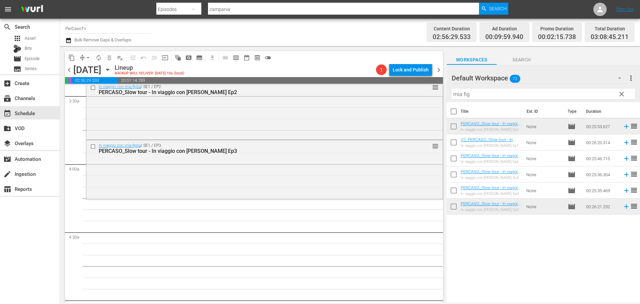
scroll to position [467, 0]
drag, startPoint x: 471, startPoint y: 94, endPoint x: 435, endPoint y: 103, distance: 37.1
click at [435, 103] on div "content_copy compress arrow_drop_down autorenew_outlined delete_forever_outline…" at bounding box center [350, 174] width 580 height 256
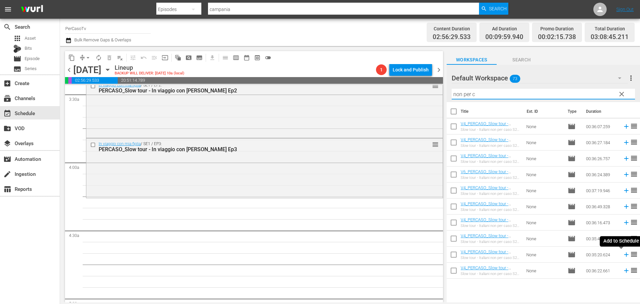
click at [623, 255] on icon at bounding box center [626, 254] width 7 height 7
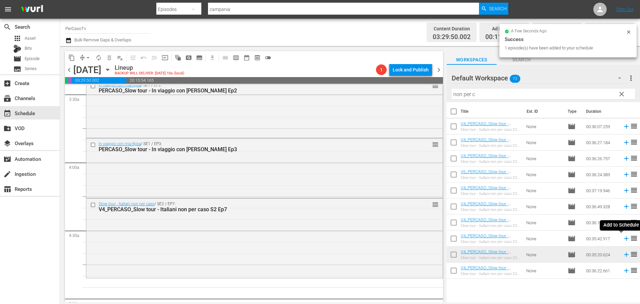
click at [624, 239] on icon at bounding box center [626, 238] width 4 height 4
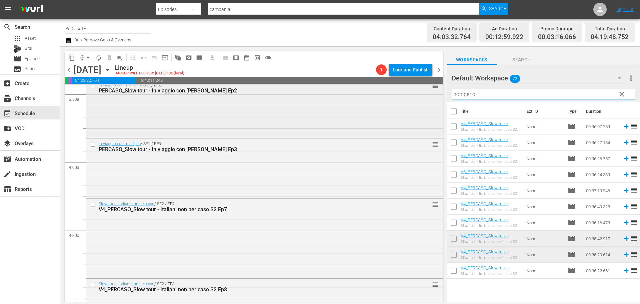
drag, startPoint x: 489, startPoint y: 94, endPoint x: 426, endPoint y: 115, distance: 65.7
click at [426, 115] on div "content_copy compress arrow_drop_down autorenew_outlined delete_forever_outline…" at bounding box center [350, 174] width 580 height 256
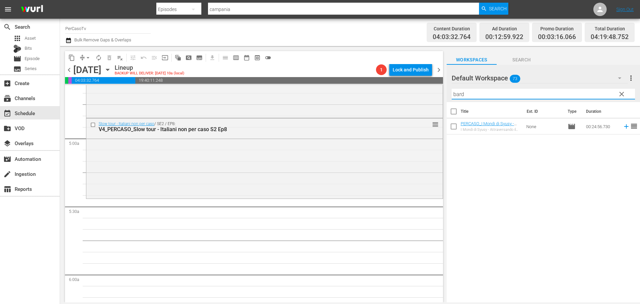
scroll to position [633, 0]
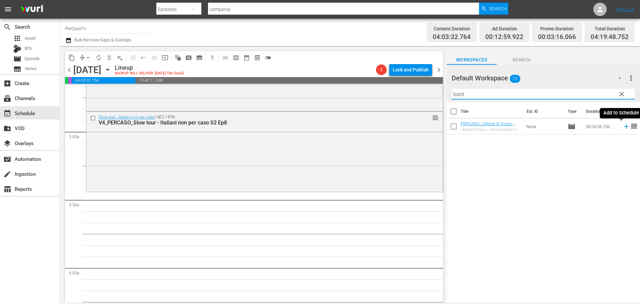
click at [624, 126] on icon at bounding box center [626, 126] width 4 height 4
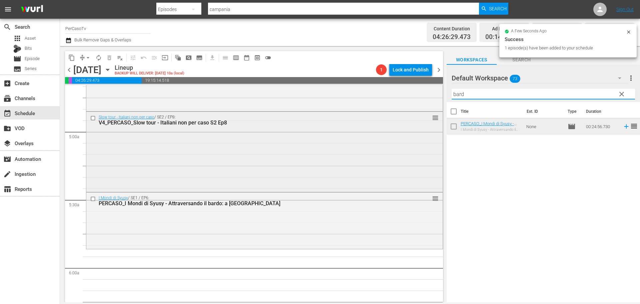
drag, startPoint x: 472, startPoint y: 90, endPoint x: 428, endPoint y: 118, distance: 52.7
click at [428, 118] on div "content_copy compress arrow_drop_down autorenew_outlined delete_forever_outline…" at bounding box center [350, 174] width 580 height 256
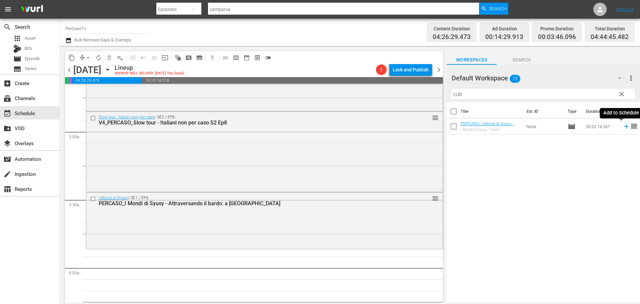
click at [623, 129] on icon at bounding box center [626, 126] width 7 height 7
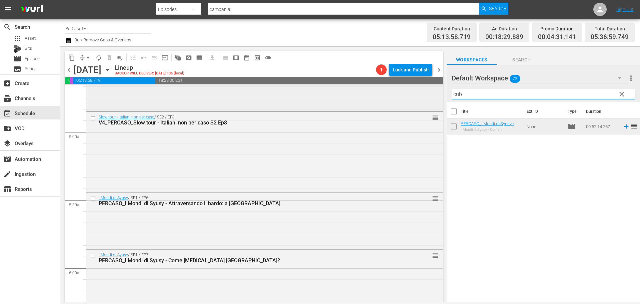
drag, startPoint x: 437, startPoint y: 96, endPoint x: 417, endPoint y: 102, distance: 21.4
click at [417, 102] on div "content_copy compress arrow_drop_down autorenew_outlined delete_forever_outline…" at bounding box center [350, 174] width 580 height 256
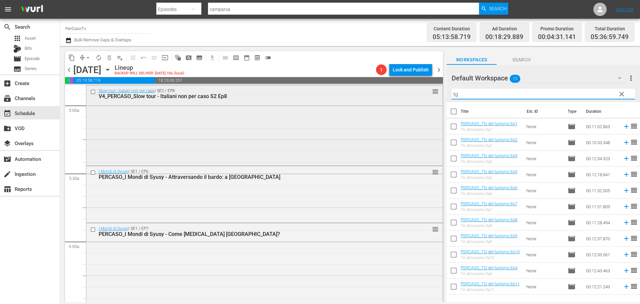
scroll to position [734, 0]
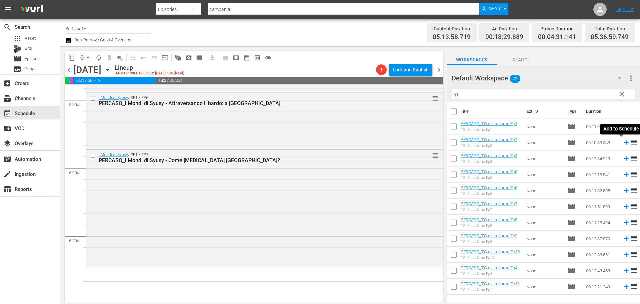
click at [624, 142] on icon at bounding box center [626, 142] width 4 height 4
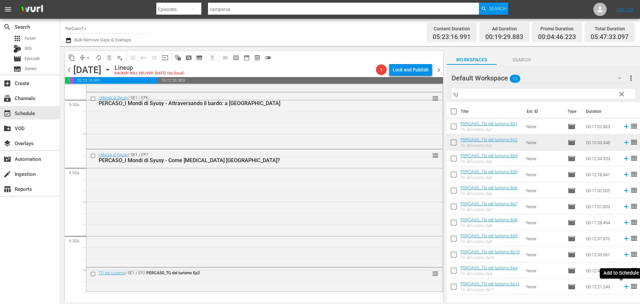
click at [624, 287] on icon at bounding box center [626, 286] width 4 height 4
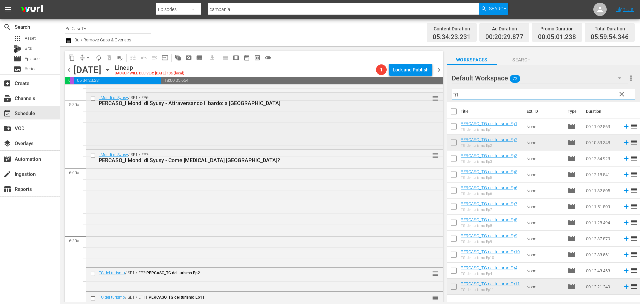
drag, startPoint x: 460, startPoint y: 96, endPoint x: 419, endPoint y: 106, distance: 42.3
click at [419, 106] on div "content_copy compress arrow_drop_down autorenew_outlined delete_forever_outline…" at bounding box center [350, 174] width 580 height 256
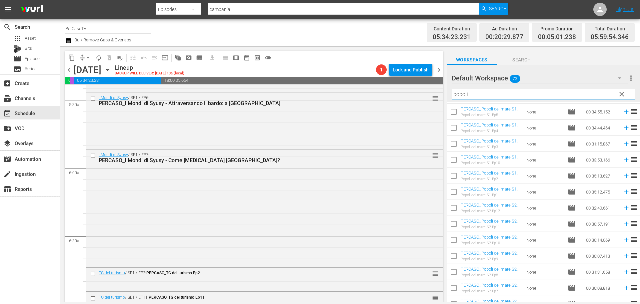
scroll to position [67, 0]
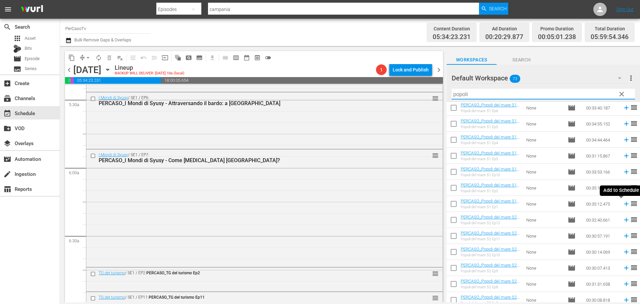
click at [623, 205] on icon at bounding box center [626, 203] width 7 height 7
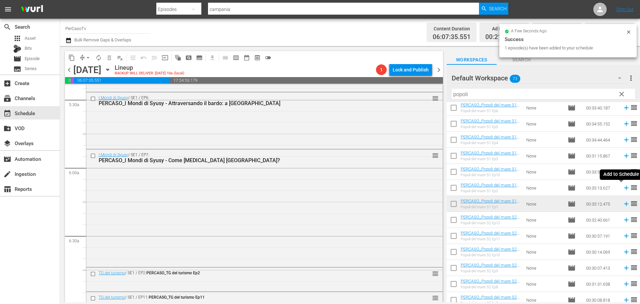
click at [623, 189] on icon at bounding box center [626, 187] width 7 height 7
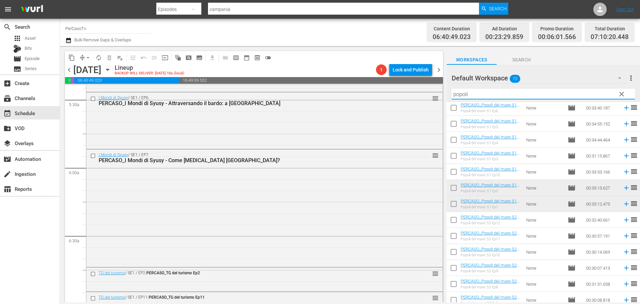
drag, startPoint x: 460, startPoint y: 99, endPoint x: 439, endPoint y: 105, distance: 21.8
click at [439, 105] on div "content_copy compress arrow_drop_down autorenew_outlined delete_forever_outline…" at bounding box center [350, 174] width 580 height 256
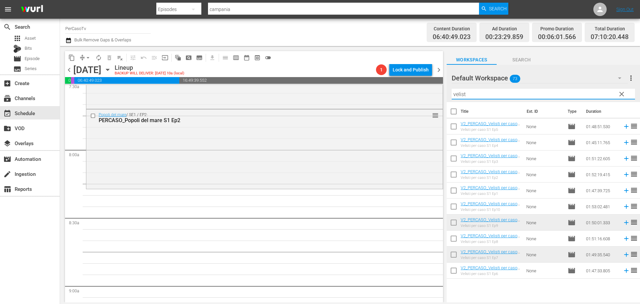
scroll to position [1034, 0]
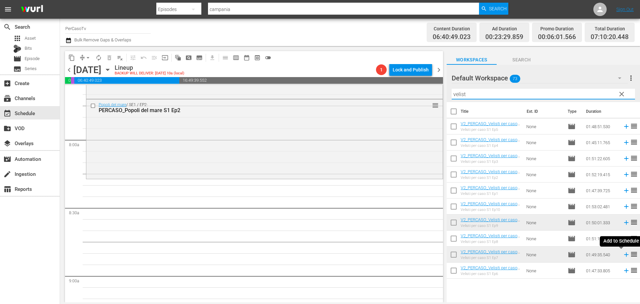
click at [623, 256] on icon at bounding box center [626, 254] width 7 height 7
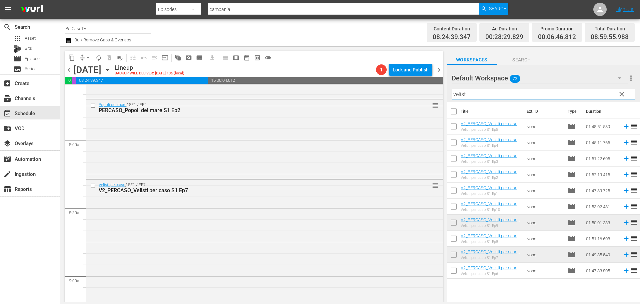
drag, startPoint x: 476, startPoint y: 94, endPoint x: 442, endPoint y: 105, distance: 36.2
click at [442, 105] on div "content_copy compress arrow_drop_down autorenew_outlined delete_forever_outline…" at bounding box center [350, 174] width 580 height 256
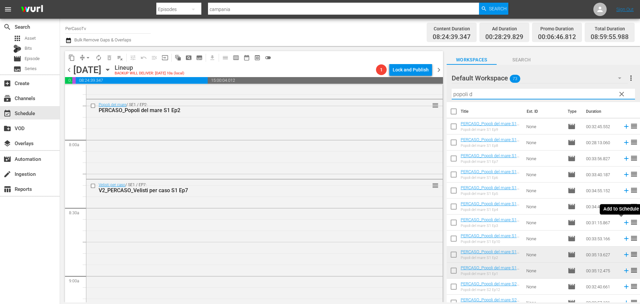
click at [624, 222] on icon at bounding box center [626, 222] width 4 height 4
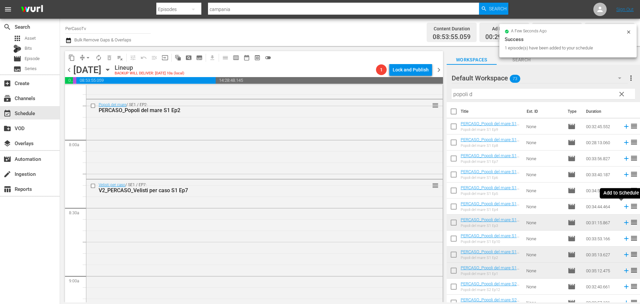
click at [624, 207] on icon at bounding box center [626, 206] width 4 height 4
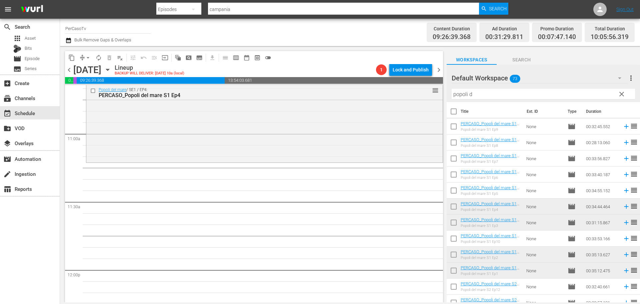
scroll to position [1405, 0]
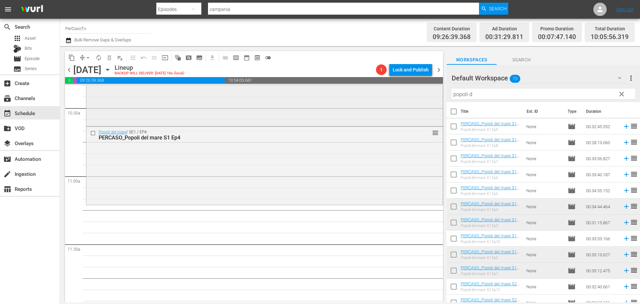
drag, startPoint x: 486, startPoint y: 97, endPoint x: 430, endPoint y: 109, distance: 57.9
click at [430, 109] on div "content_copy compress arrow_drop_down autorenew_outlined delete_forever_outline…" at bounding box center [350, 174] width 580 height 256
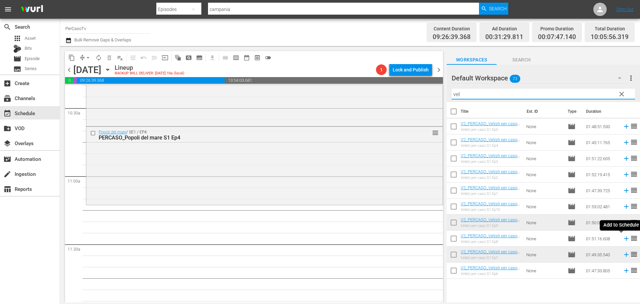
click at [623, 240] on icon at bounding box center [626, 238] width 7 height 7
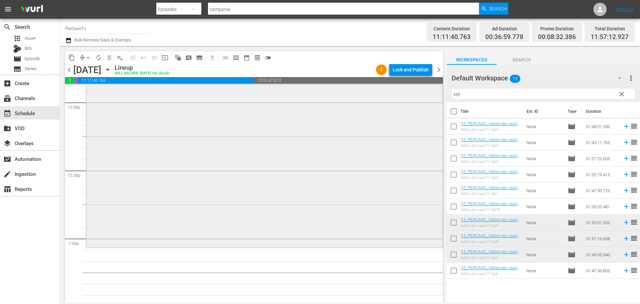
scroll to position [1539, 0]
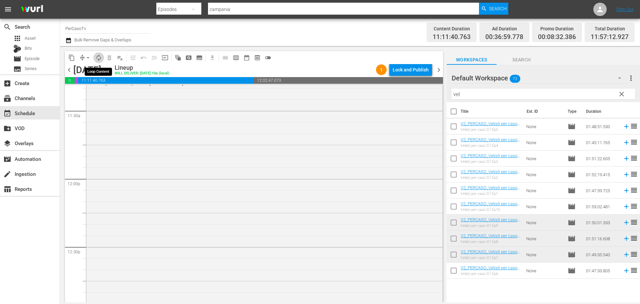
click at [100, 59] on span "autorenew_outlined" at bounding box center [98, 57] width 7 height 7
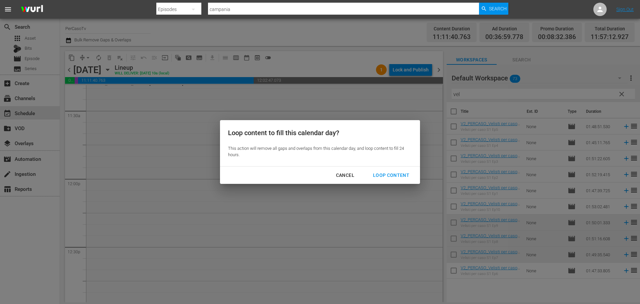
click at [396, 177] on div "Loop Content" at bounding box center [391, 175] width 47 height 8
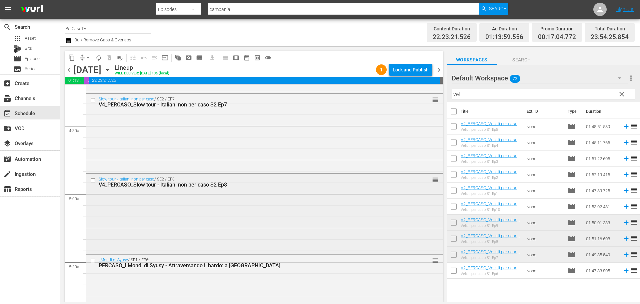
scroll to position [583, 0]
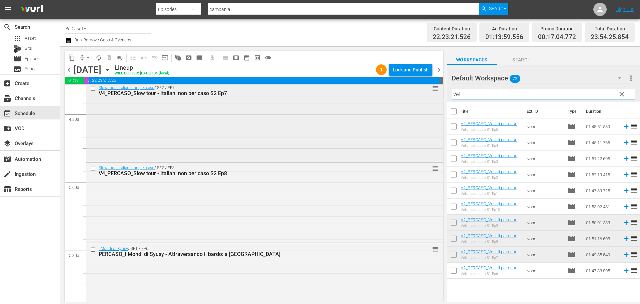
drag, startPoint x: 490, startPoint y: 96, endPoint x: 394, endPoint y: 112, distance: 97.7
click at [394, 112] on div "content_copy compress arrow_drop_down autorenew_outlined delete_forever_outline…" at bounding box center [350, 174] width 580 height 256
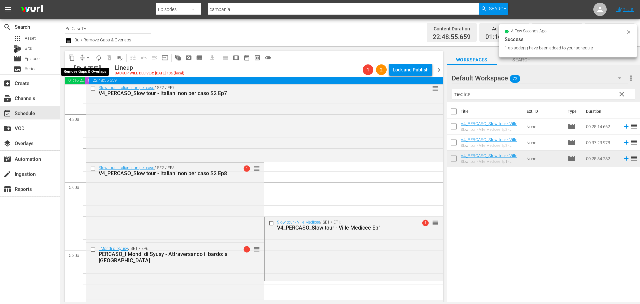
click at [87, 57] on span "arrow_drop_down" at bounding box center [88, 57] width 7 height 7
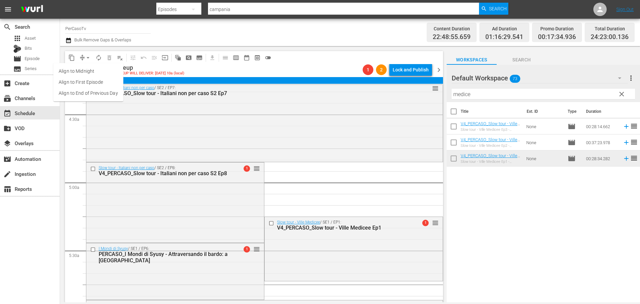
click at [86, 94] on li "Align to End of Previous Day" at bounding box center [88, 93] width 70 height 11
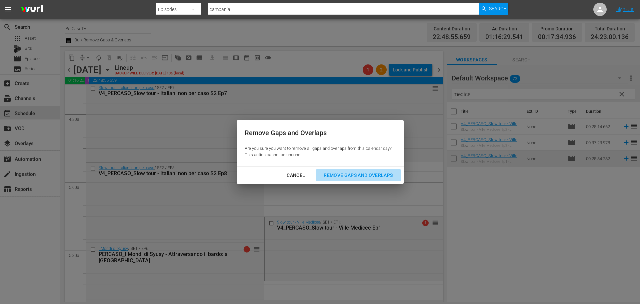
click at [377, 176] on div "Remove Gaps and Overlaps" at bounding box center [358, 175] width 80 height 8
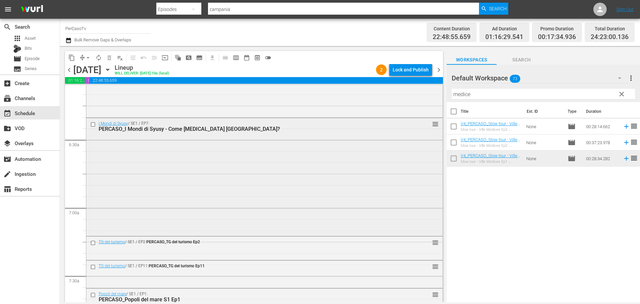
scroll to position [909, 0]
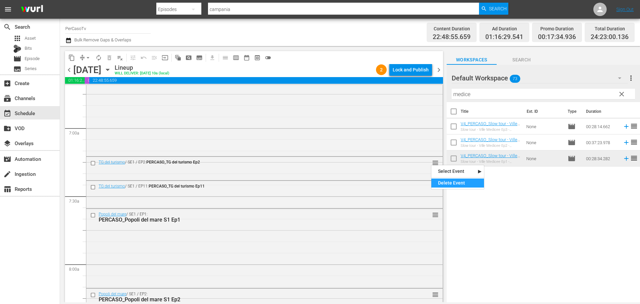
click at [440, 179] on div "Delete Event" at bounding box center [457, 182] width 53 height 9
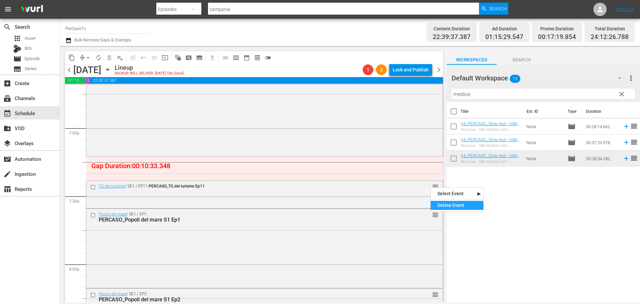
click at [441, 205] on div "Delete Event" at bounding box center [457, 205] width 53 height 9
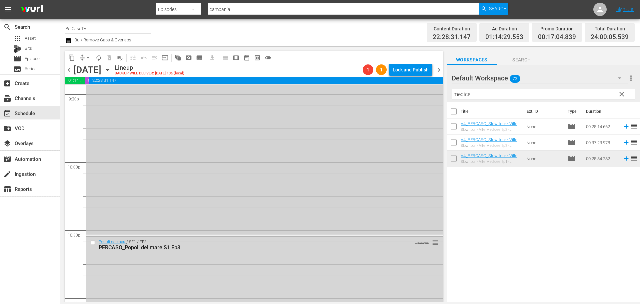
scroll to position [2882, 0]
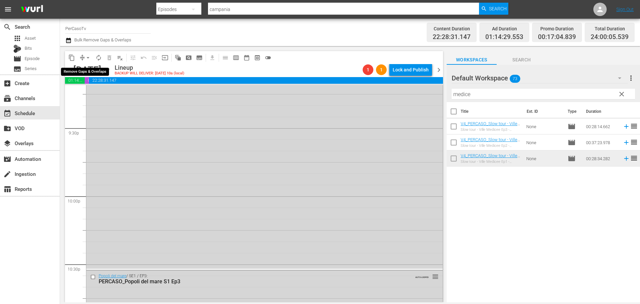
click at [86, 57] on span "arrow_drop_down" at bounding box center [88, 57] width 7 height 7
click at [91, 95] on li "Align to End of Previous Day" at bounding box center [88, 93] width 70 height 11
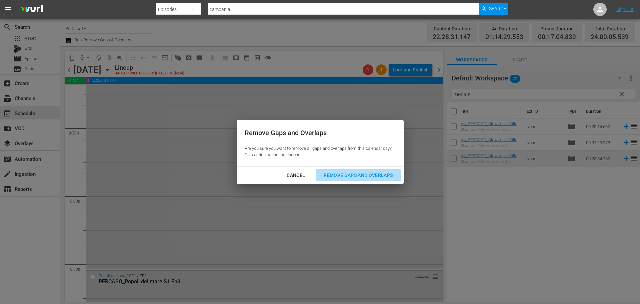
click at [386, 175] on div "Remove Gaps and Overlaps" at bounding box center [358, 175] width 80 height 8
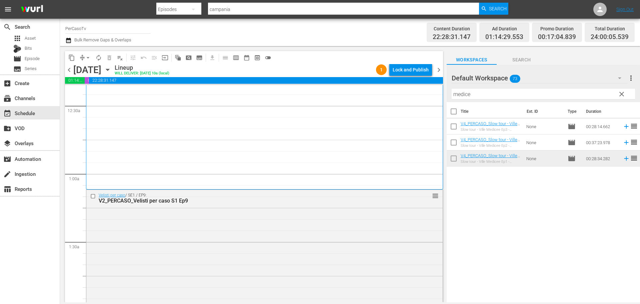
scroll to position [0, 0]
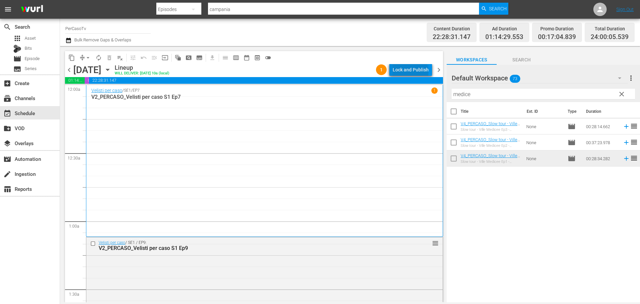
click at [412, 72] on div "Lock and Publish" at bounding box center [411, 70] width 36 height 12
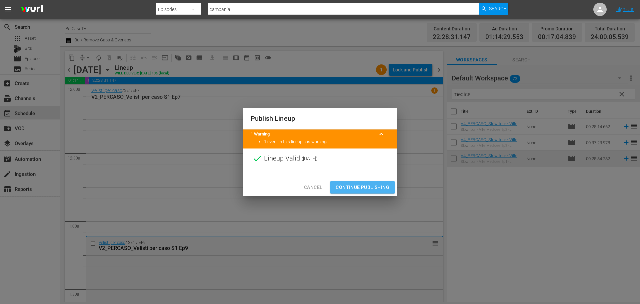
click at [374, 185] on span "Continue Publishing" at bounding box center [363, 187] width 54 height 8
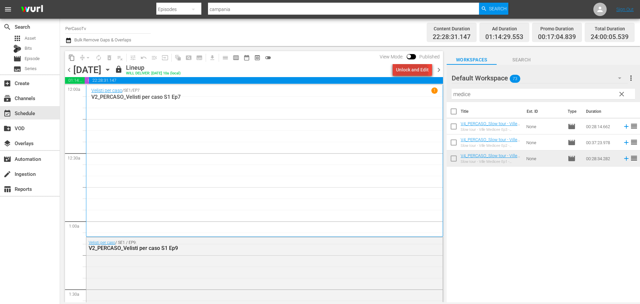
click at [413, 72] on div "Unlock and Edit" at bounding box center [412, 70] width 33 height 12
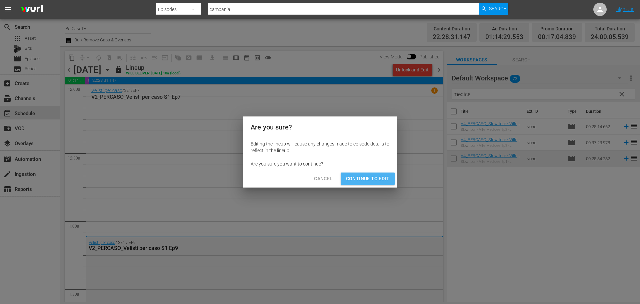
click at [382, 178] on span "Continue to Edit" at bounding box center [367, 178] width 43 height 8
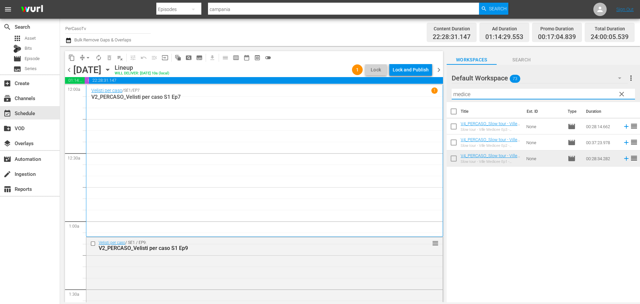
drag, startPoint x: 478, startPoint y: 96, endPoint x: 448, endPoint y: 103, distance: 30.5
click at [448, 103] on div "Default Workspace 73 Default more_vert clear Filter by Title medice Title Ext. …" at bounding box center [543, 185] width 193 height 241
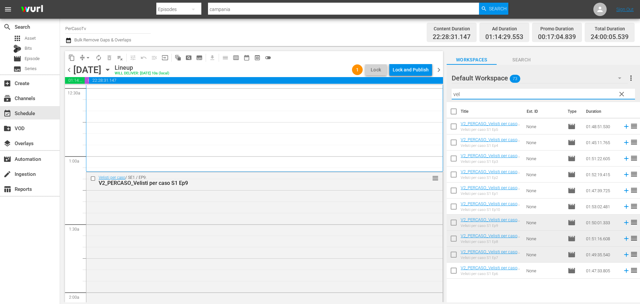
scroll to position [67, 0]
type input "vel"
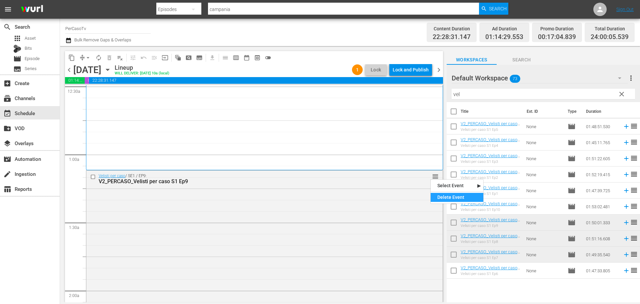
click at [438, 195] on div "Delete Event" at bounding box center [457, 197] width 53 height 9
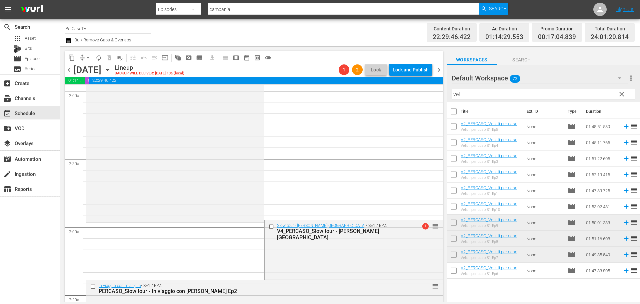
scroll to position [267, 0]
click at [412, 72] on div "Lock and Publish" at bounding box center [411, 70] width 36 height 12
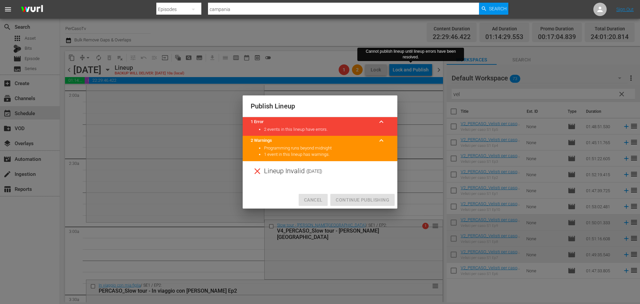
click at [321, 199] on span "Cancel" at bounding box center [313, 200] width 18 height 8
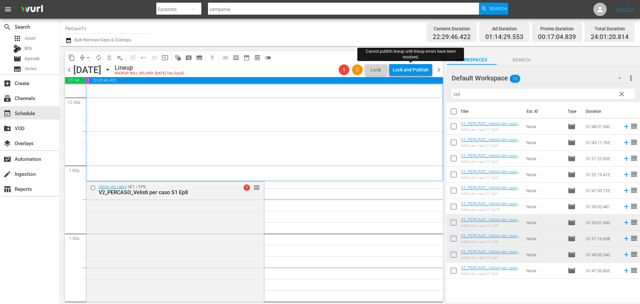
scroll to position [0, 0]
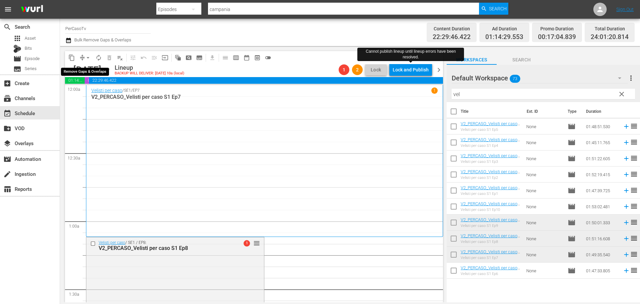
click at [87, 56] on span "arrow_drop_down" at bounding box center [88, 57] width 7 height 7
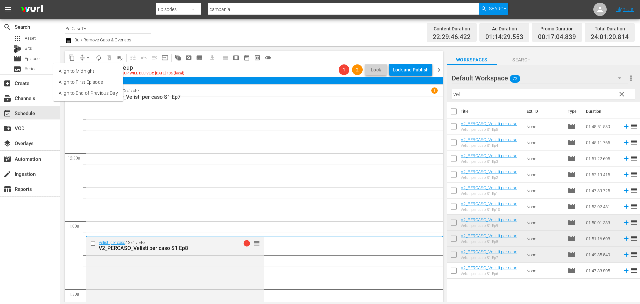
click at [90, 96] on li "Align to End of Previous Day" at bounding box center [88, 93] width 70 height 11
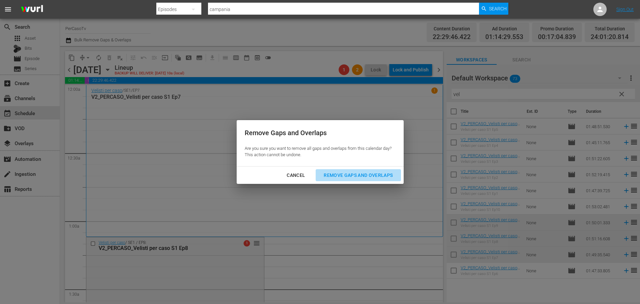
click at [367, 173] on div "Remove Gaps and Overlaps" at bounding box center [358, 175] width 80 height 8
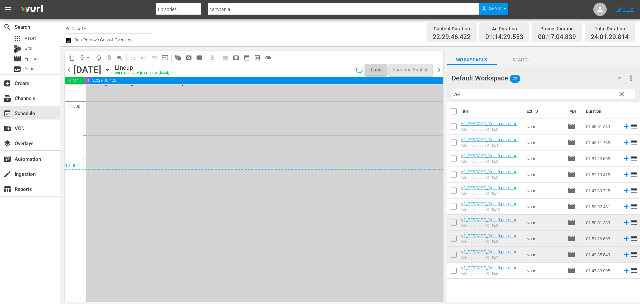
scroll to position [3047, 0]
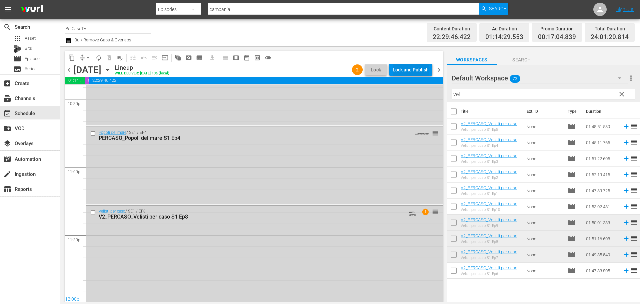
click at [417, 70] on div "Lock and Publish" at bounding box center [411, 70] width 36 height 12
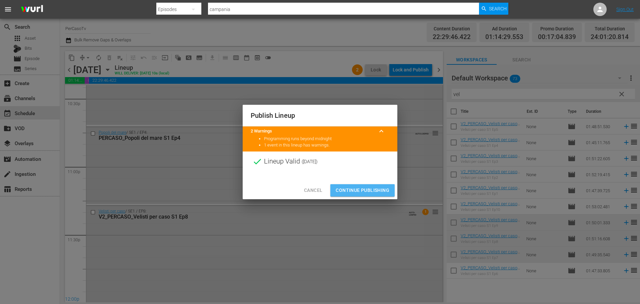
click at [384, 193] on span "Continue Publishing" at bounding box center [363, 190] width 54 height 8
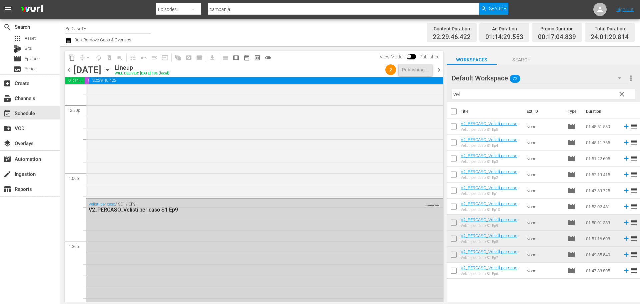
scroll to position [0, 0]
